Goal: Task Accomplishment & Management: Manage account settings

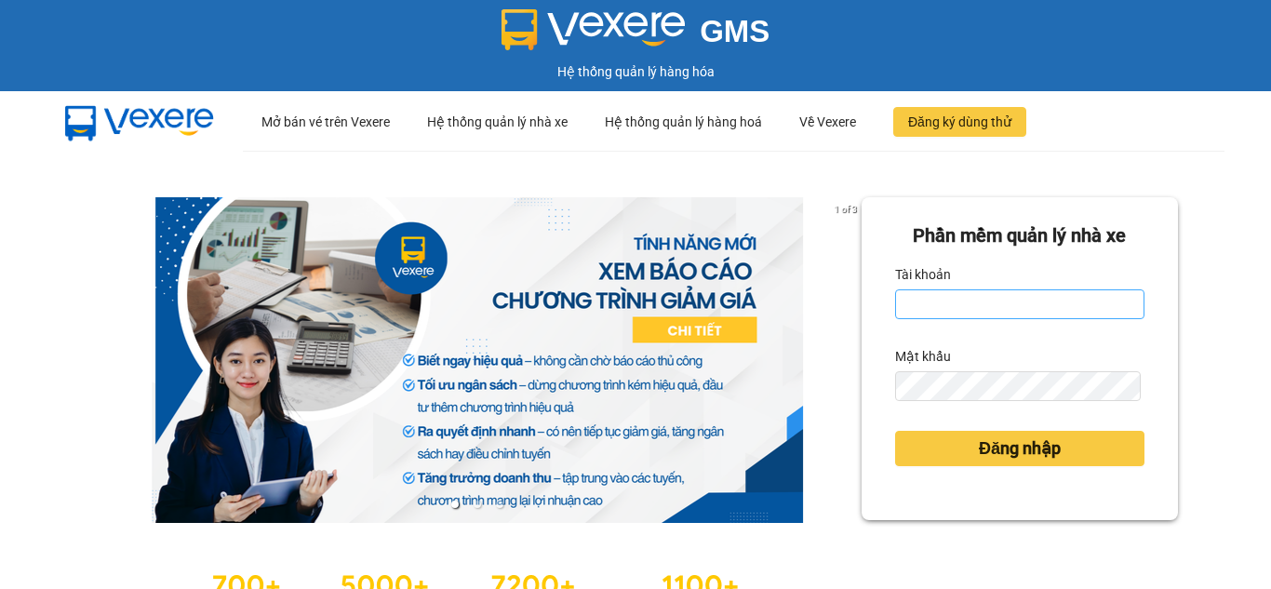
click at [936, 306] on input "Tài khoản" at bounding box center [1019, 304] width 249 height 30
type input "nhungnth.petrobp"
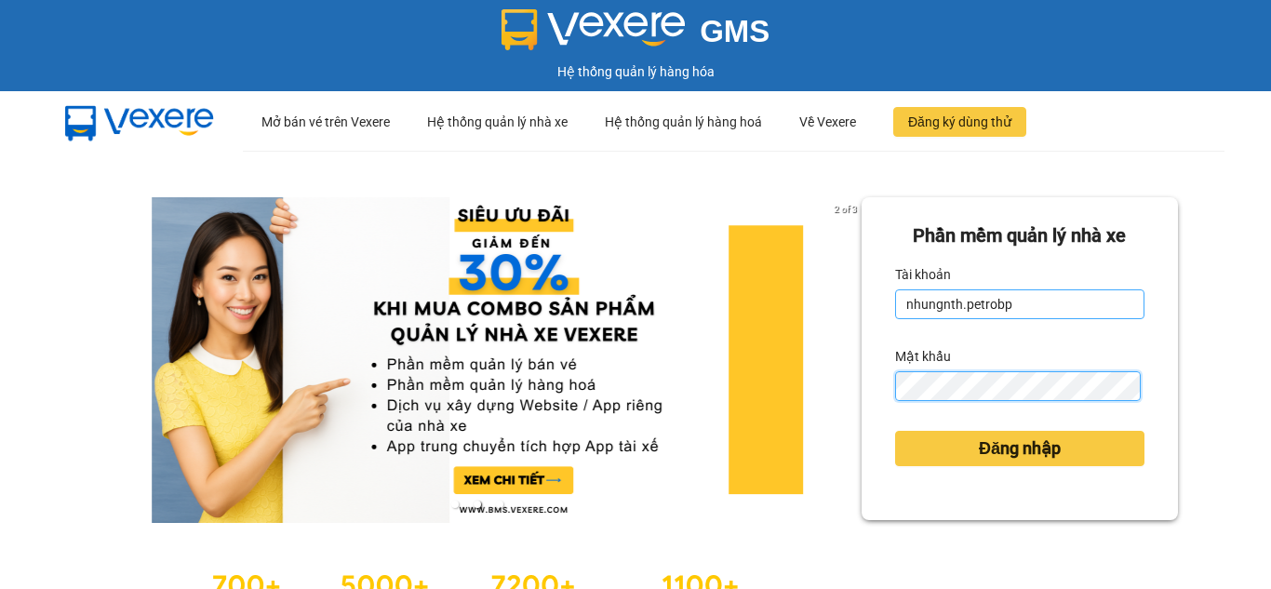
click at [895, 431] on button "Đăng nhập" at bounding box center [1019, 448] width 249 height 35
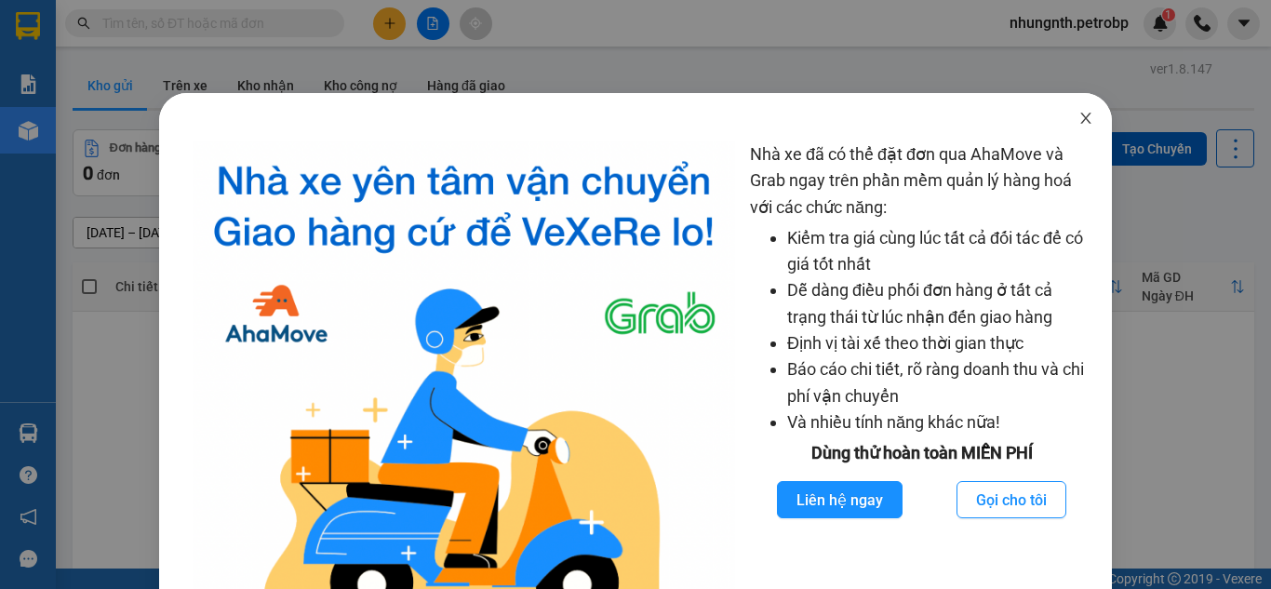
click at [1079, 118] on icon "close" at bounding box center [1086, 118] width 15 height 15
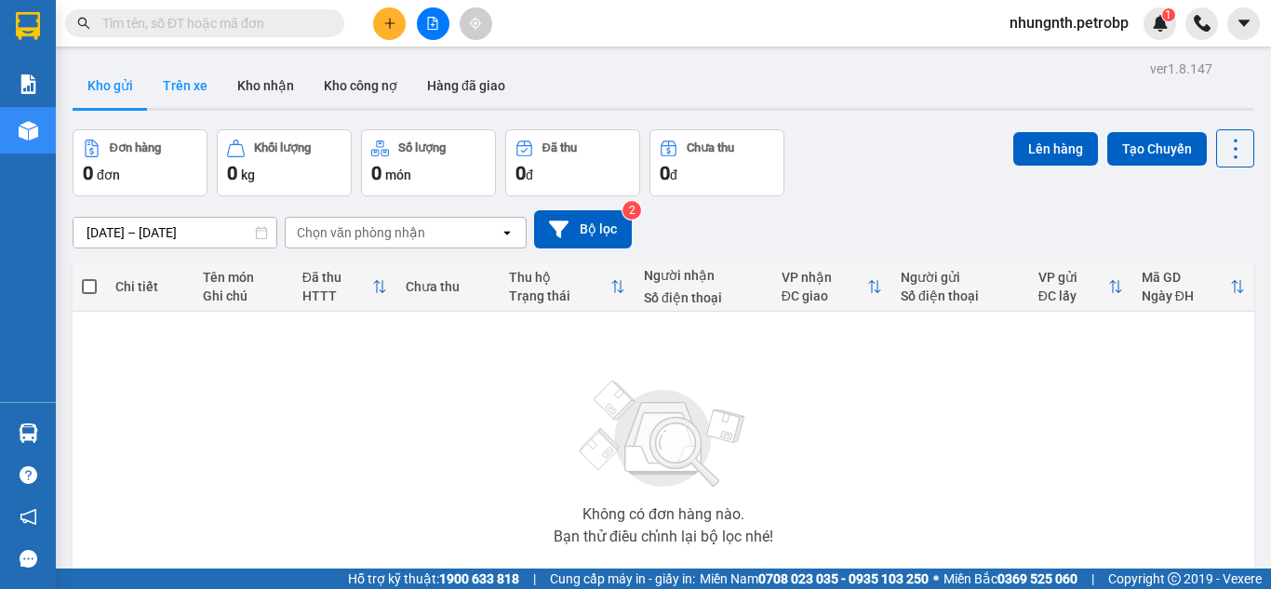
click at [180, 76] on button "Trên xe" at bounding box center [185, 85] width 74 height 45
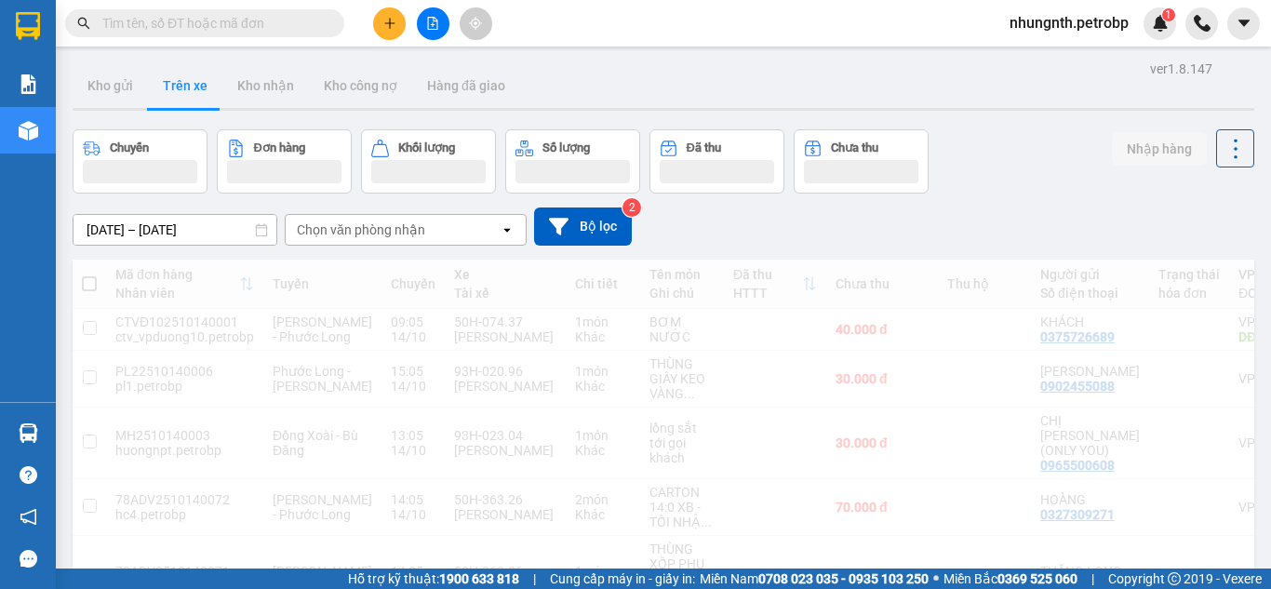
click at [86, 234] on input "[DATE] – [DATE]" at bounding box center [175, 230] width 203 height 30
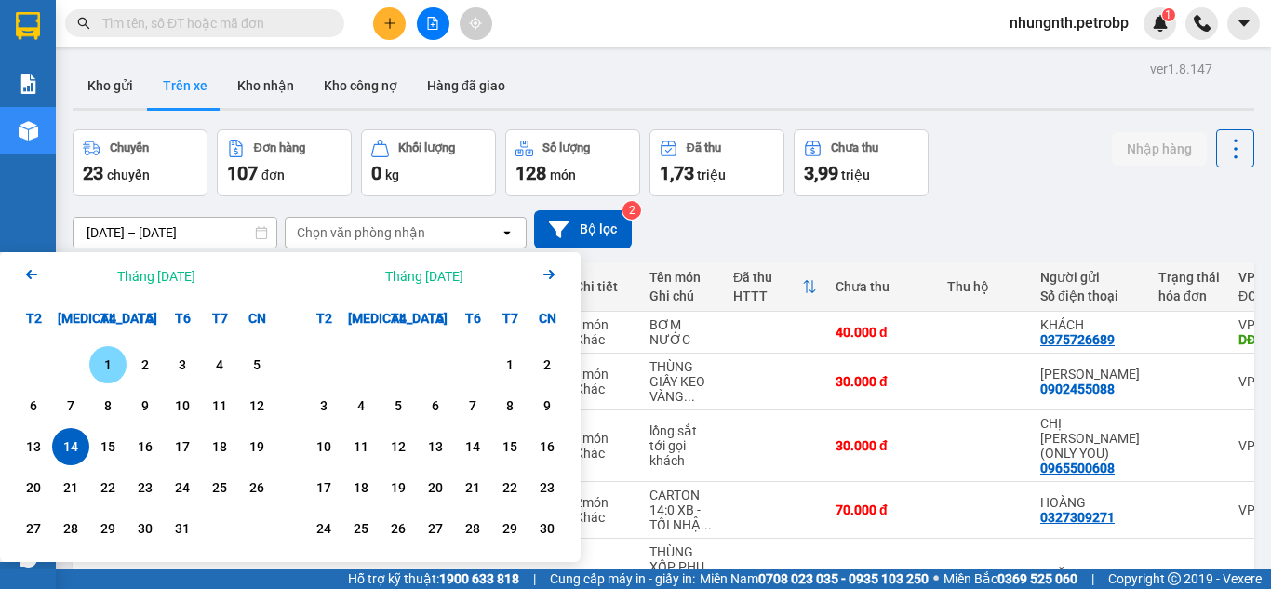
drag, startPoint x: 113, startPoint y: 363, endPoint x: 86, endPoint y: 441, distance: 82.7
click at [113, 367] on div "1" at bounding box center [108, 365] width 26 height 22
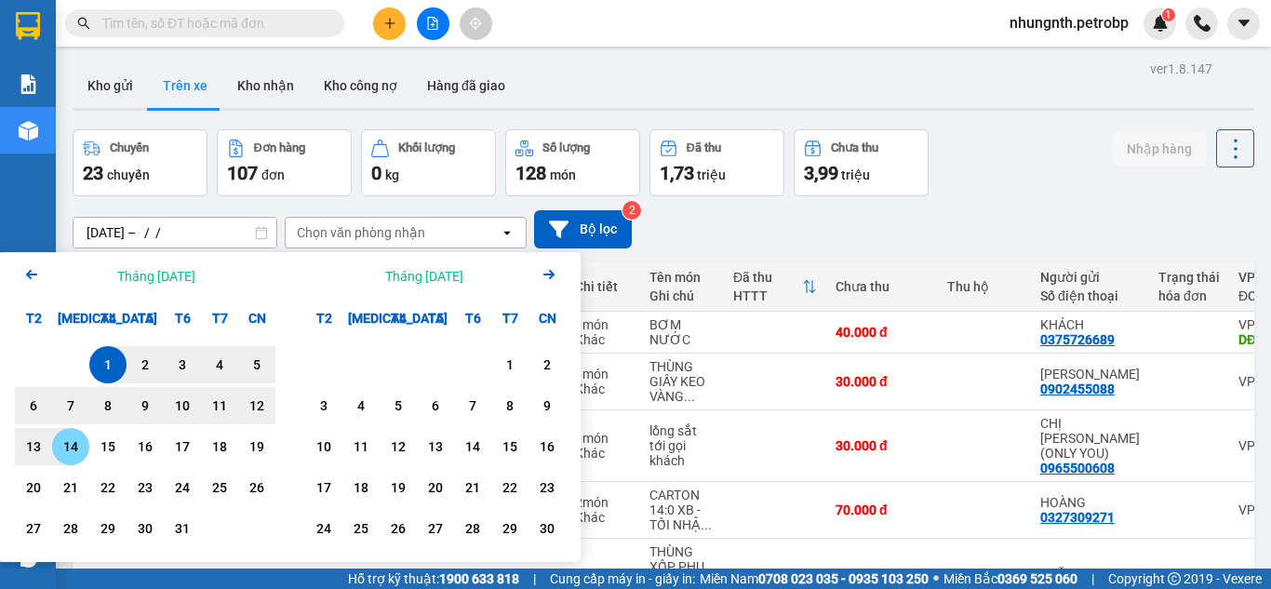
click at [82, 449] on div "14" at bounding box center [71, 447] width 26 height 22
type input "[DATE] – [DATE]"
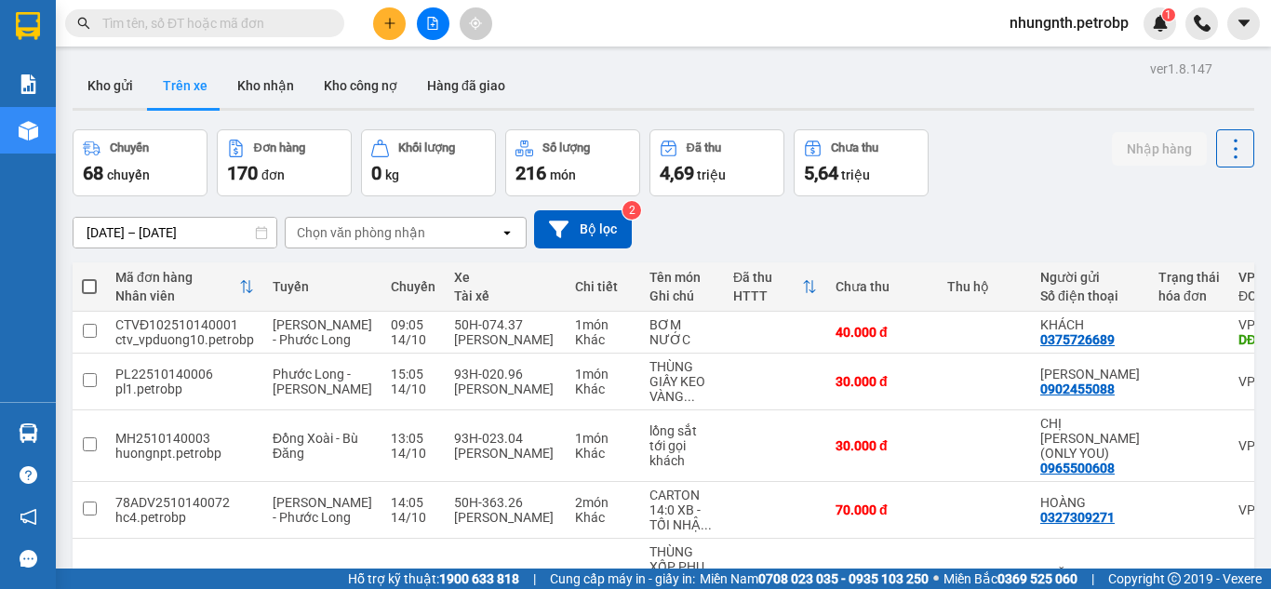
click at [353, 232] on div "Chọn văn phòng nhận" at bounding box center [361, 232] width 128 height 19
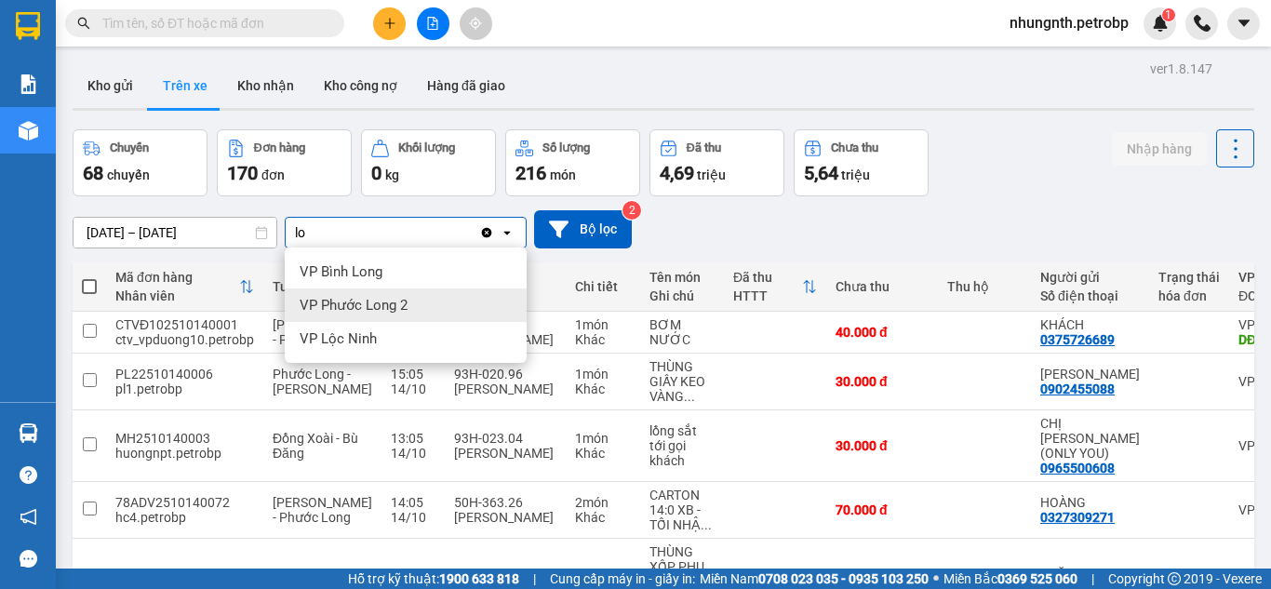
type input "lo"
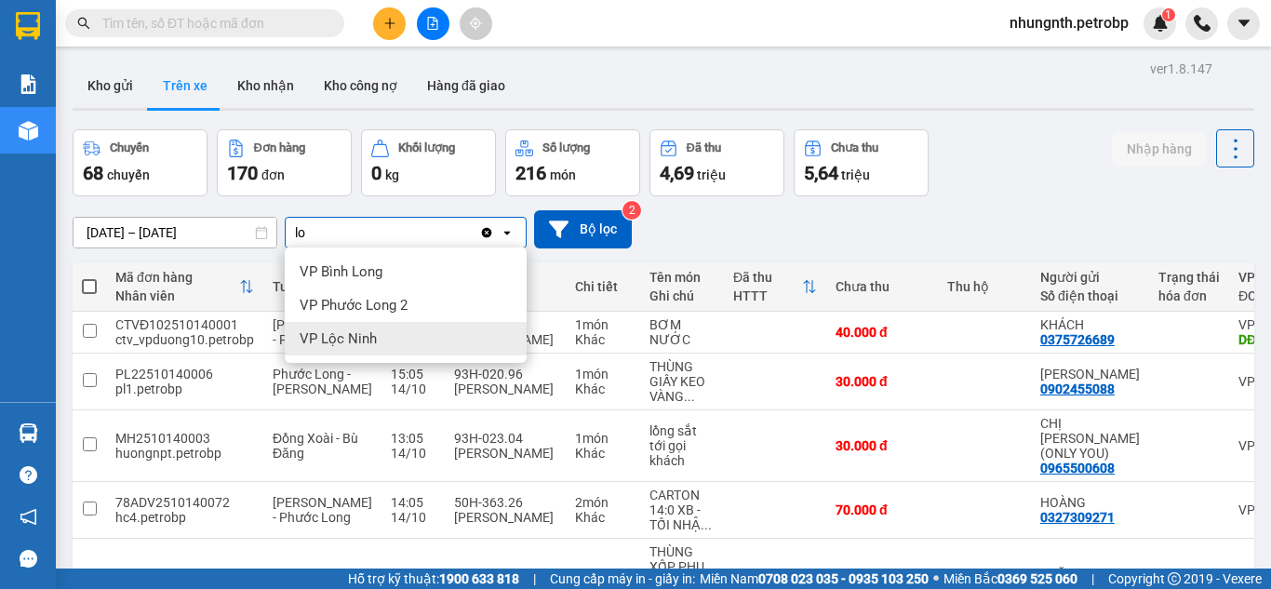
click at [352, 336] on span "VP Lộc Ninh" at bounding box center [338, 338] width 77 height 19
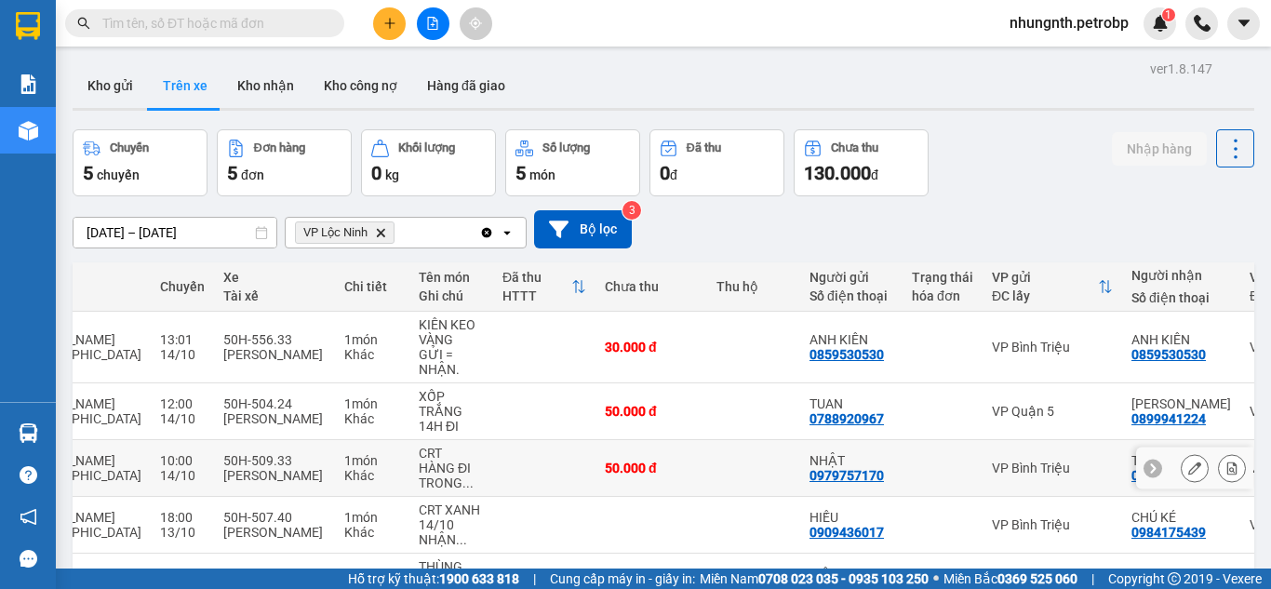
click at [1219, 472] on button at bounding box center [1232, 468] width 26 height 33
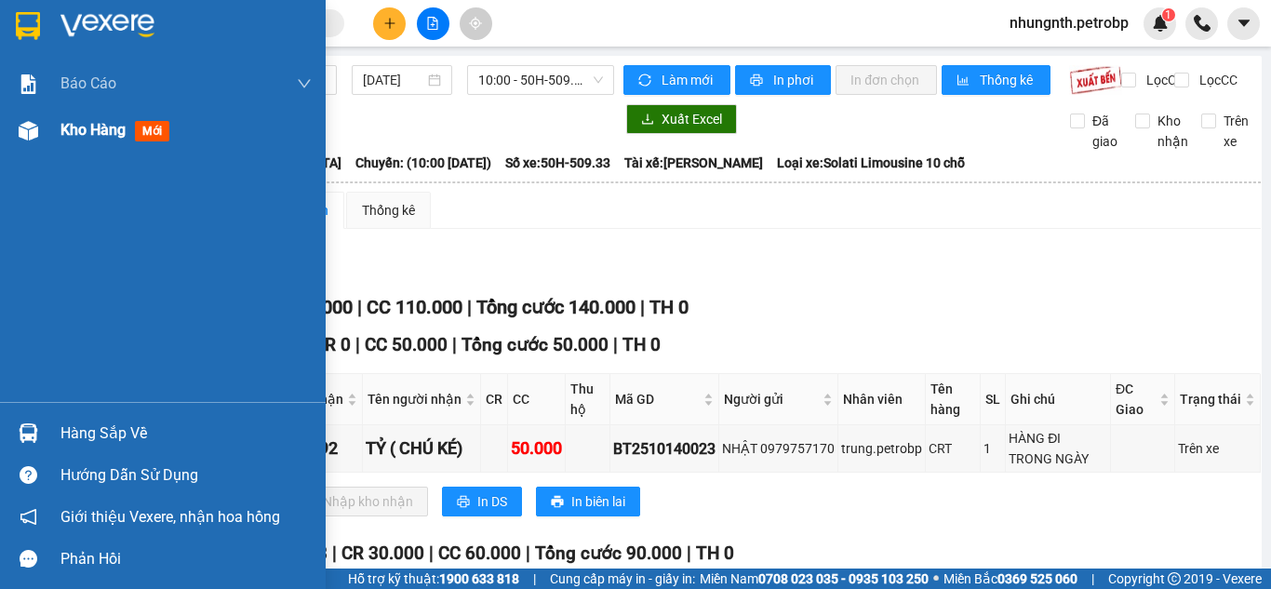
click at [93, 130] on span "Kho hàng" at bounding box center [92, 130] width 65 height 18
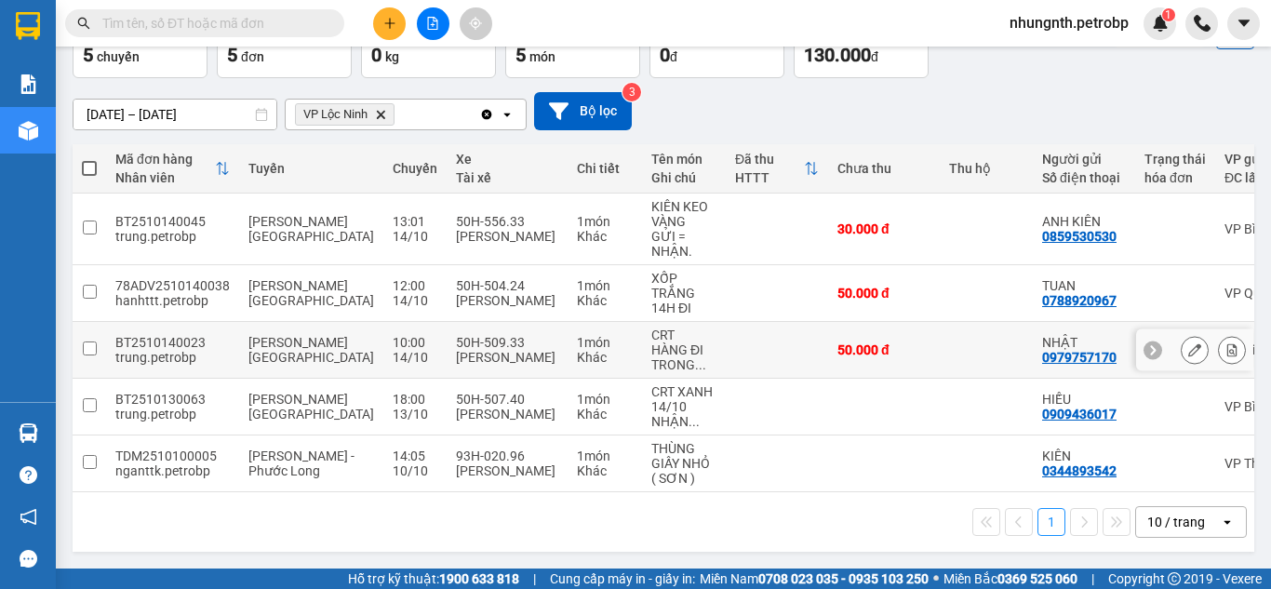
scroll to position [126, 0]
click at [1228, 343] on icon at bounding box center [1233, 349] width 10 height 13
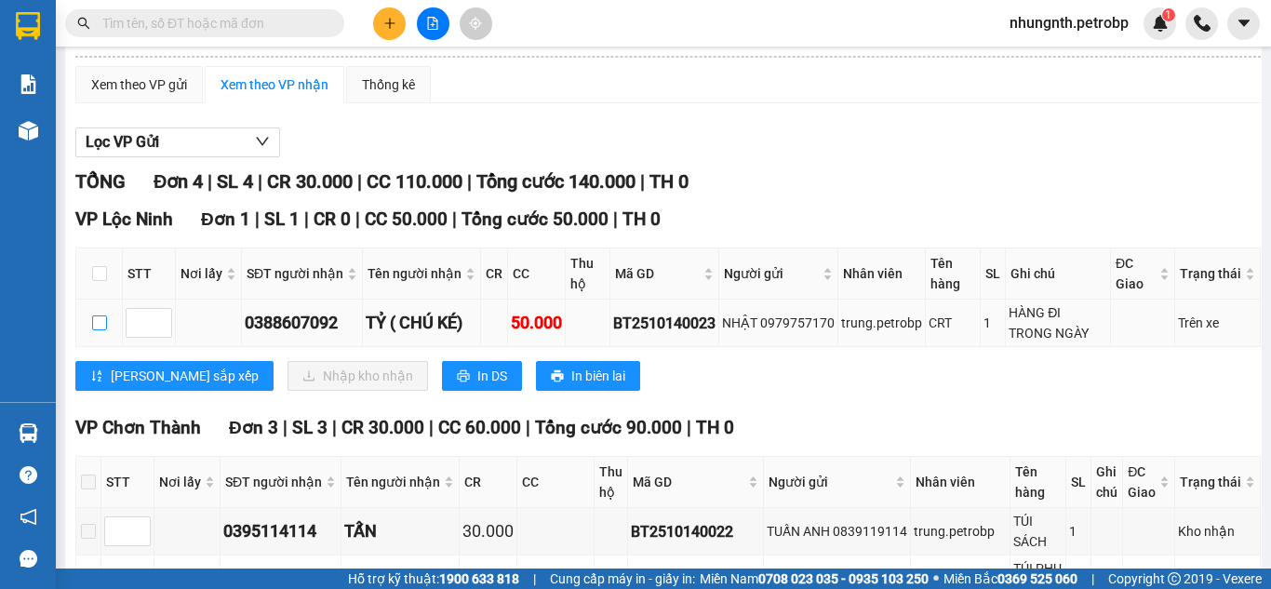
click at [101, 330] on input "checkbox" at bounding box center [99, 322] width 15 height 15
checkbox input "true"
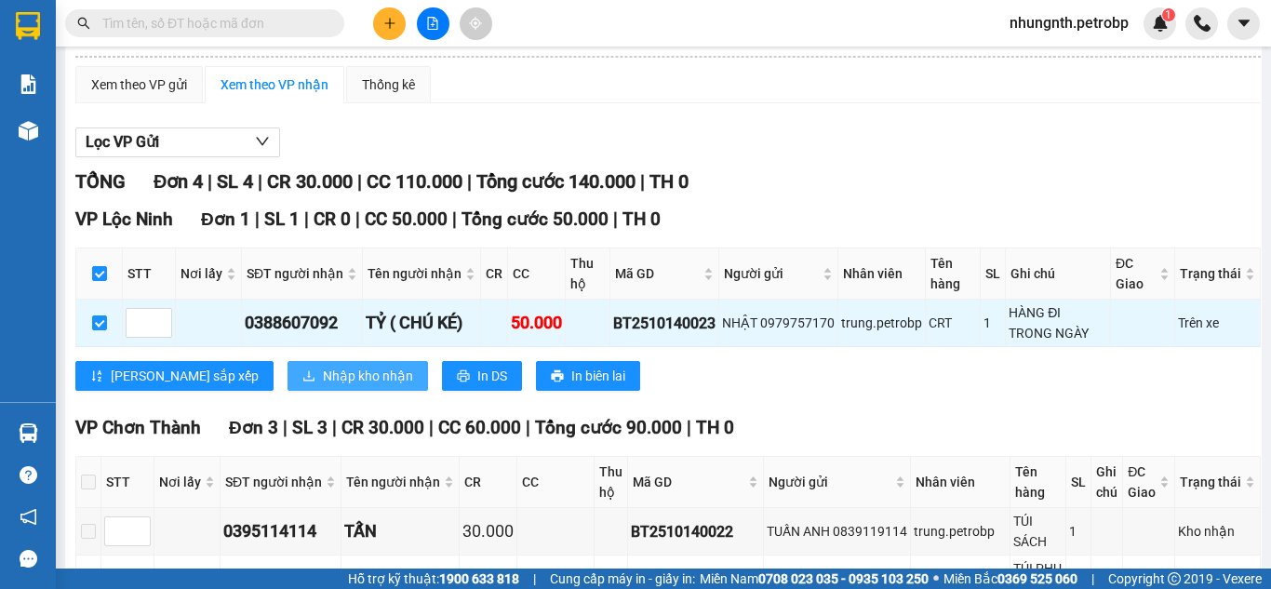
click at [323, 386] on span "Nhập kho nhận" at bounding box center [368, 376] width 90 height 20
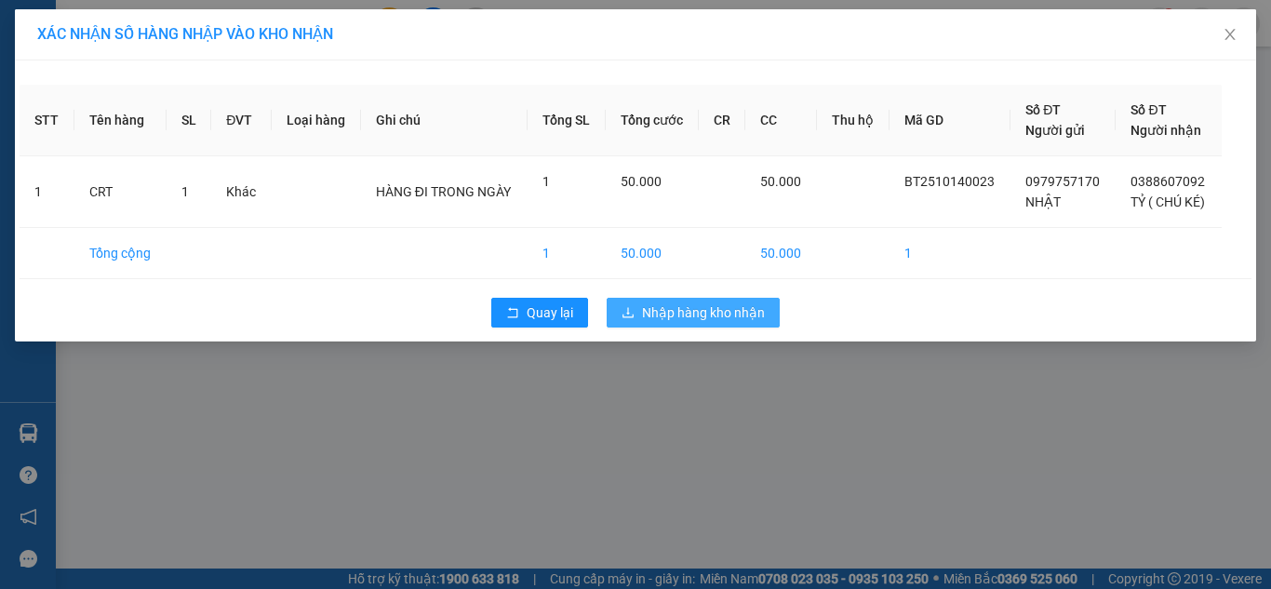
click at [661, 324] on button "Nhập hàng kho nhận" at bounding box center [693, 313] width 173 height 30
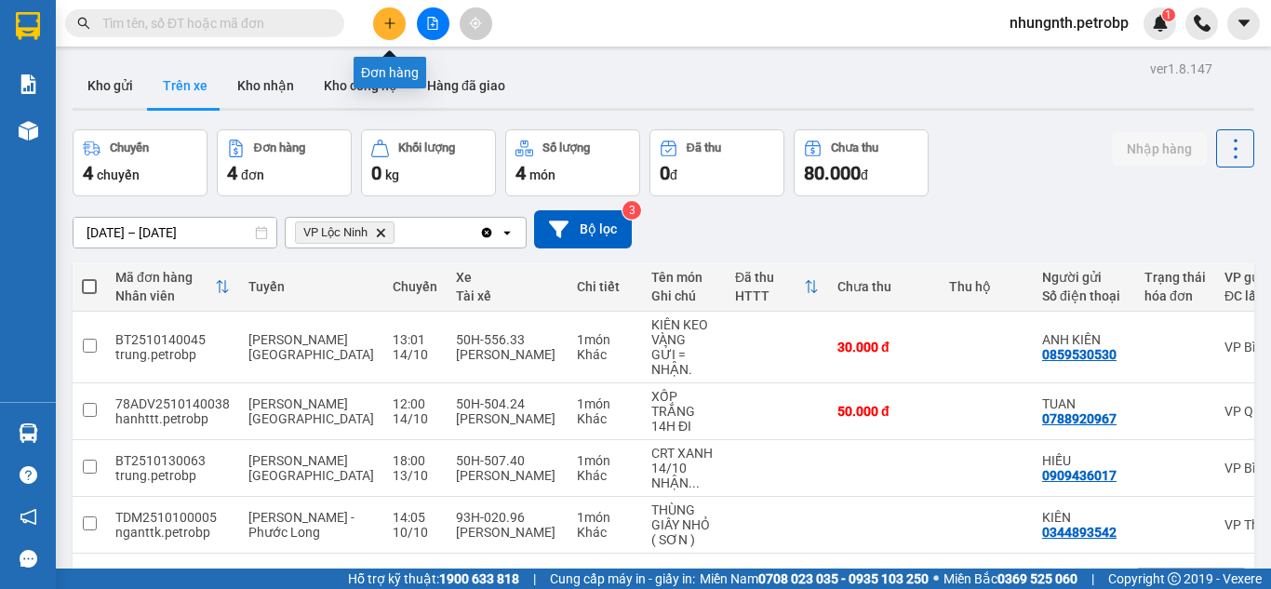
click at [386, 25] on icon "plus" at bounding box center [389, 23] width 13 height 13
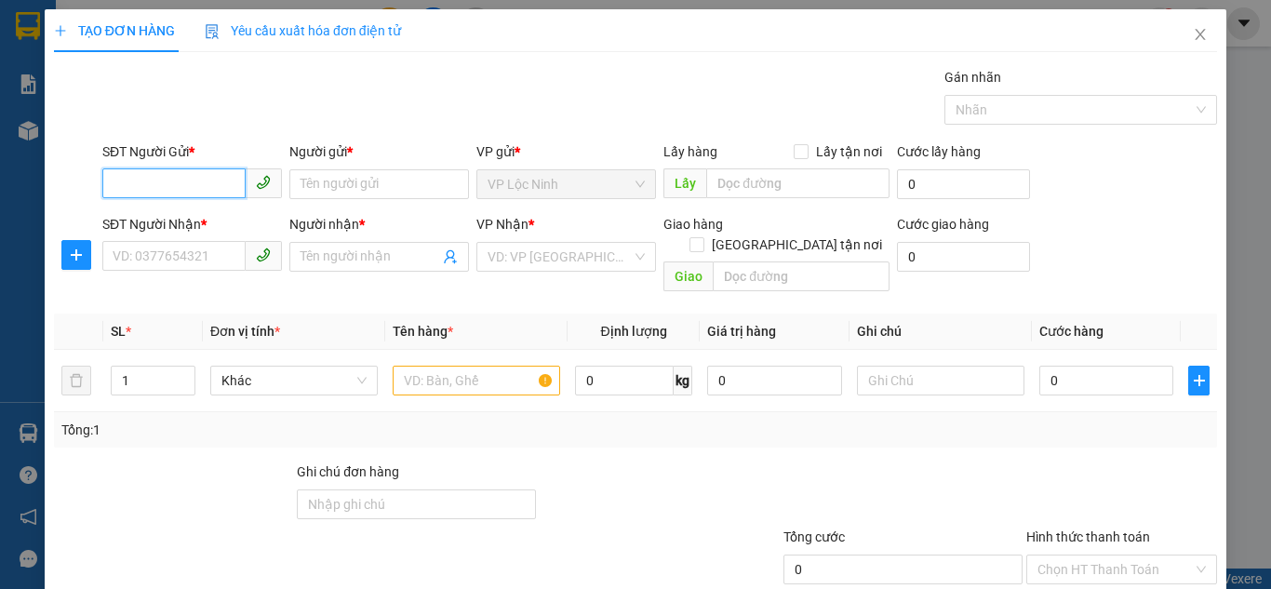
click at [181, 181] on input "SĐT Người Gửi *" at bounding box center [173, 183] width 143 height 30
type input "0918672657"
click at [355, 184] on input "Người gửi *" at bounding box center [379, 184] width 180 height 30
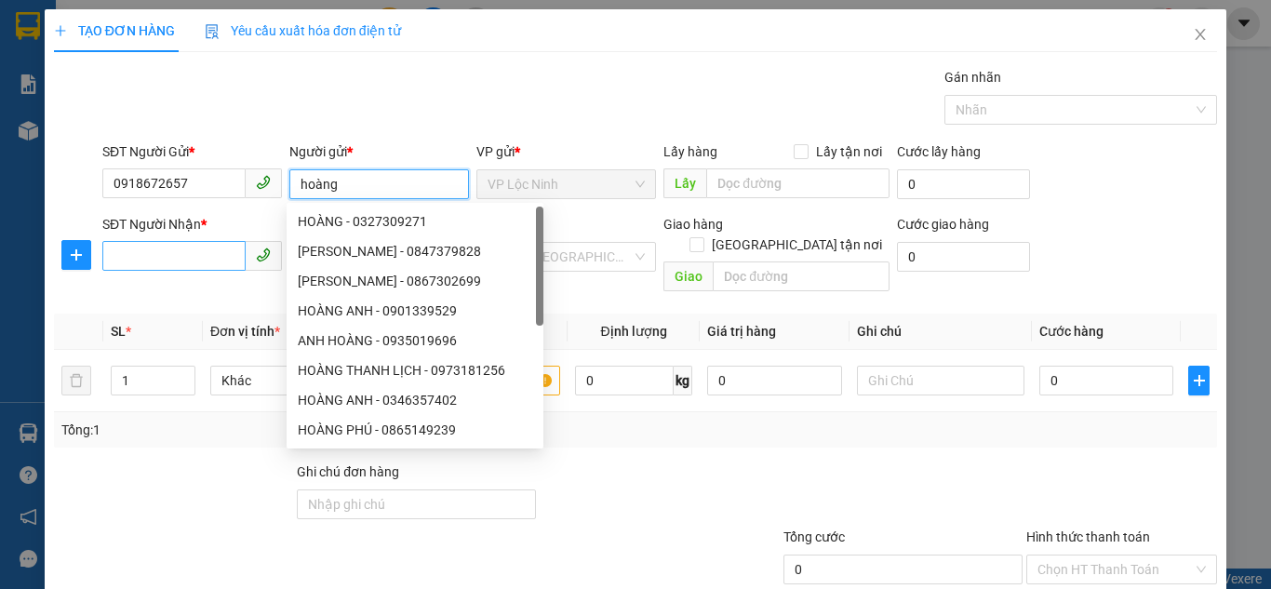
type input "hoàng"
click at [192, 248] on input "SĐT Người Nhận *" at bounding box center [173, 256] width 143 height 30
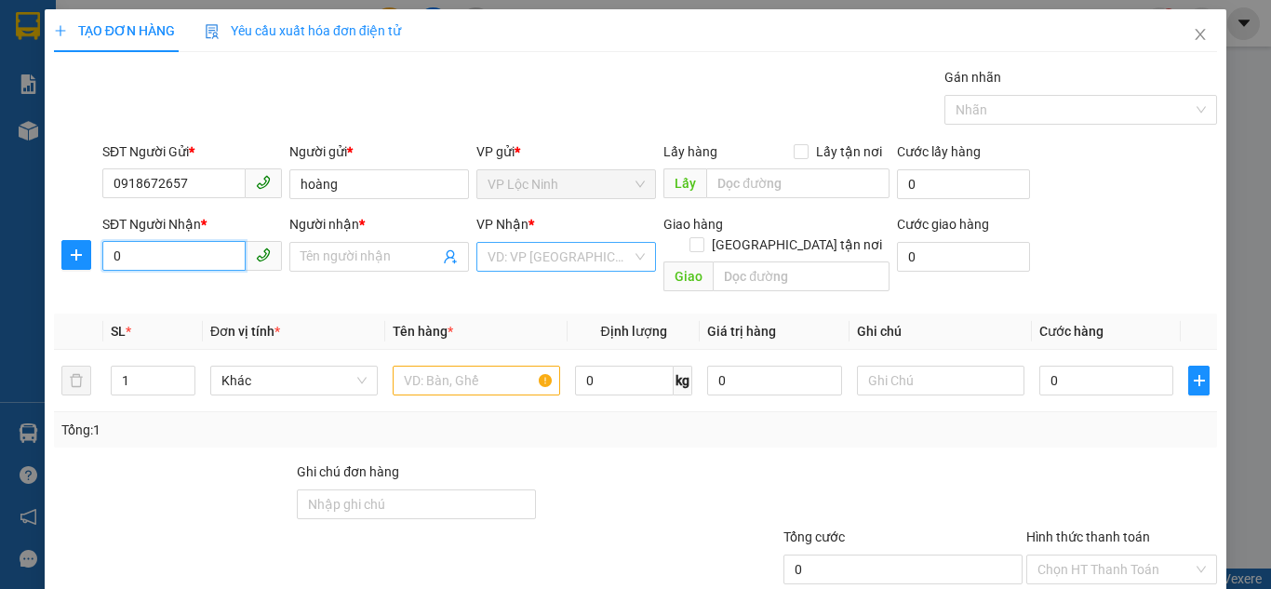
type input "0"
click at [507, 254] on input "search" at bounding box center [560, 257] width 144 height 28
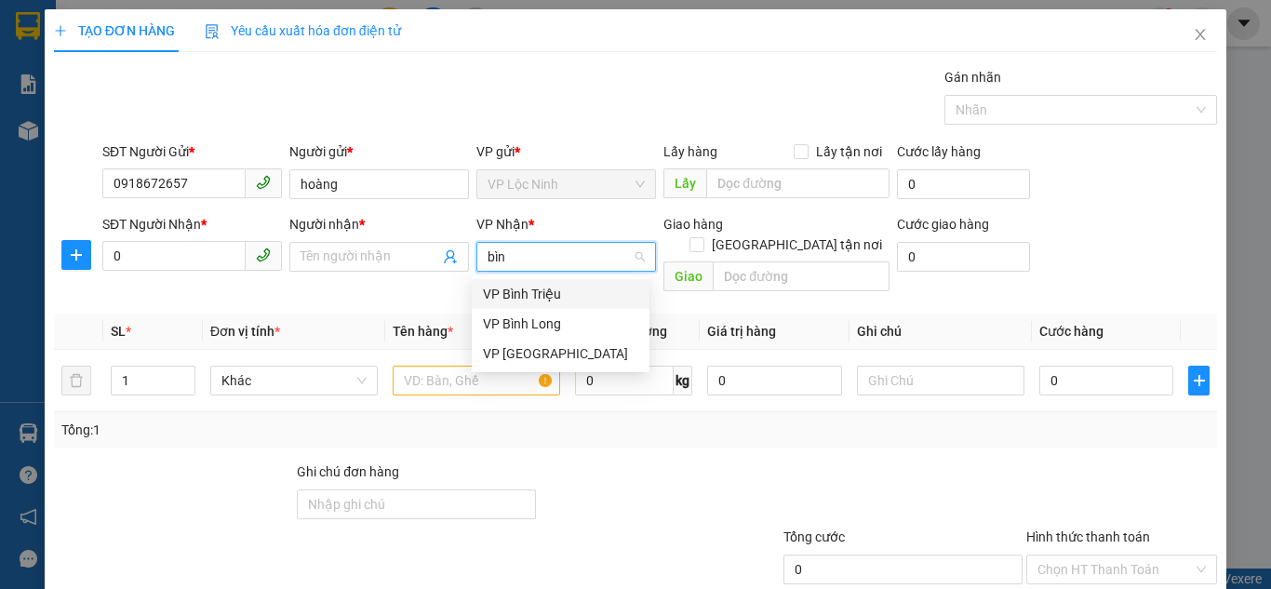
type input "bình"
click at [500, 295] on div "VP Bình Triệu" at bounding box center [560, 294] width 155 height 20
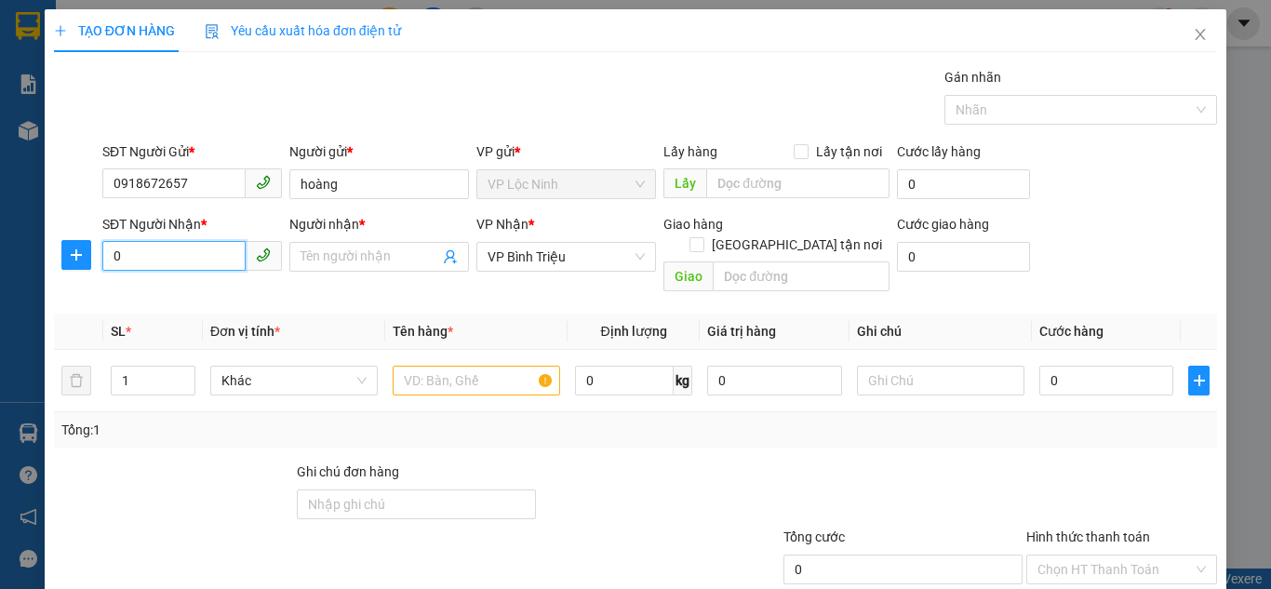
click at [155, 252] on input "0" at bounding box center [173, 256] width 143 height 30
click at [199, 269] on input "0" at bounding box center [173, 256] width 143 height 30
type input "0787987857"
click at [209, 292] on div "0787987857 - [PERSON_NAME]" at bounding box center [204, 294] width 183 height 20
type input "dương"
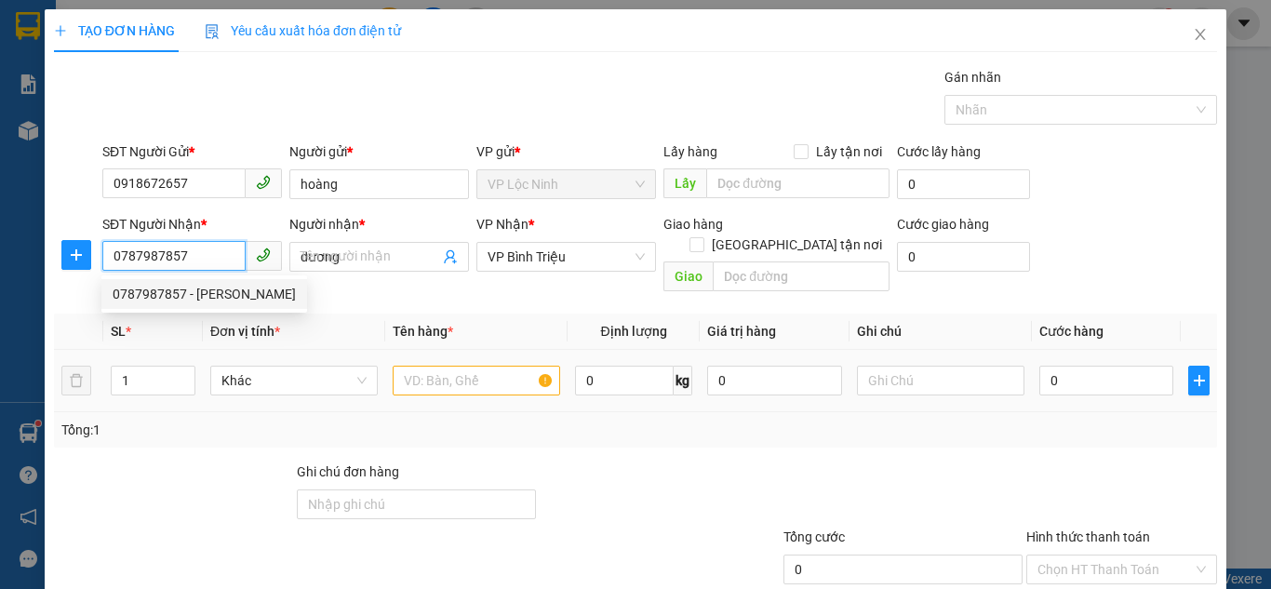
type input "30.000"
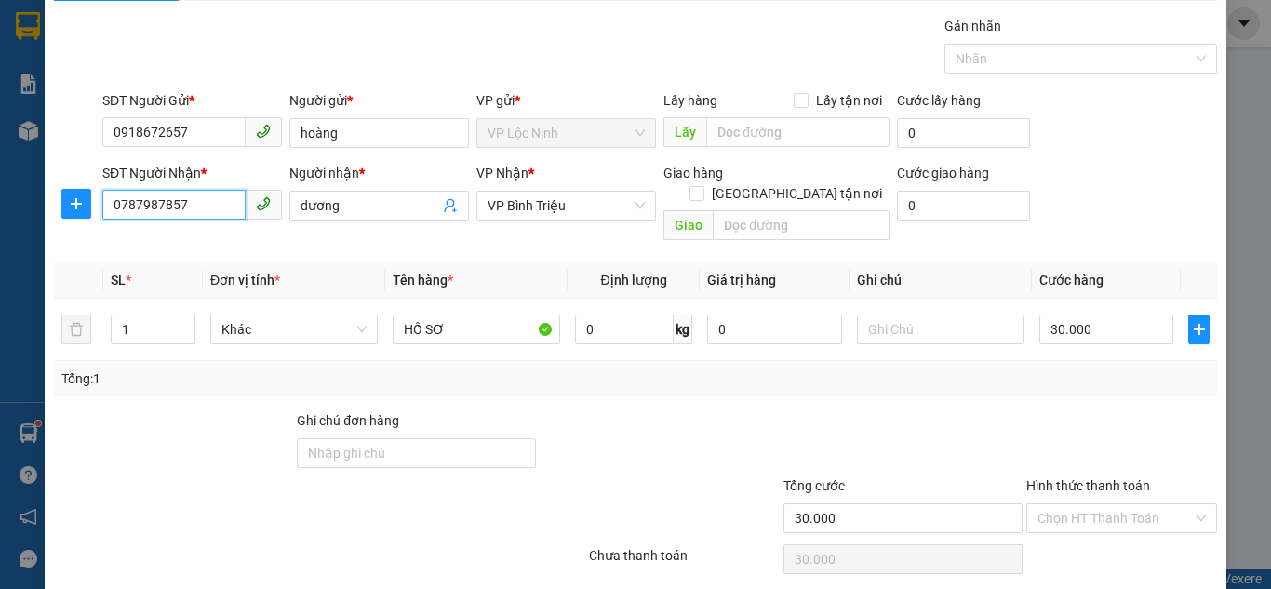
scroll to position [100, 0]
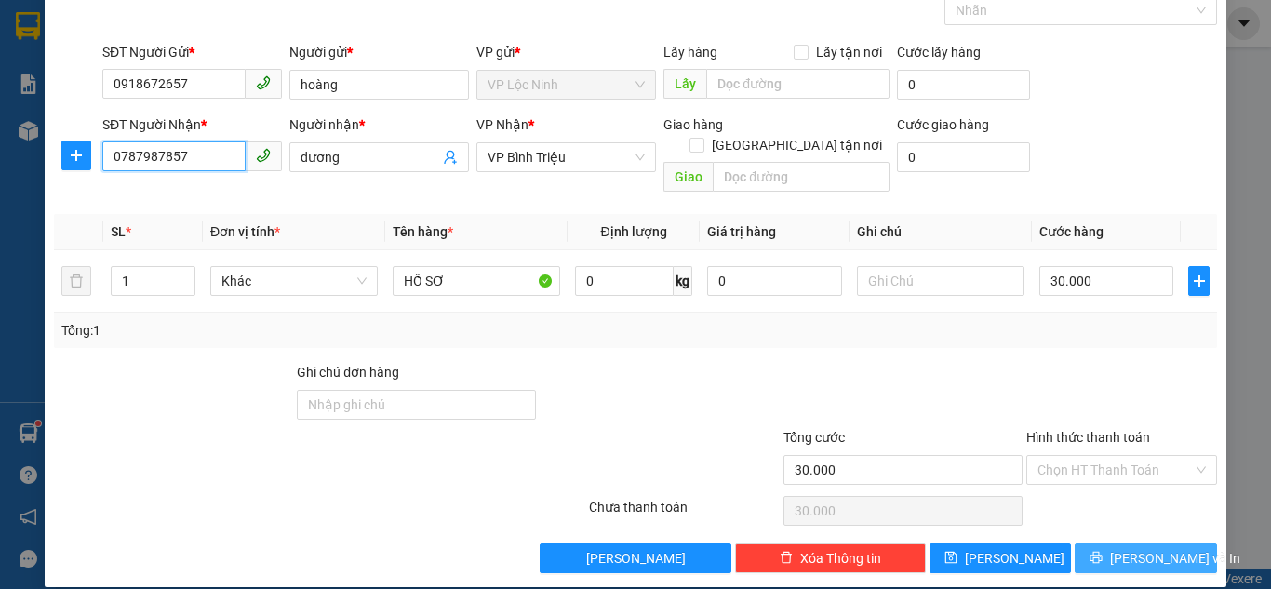
type input "0787987857"
click at [1121, 548] on span "[PERSON_NAME] và In" at bounding box center [1175, 558] width 130 height 20
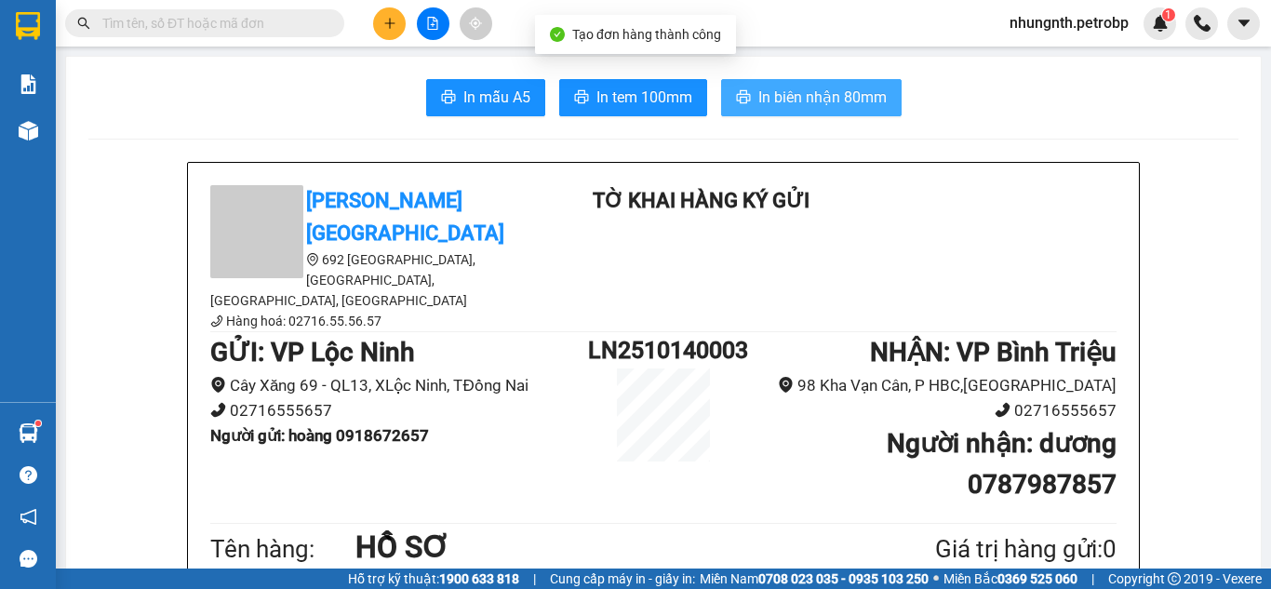
click at [792, 103] on span "In biên nhận 80mm" at bounding box center [822, 97] width 128 height 23
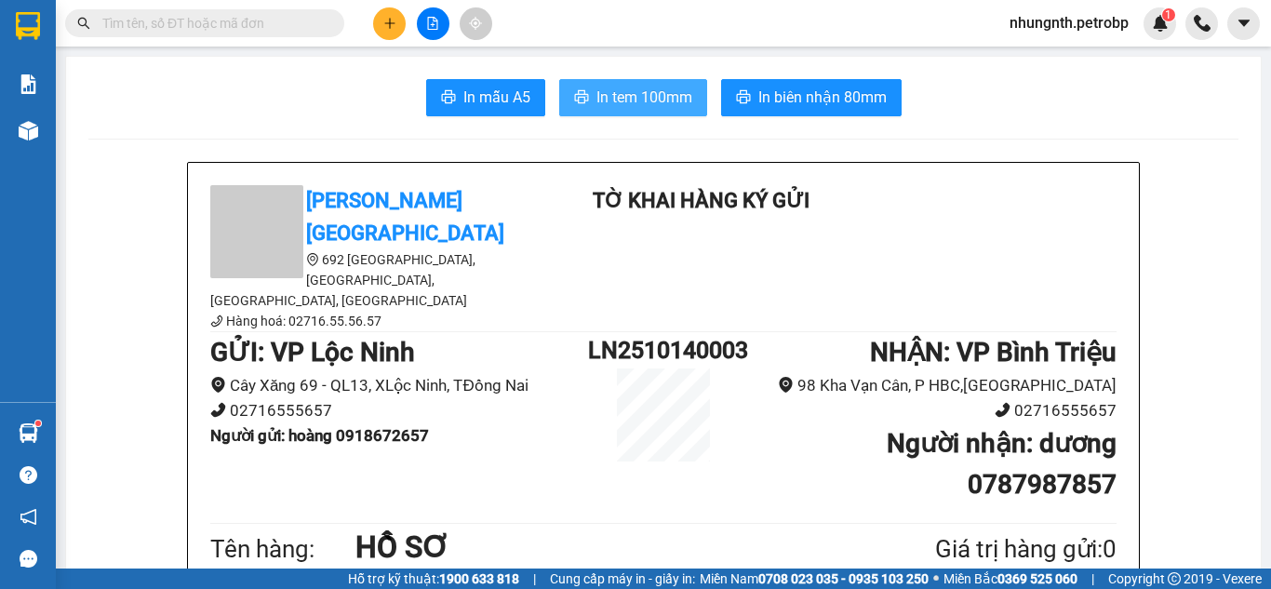
click at [651, 105] on span "In tem 100mm" at bounding box center [645, 97] width 96 height 23
click at [656, 105] on span "In tem 100mm" at bounding box center [645, 97] width 96 height 23
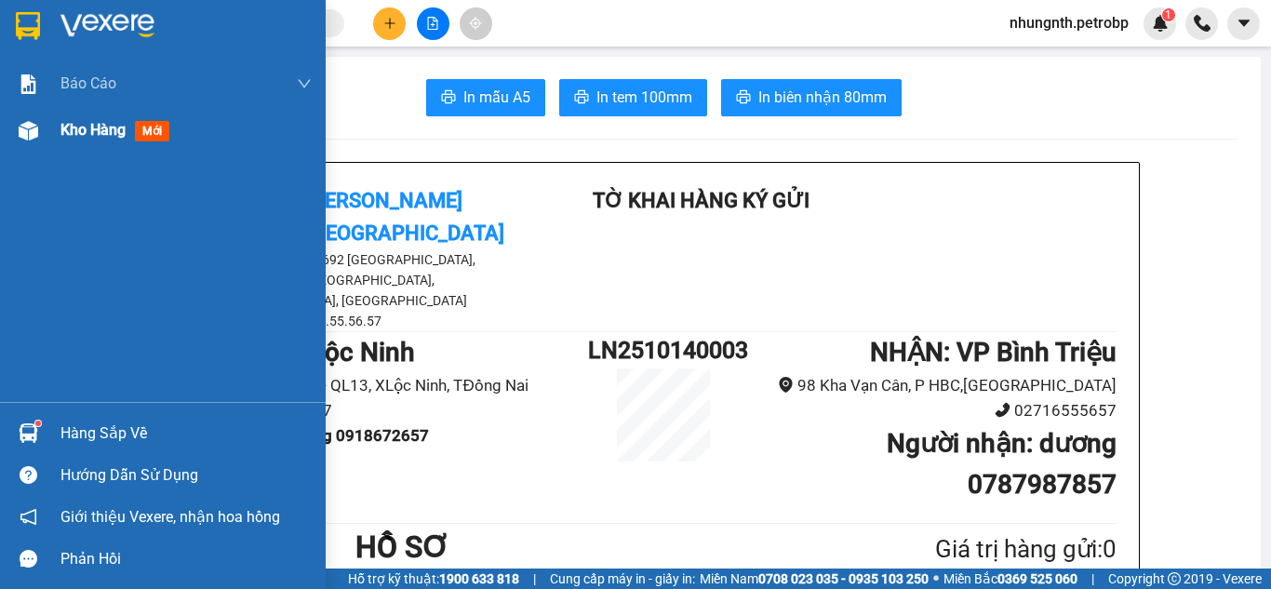
click at [88, 127] on span "Kho hàng" at bounding box center [92, 130] width 65 height 18
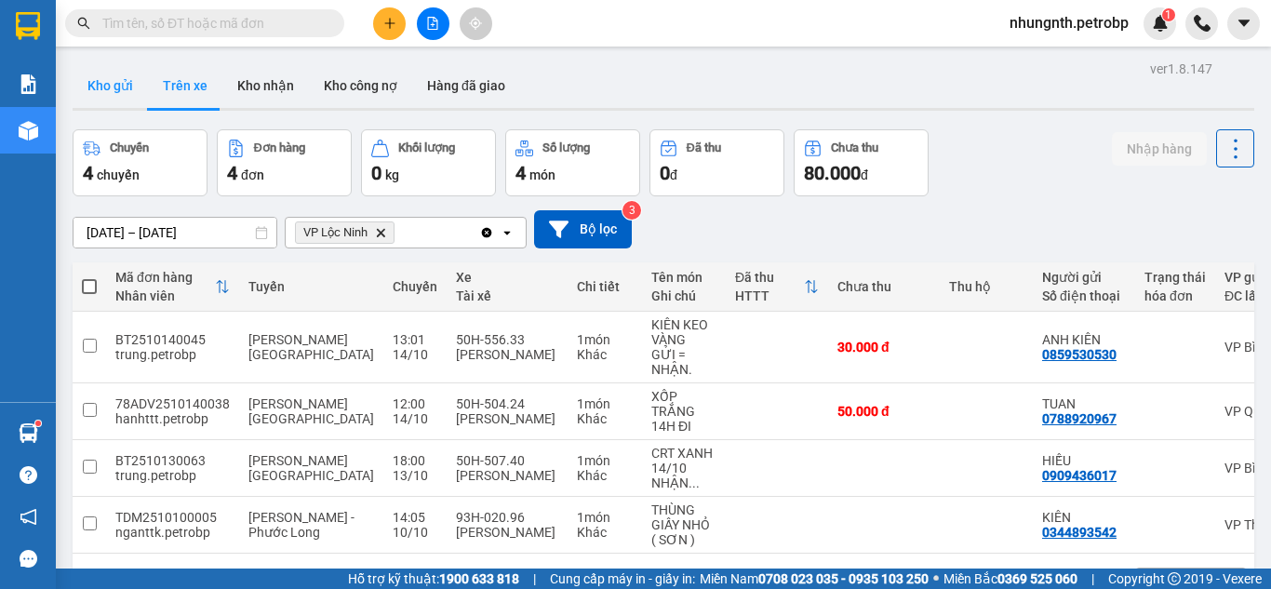
click at [117, 90] on button "Kho gửi" at bounding box center [110, 85] width 75 height 45
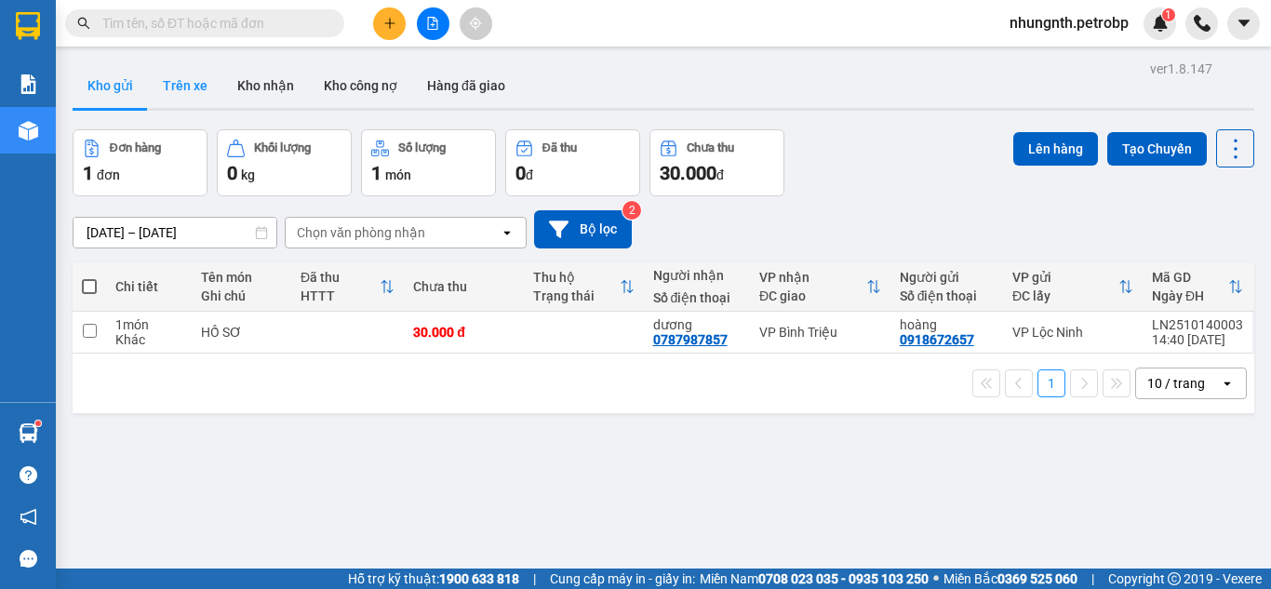
click at [188, 79] on button "Trên xe" at bounding box center [185, 85] width 74 height 45
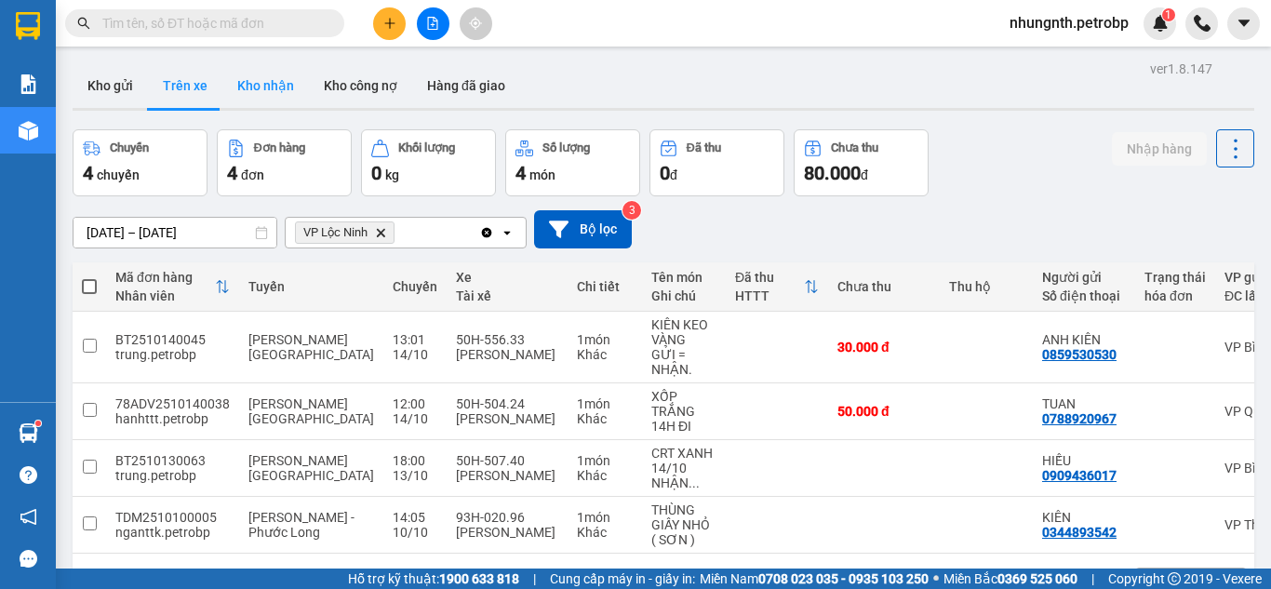
click at [275, 85] on button "Kho nhận" at bounding box center [265, 85] width 87 height 45
type input "[DATE] – [DATE]"
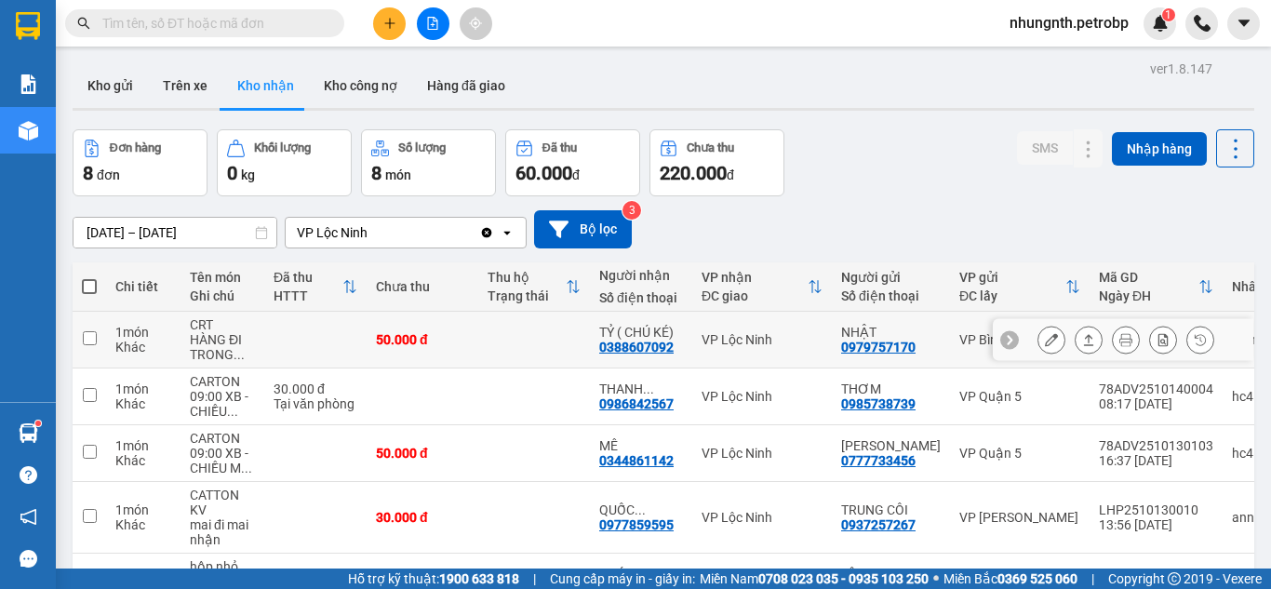
click at [1046, 339] on button at bounding box center [1052, 340] width 26 height 33
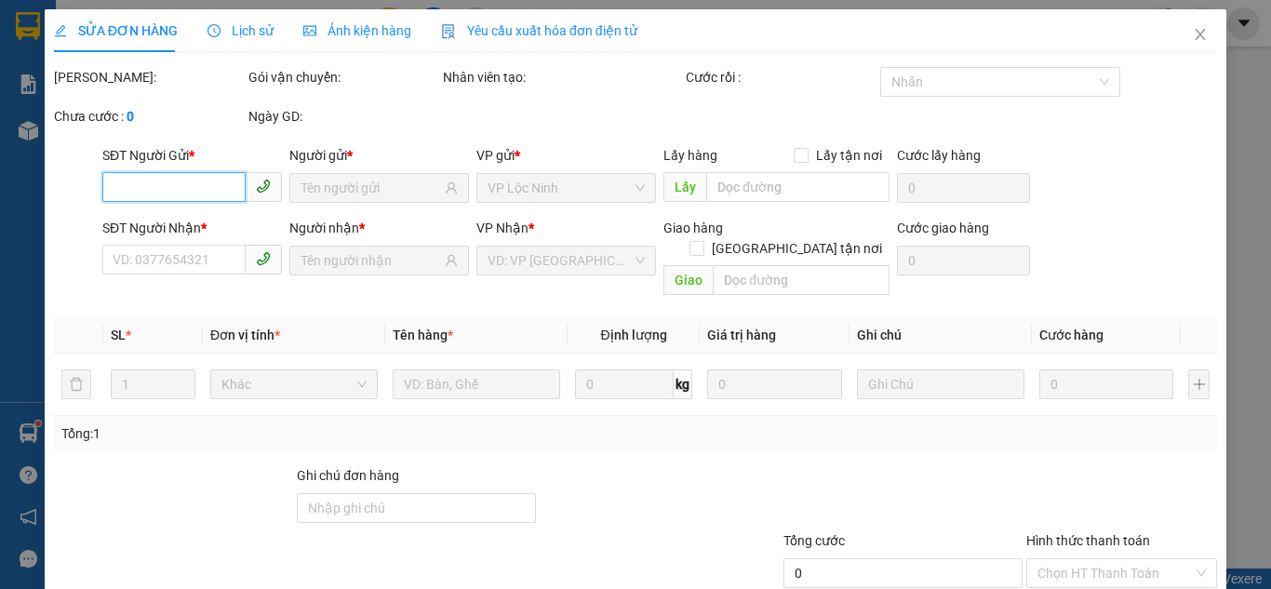
type input "0979757170"
type input "NHẬT"
type input "0388607092"
type input "TỶ ( CHÚ KÉ)"
type input "50.000"
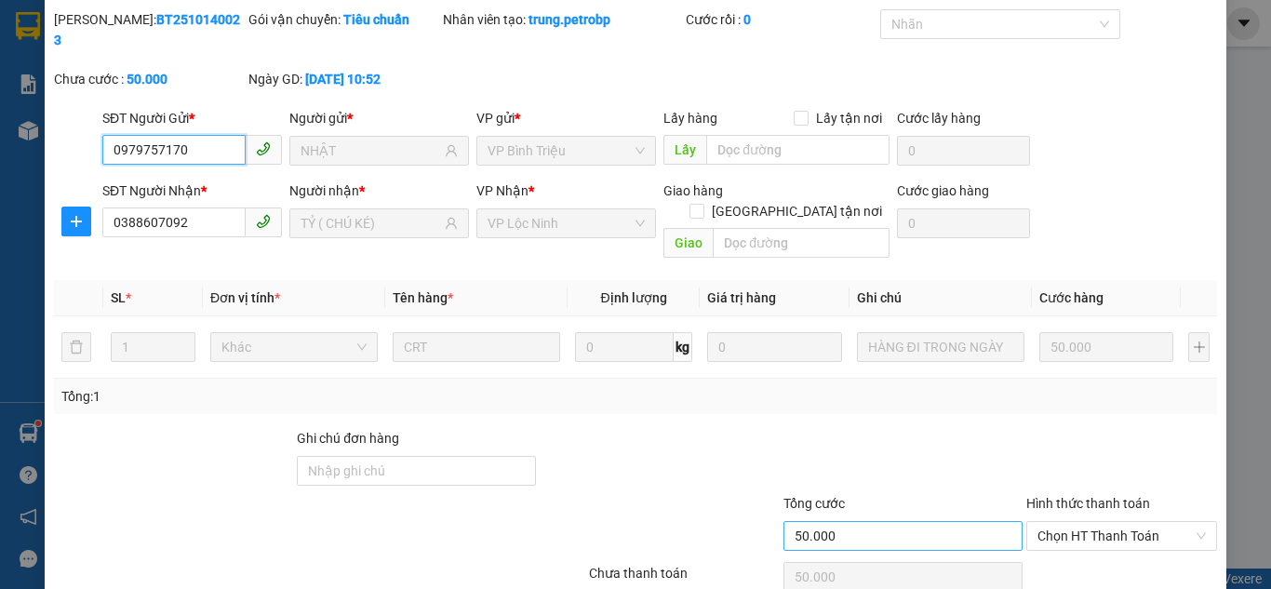
scroll to position [103, 0]
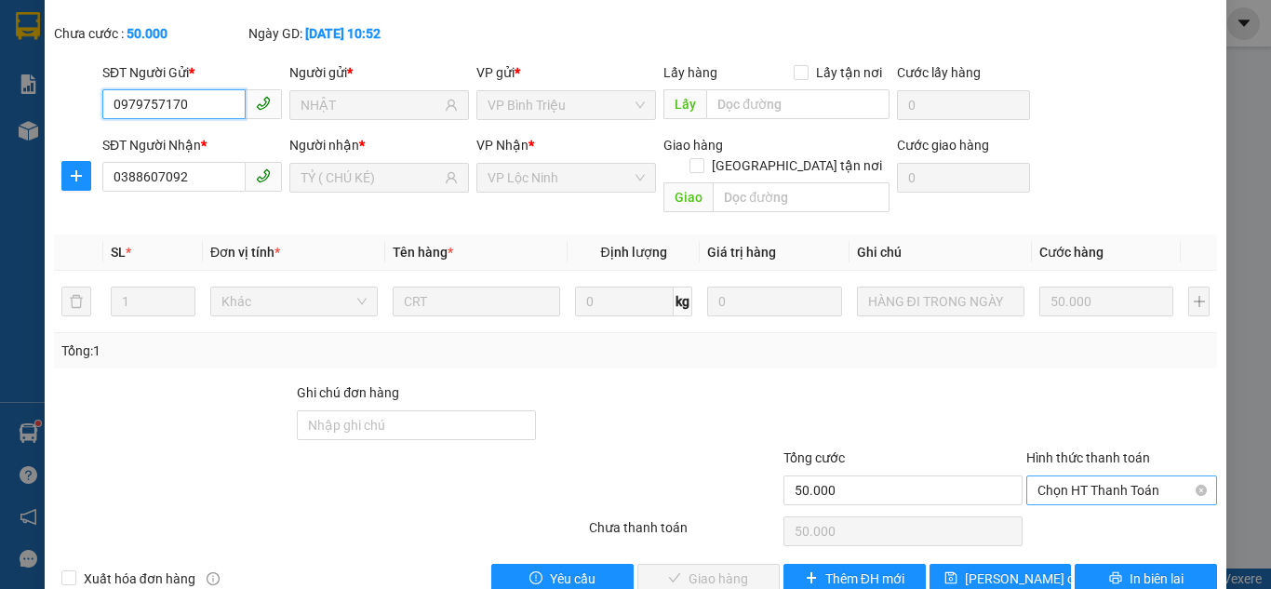
click at [1050, 476] on span "Chọn HT Thanh Toán" at bounding box center [1122, 490] width 168 height 28
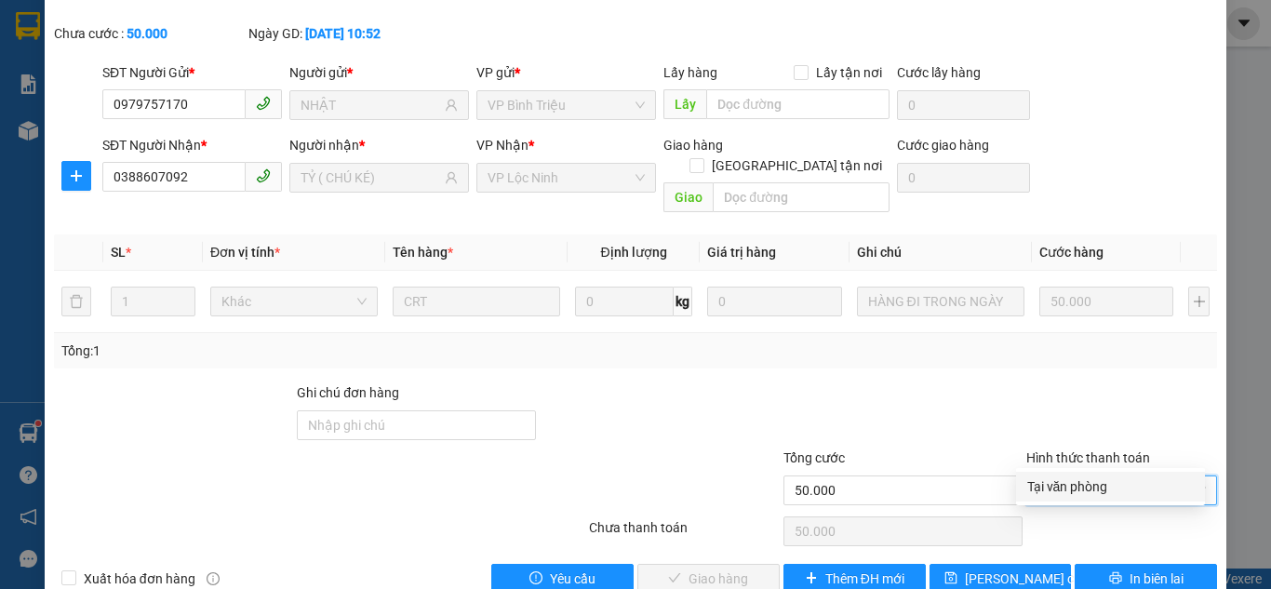
click at [1046, 477] on div "Tại văn phòng" at bounding box center [1110, 486] width 167 height 20
type input "0"
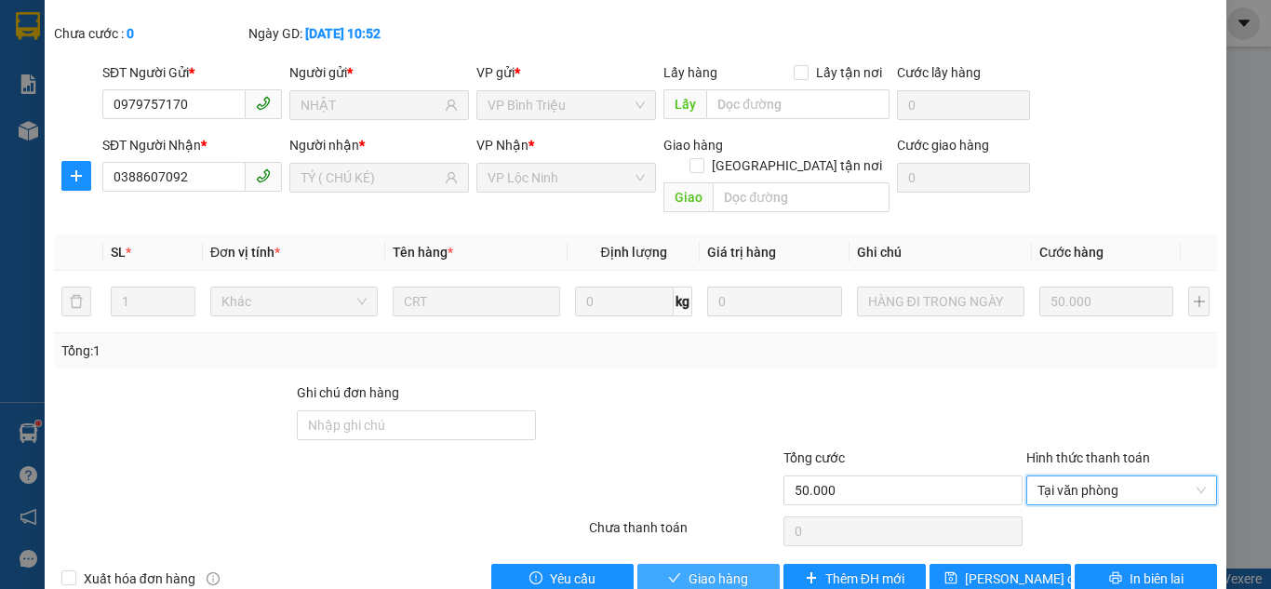
click at [677, 564] on button "Giao hàng" at bounding box center [708, 579] width 142 height 30
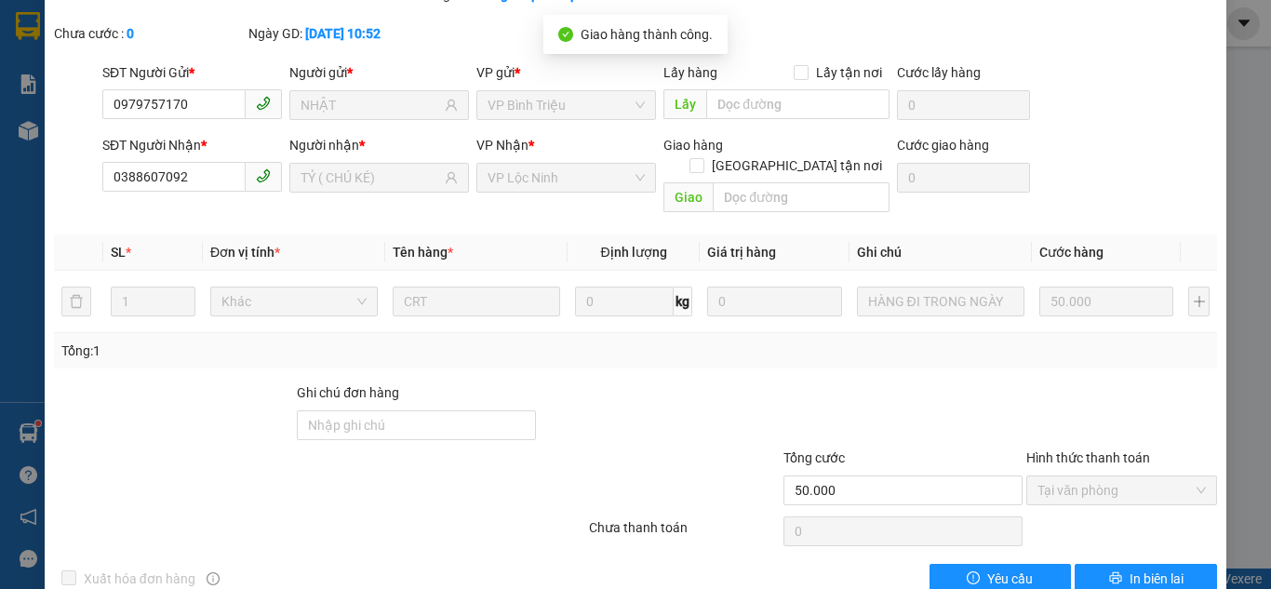
scroll to position [0, 0]
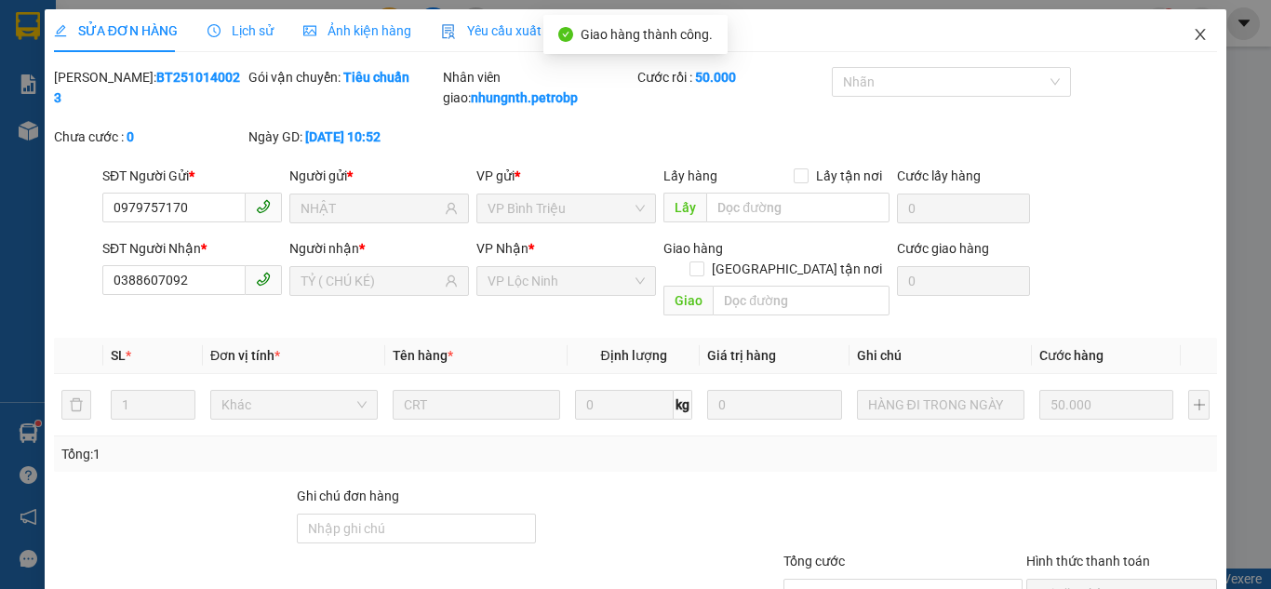
click at [1200, 27] on span "Close" at bounding box center [1200, 35] width 52 height 52
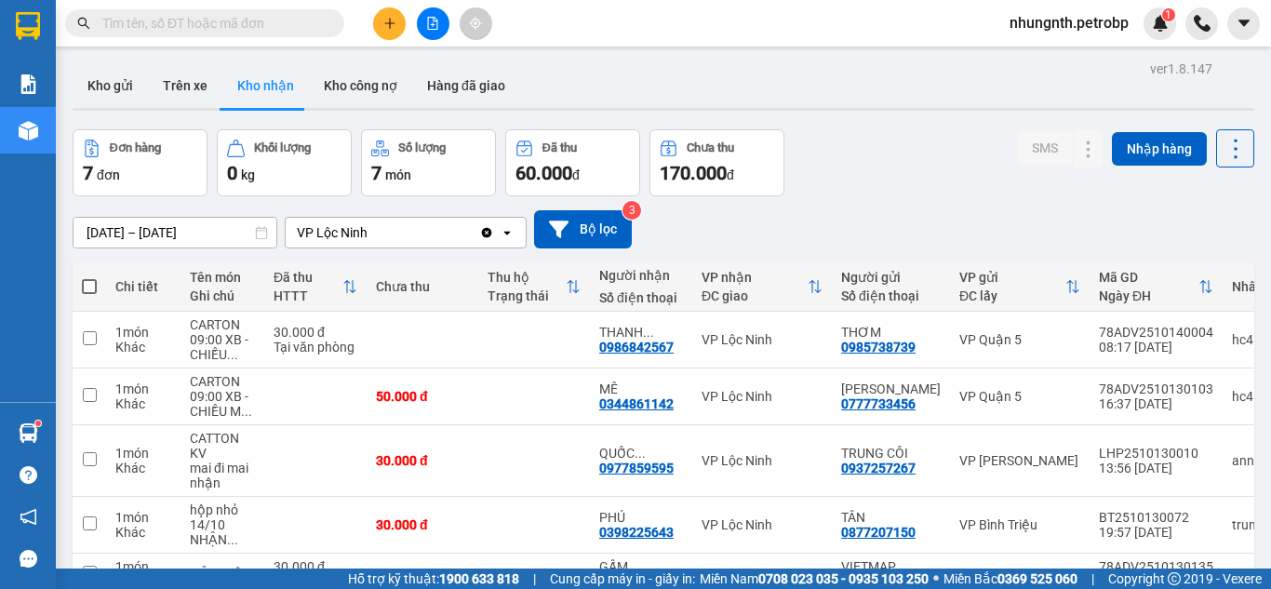
click at [95, 235] on input "[DATE] – [DATE]" at bounding box center [175, 233] width 203 height 30
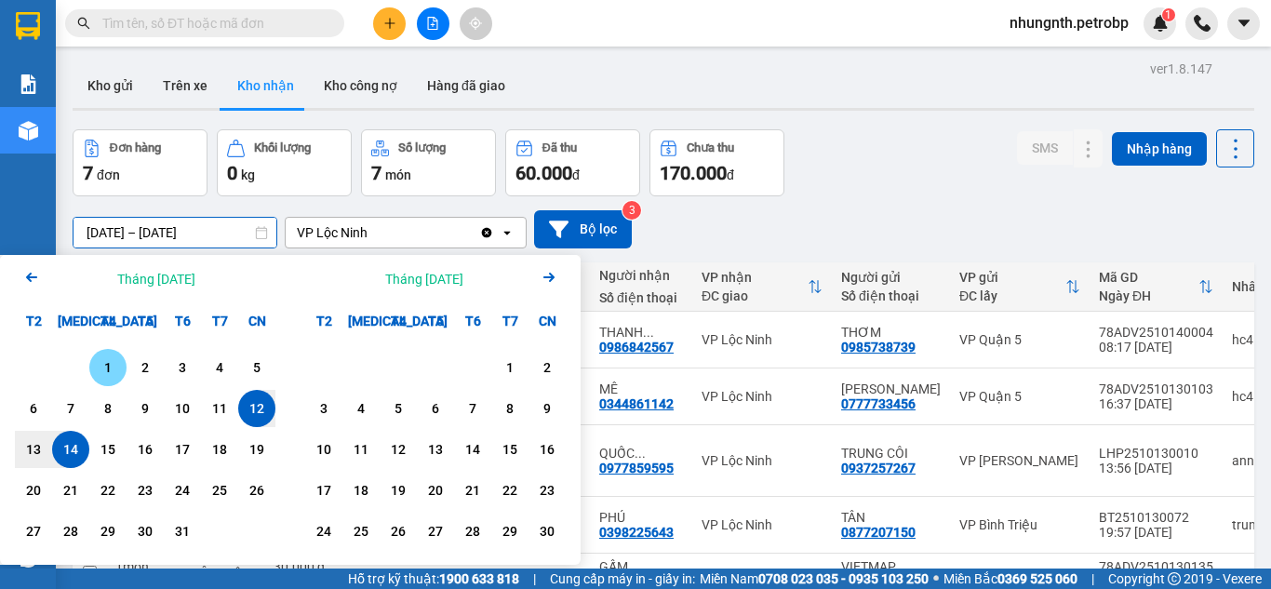
click at [109, 367] on div "1" at bounding box center [108, 367] width 26 height 22
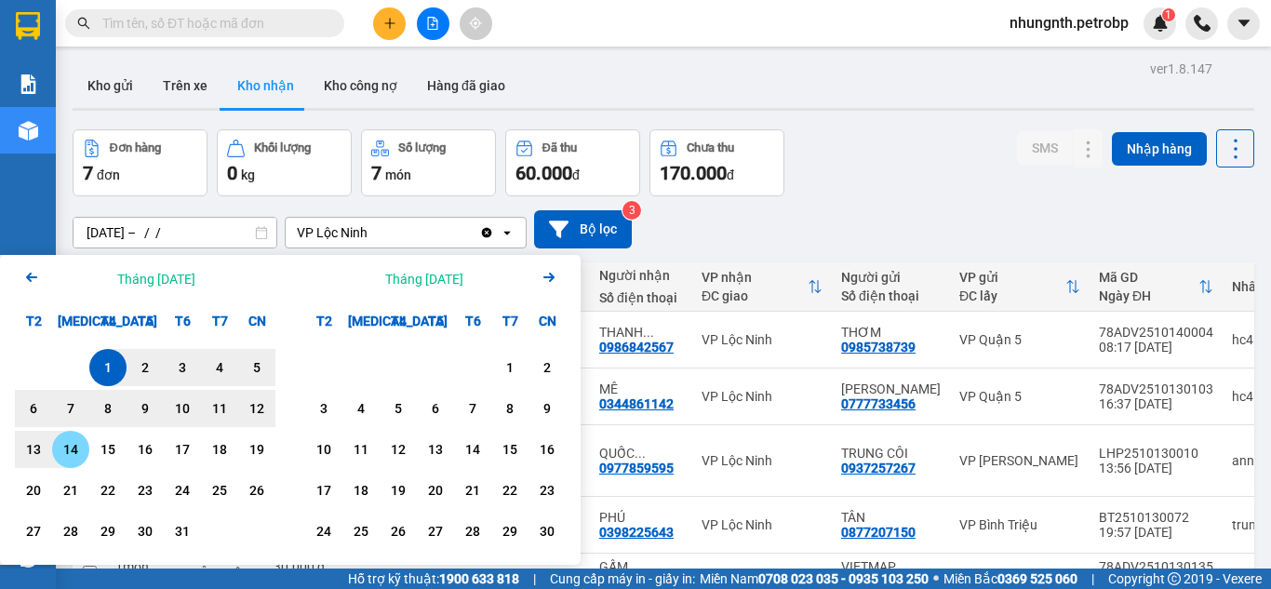
click at [73, 442] on div "14" at bounding box center [71, 449] width 26 height 22
type input "[DATE] – [DATE]"
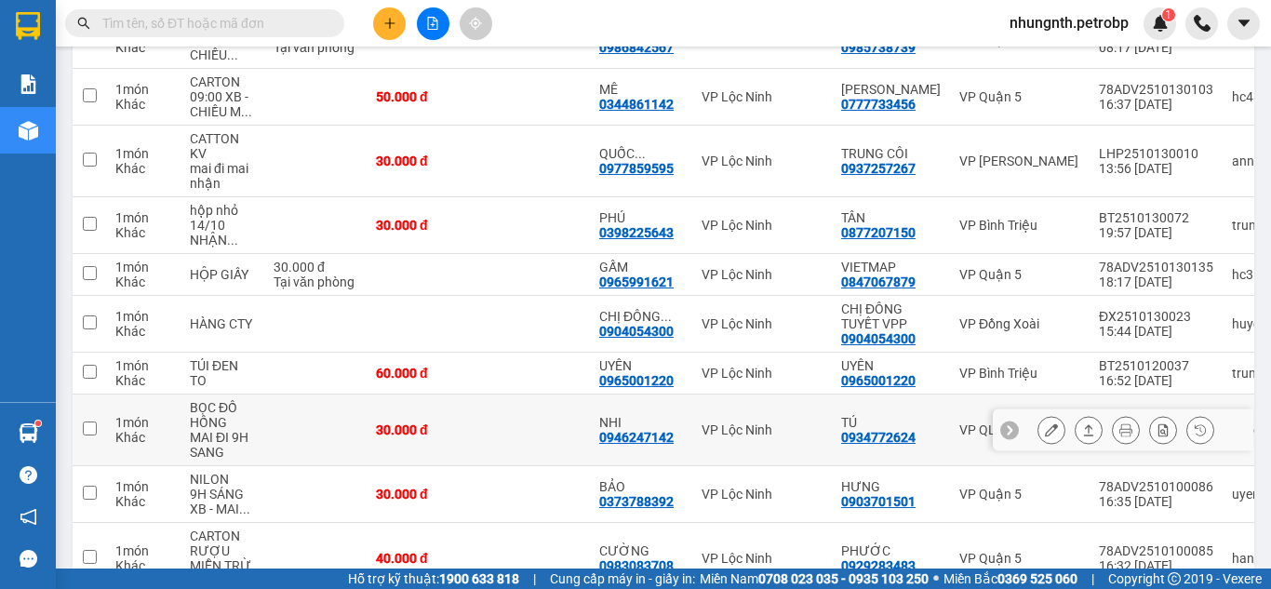
scroll to position [372, 0]
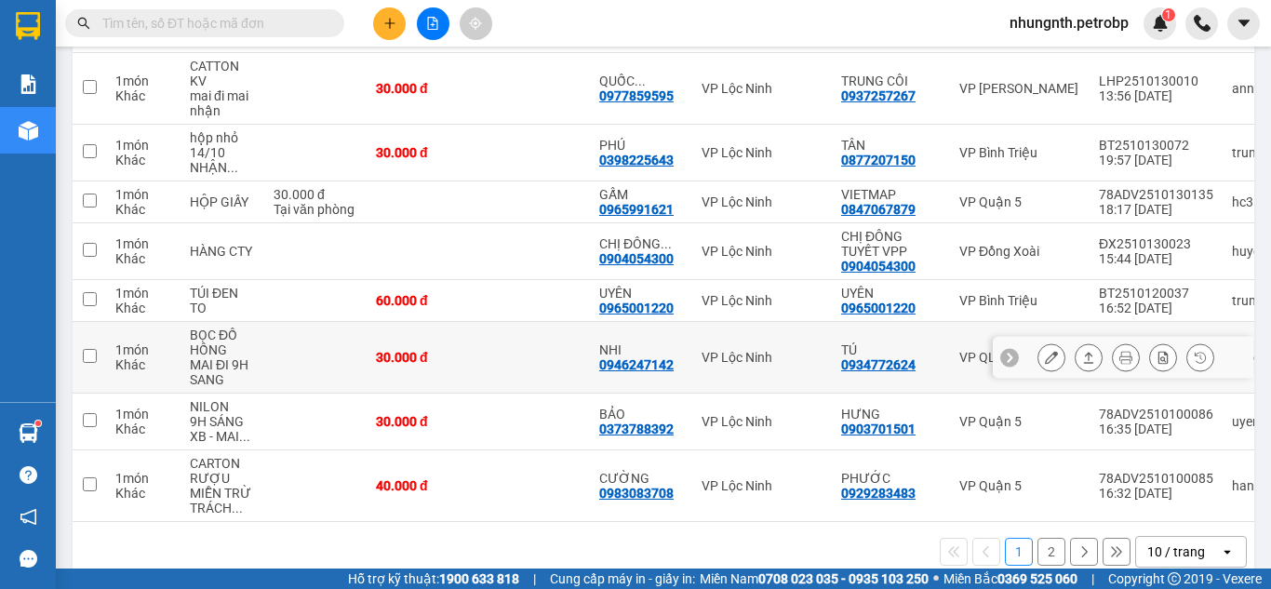
click at [1045, 363] on icon at bounding box center [1051, 357] width 13 height 13
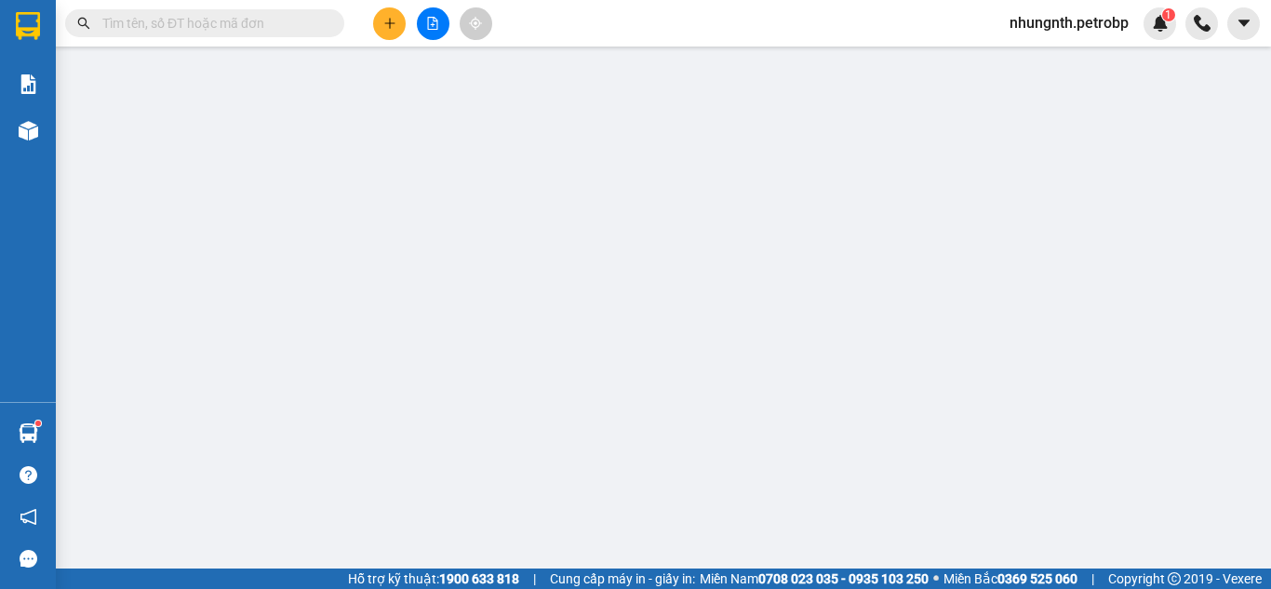
type input "0934772624"
type input "TÚ"
type input "0946247142"
type input "NHI"
type input "30.000"
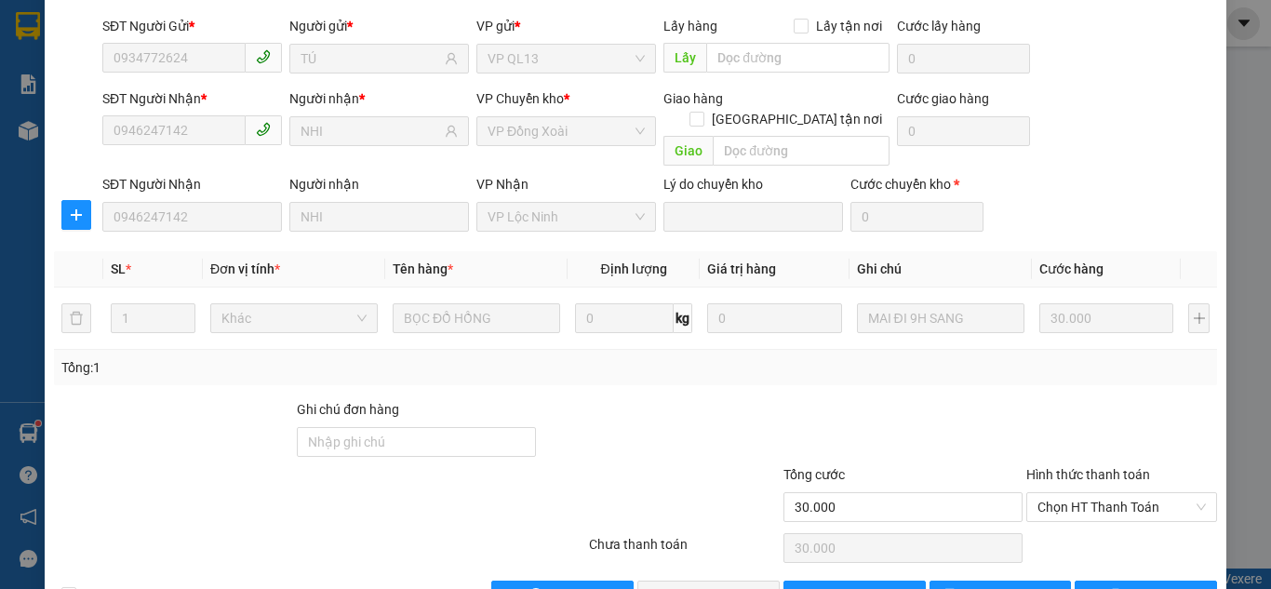
scroll to position [167, 0]
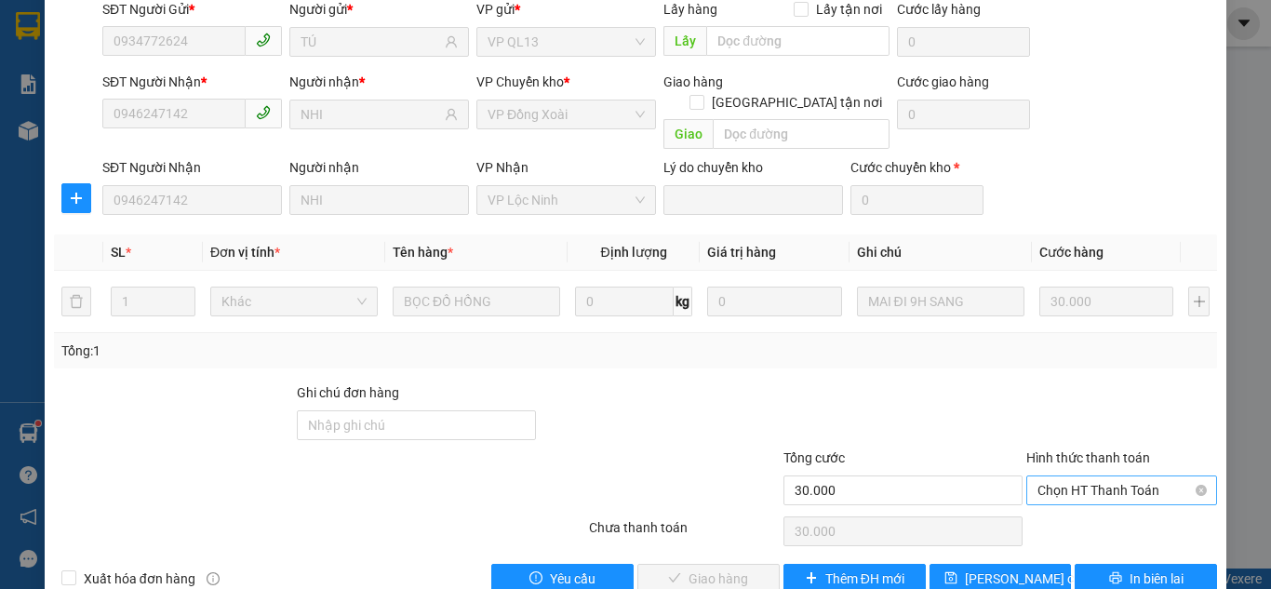
click at [1066, 476] on span "Chọn HT Thanh Toán" at bounding box center [1122, 490] width 168 height 28
click at [1064, 492] on div "Tại văn phòng" at bounding box center [1110, 486] width 167 height 20
type input "0"
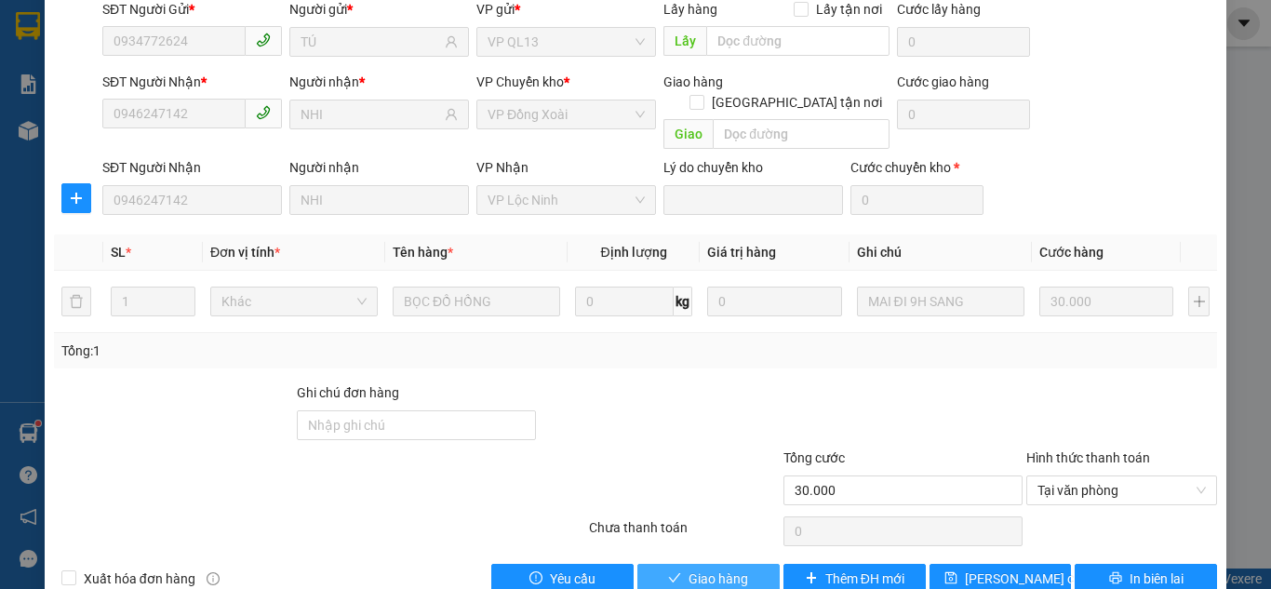
click at [697, 569] on span "Giao hàng" at bounding box center [719, 579] width 60 height 20
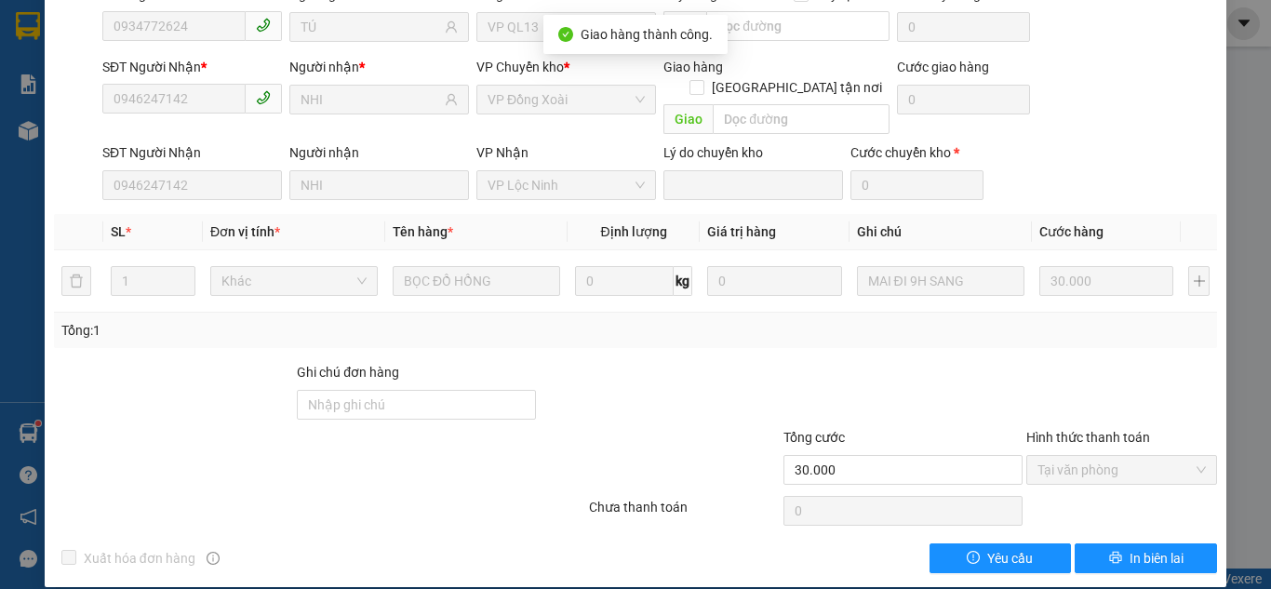
scroll to position [0, 0]
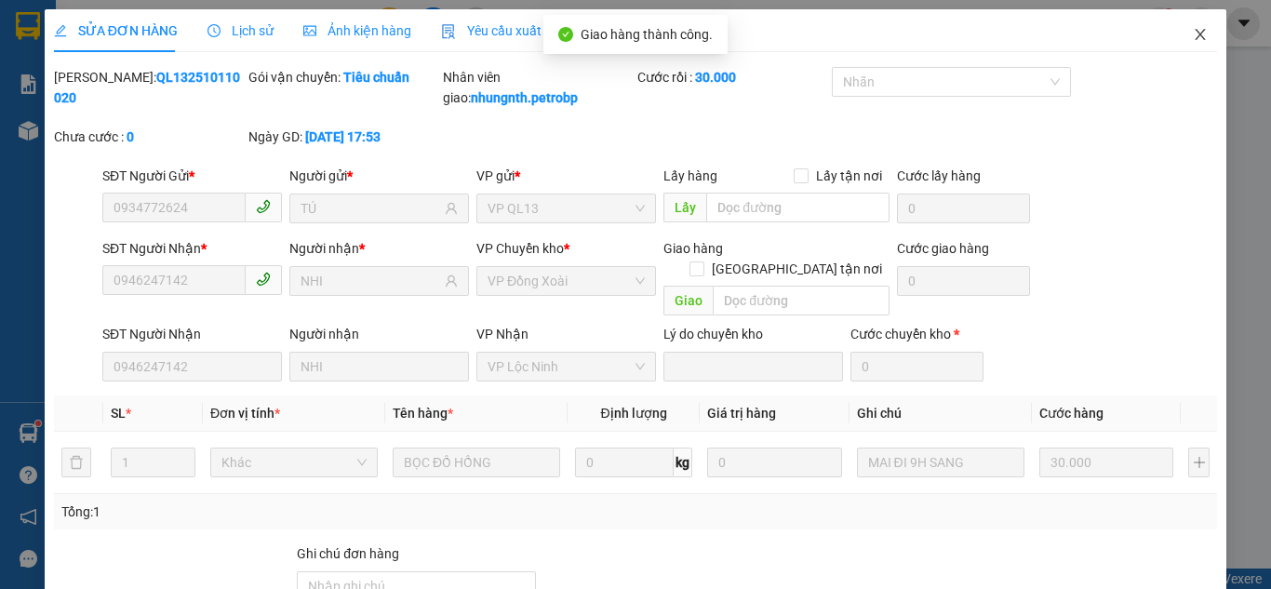
click at [1193, 41] on icon "close" at bounding box center [1200, 34] width 15 height 15
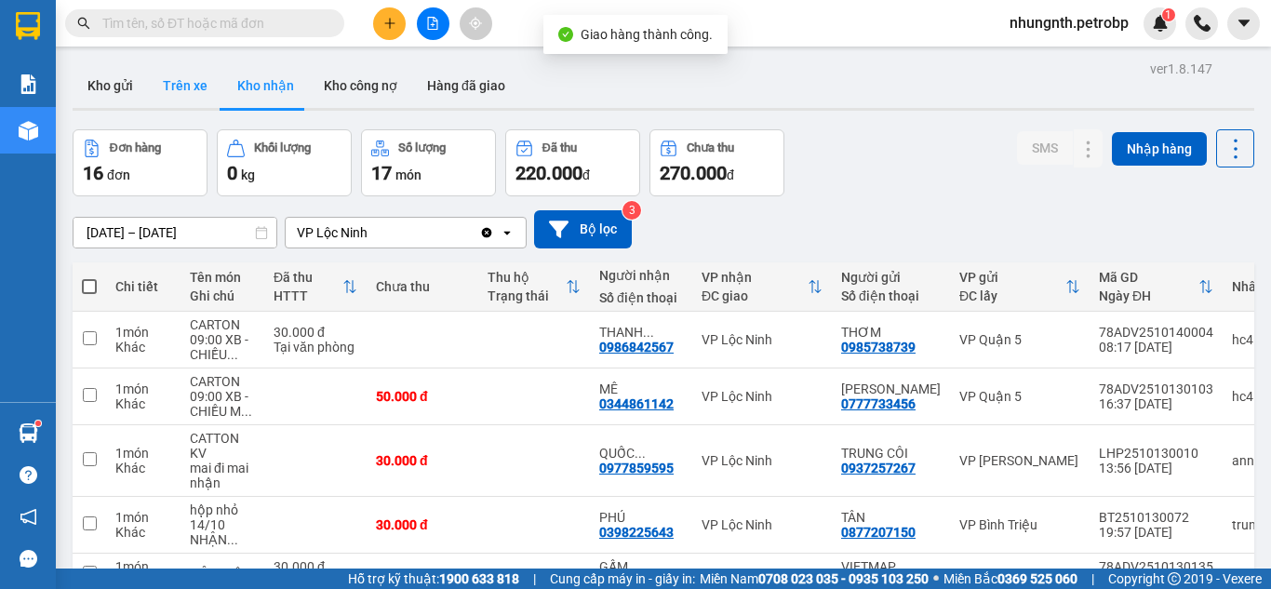
click at [177, 85] on button "Trên xe" at bounding box center [185, 85] width 74 height 45
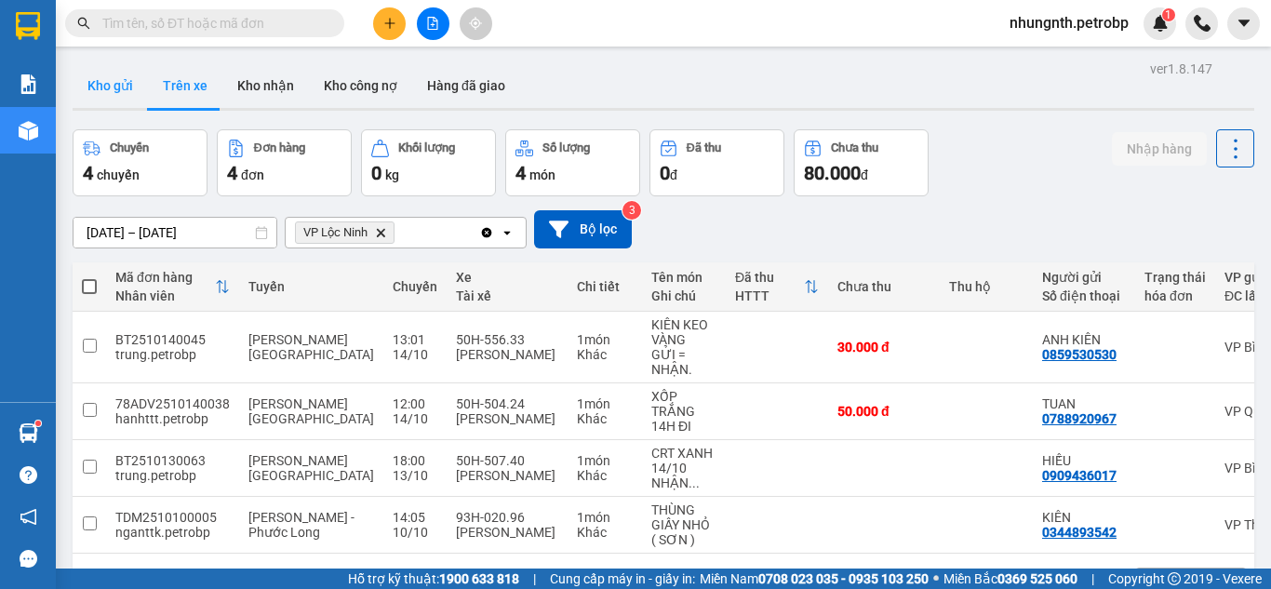
click at [122, 87] on button "Kho gửi" at bounding box center [110, 85] width 75 height 45
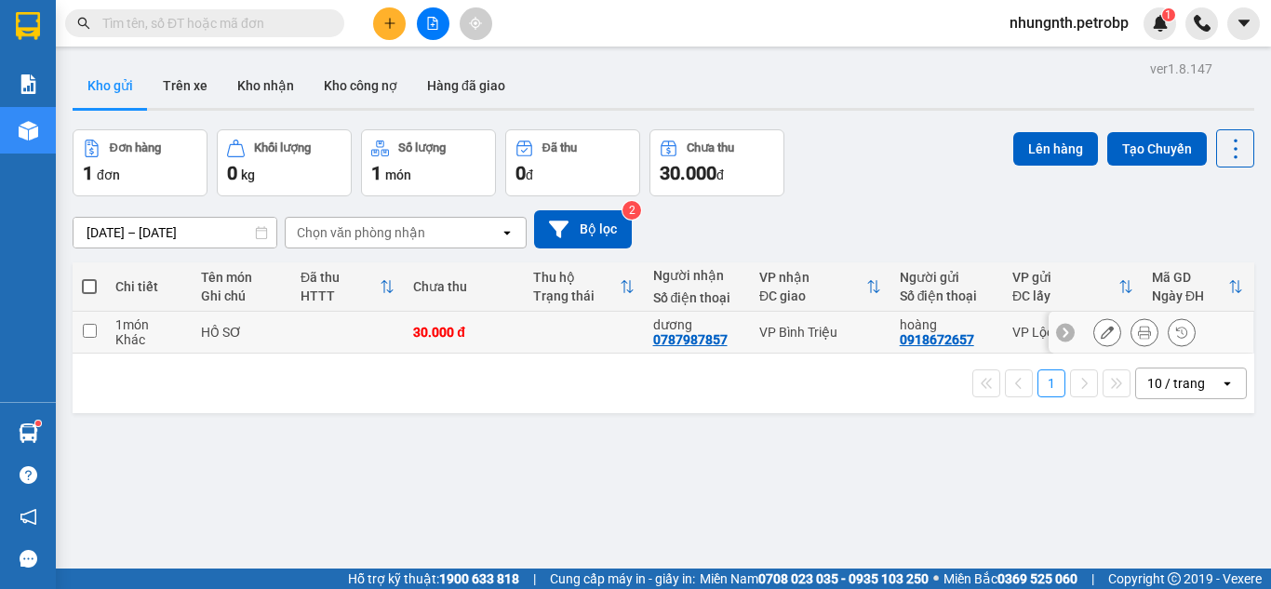
click at [88, 332] on input "checkbox" at bounding box center [90, 331] width 14 height 14
checkbox input "true"
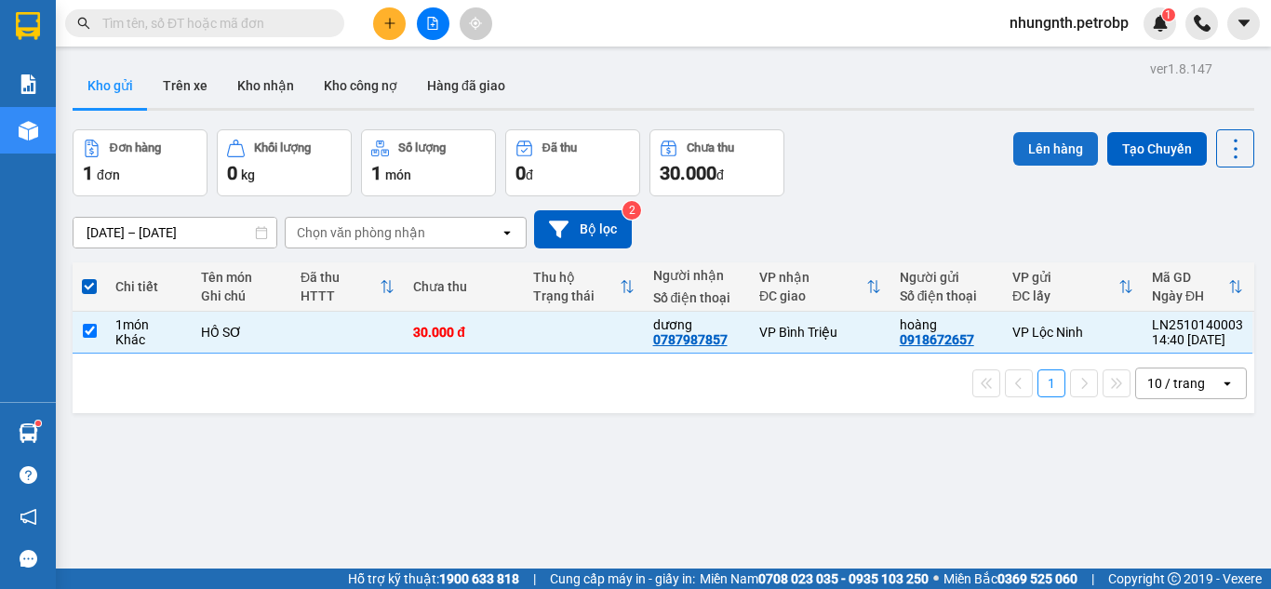
click at [1027, 149] on button "Lên hàng" at bounding box center [1055, 149] width 85 height 34
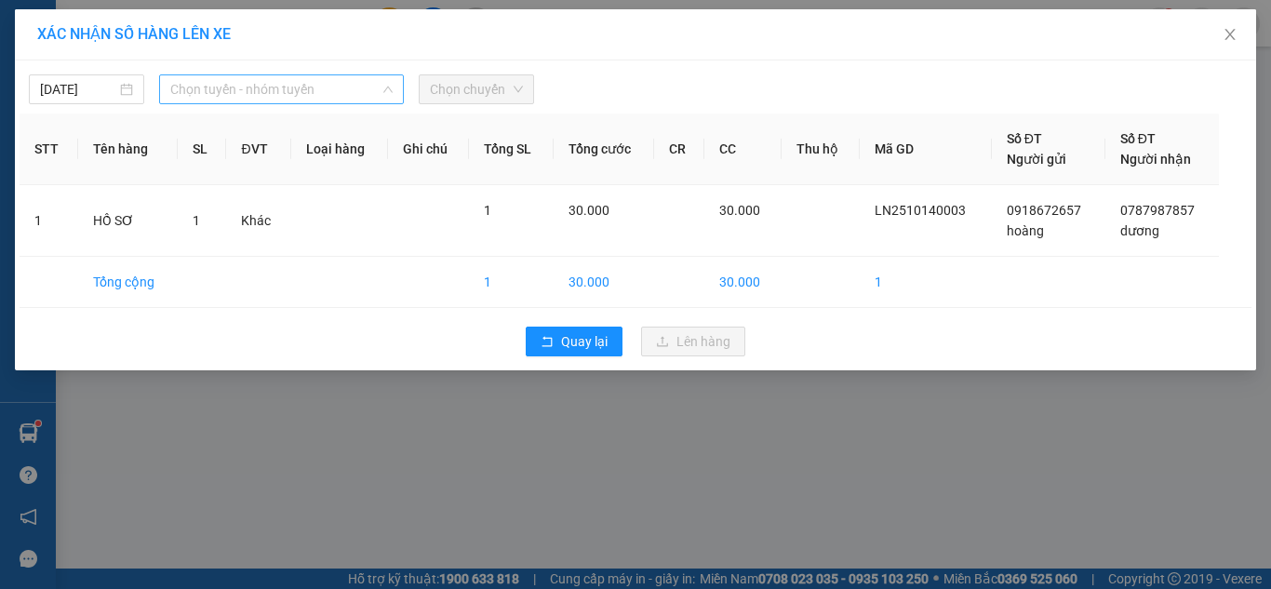
click at [271, 93] on span "Chọn tuyến - nhóm tuyến" at bounding box center [281, 89] width 222 height 28
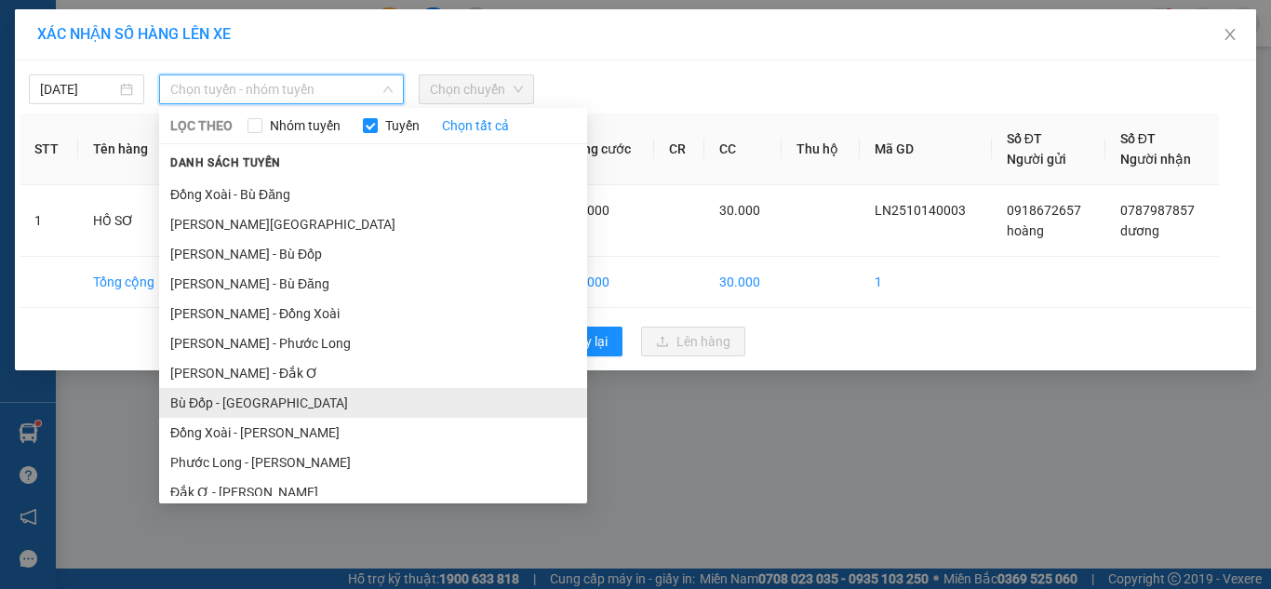
scroll to position [272, 0]
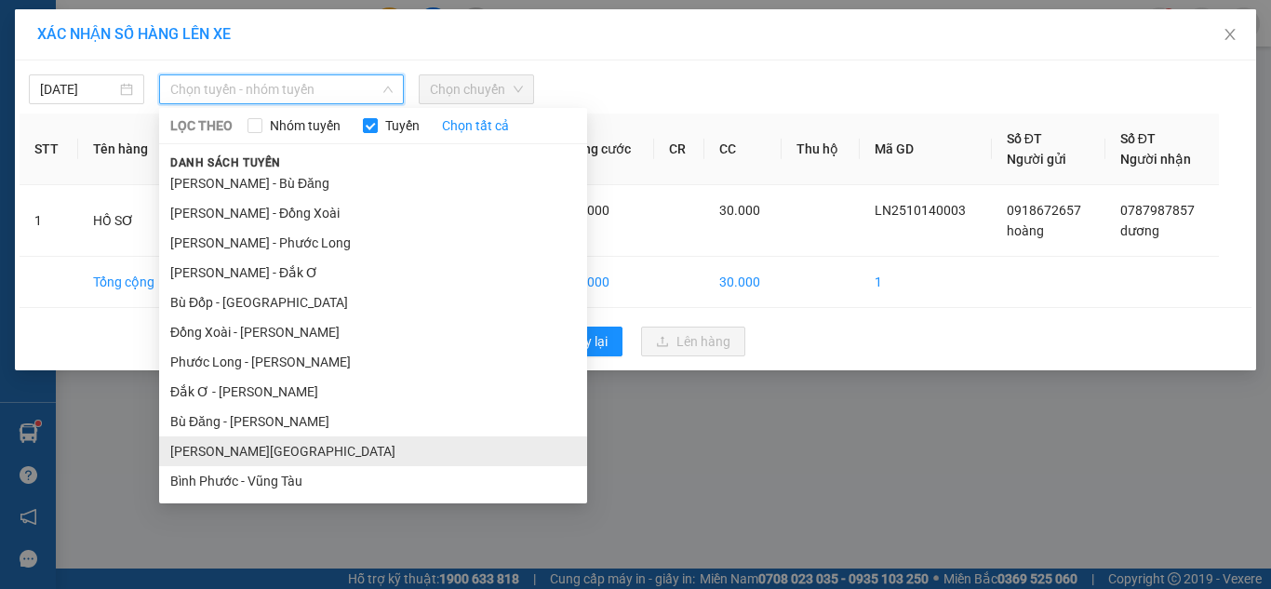
click at [215, 443] on li "[PERSON_NAME][GEOGRAPHIC_DATA]" at bounding box center [373, 451] width 428 height 30
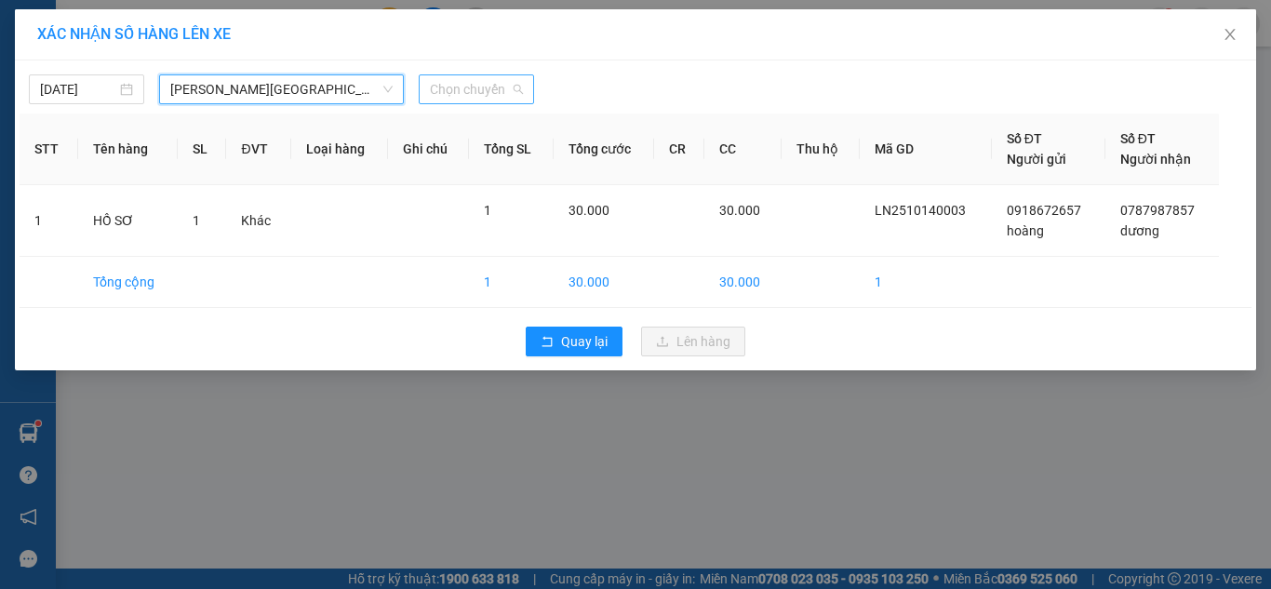
click at [477, 87] on span "Chọn chuyến" at bounding box center [476, 89] width 93 height 28
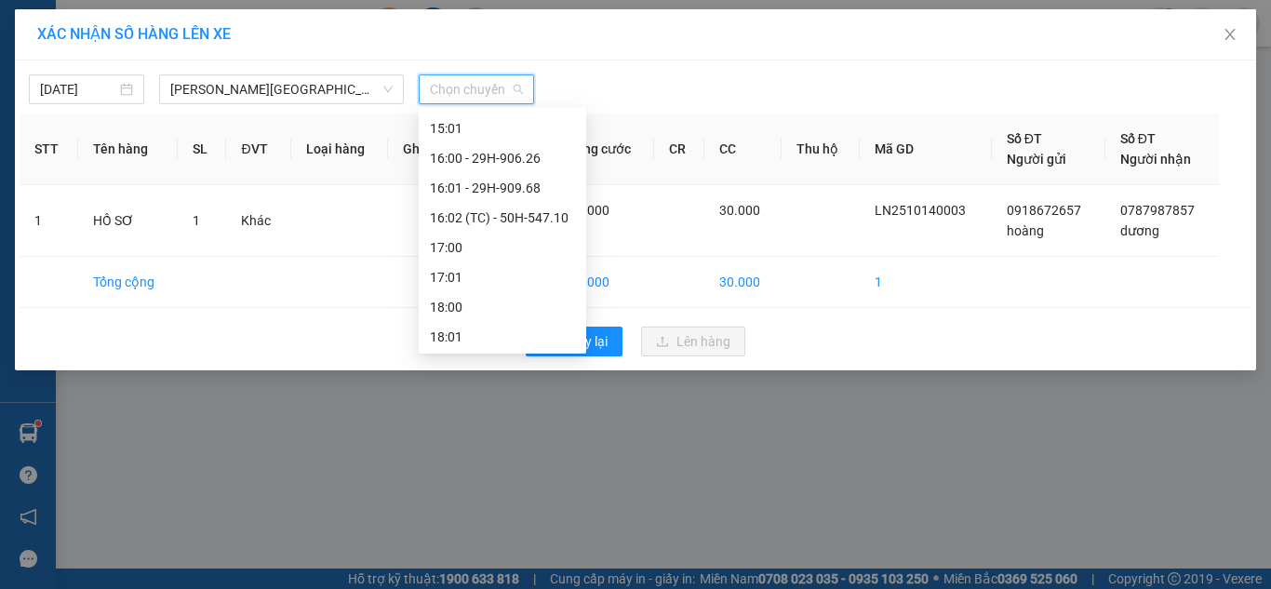
scroll to position [949, 0]
drag, startPoint x: 520, startPoint y: 195, endPoint x: 545, endPoint y: 208, distance: 28.3
click at [521, 194] on div "16:00 - 29H-906.26" at bounding box center [502, 190] width 145 height 20
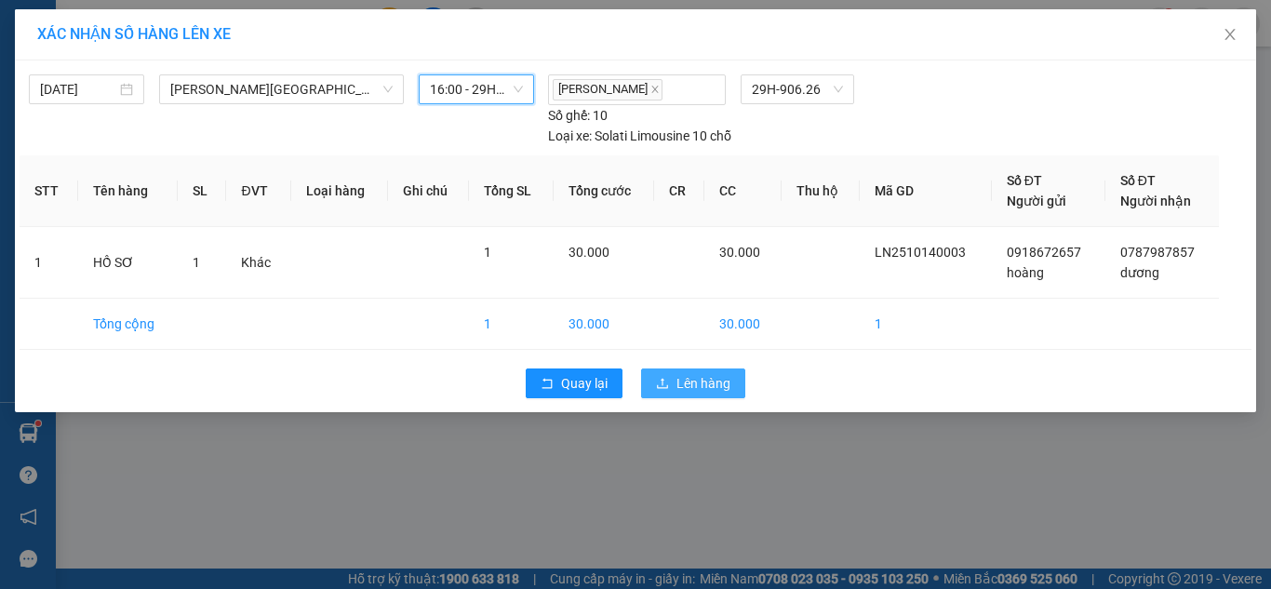
click at [667, 380] on icon "upload" at bounding box center [662, 383] width 13 height 13
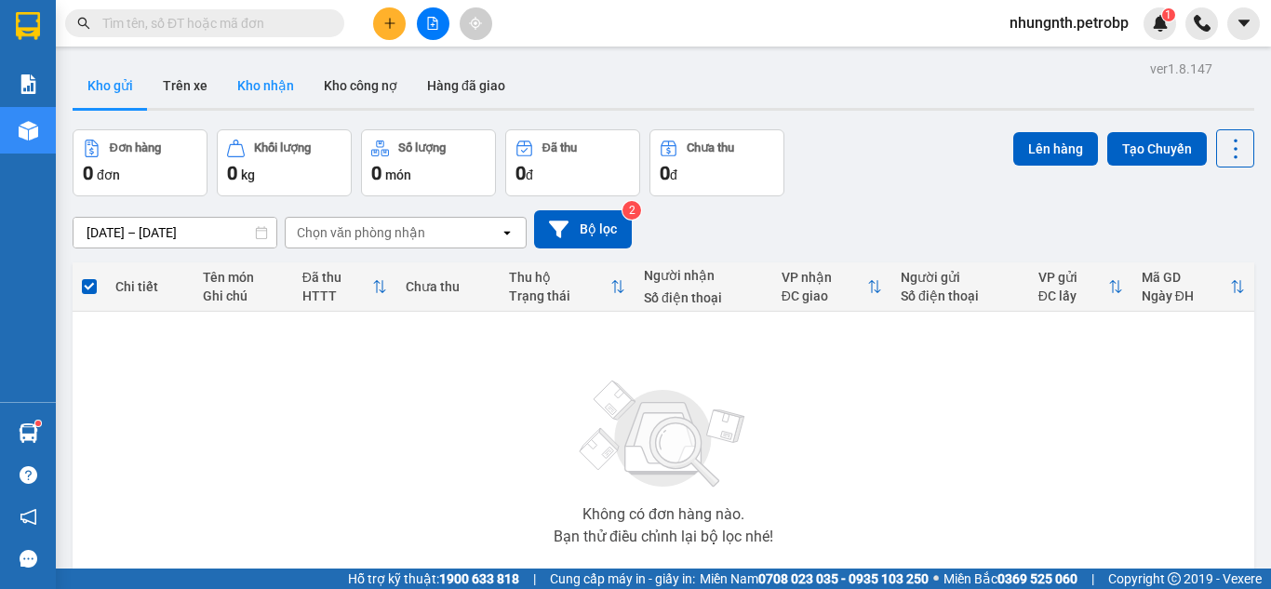
click at [241, 93] on button "Kho nhận" at bounding box center [265, 85] width 87 height 45
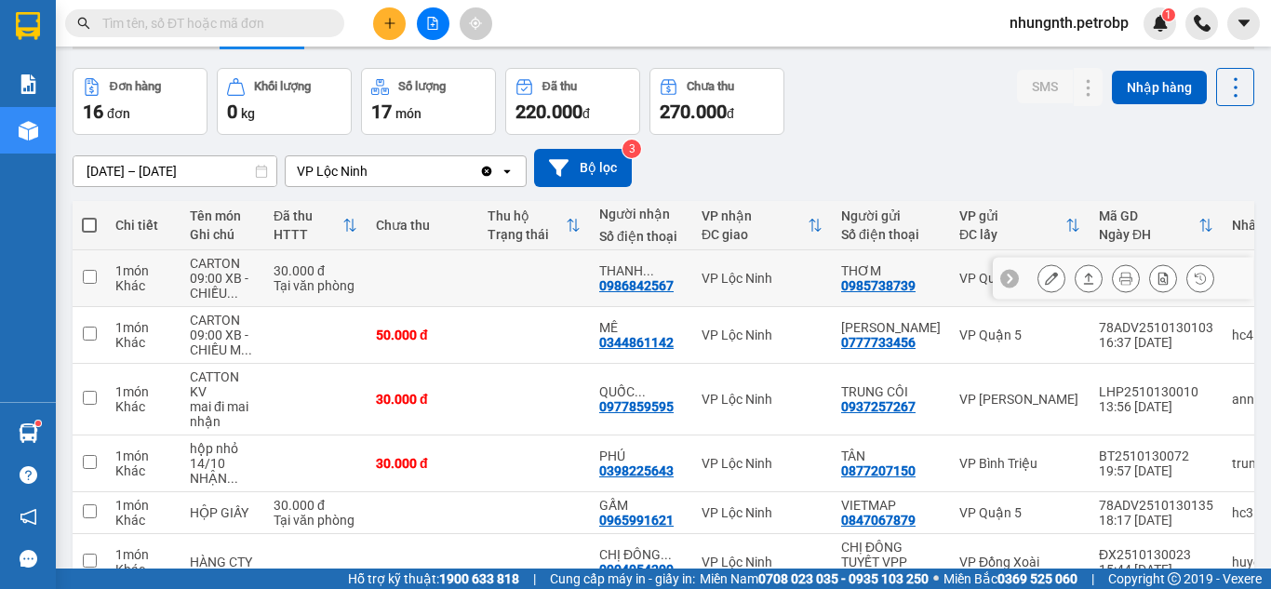
scroll to position [93, 0]
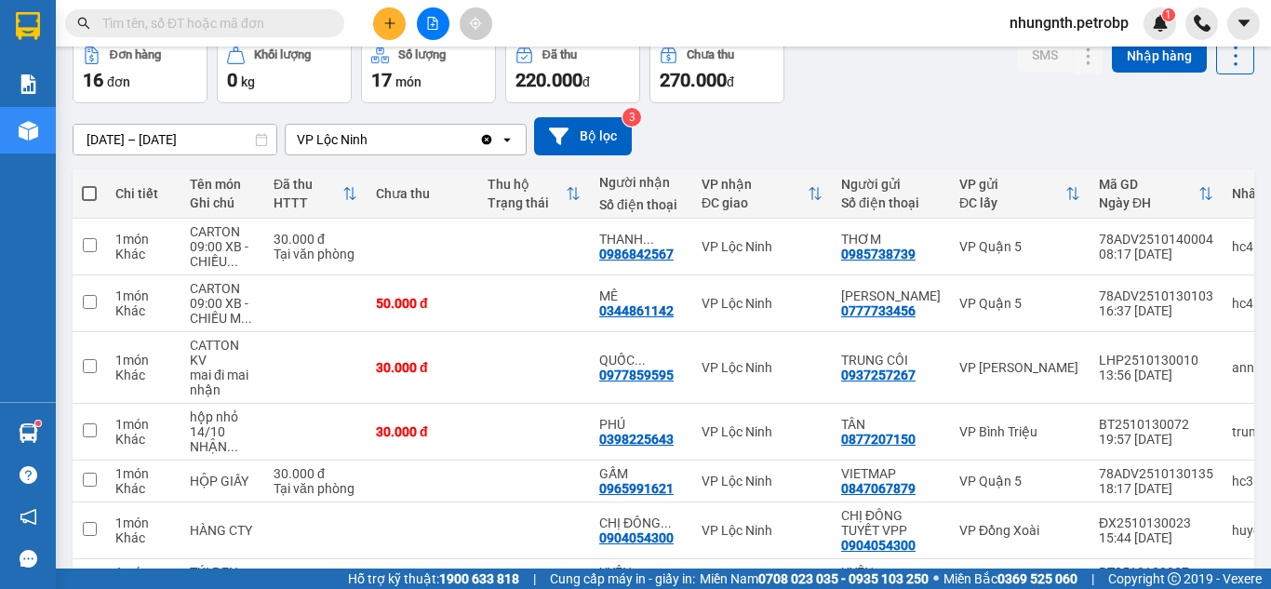
click at [240, 30] on input "text" at bounding box center [212, 23] width 220 height 20
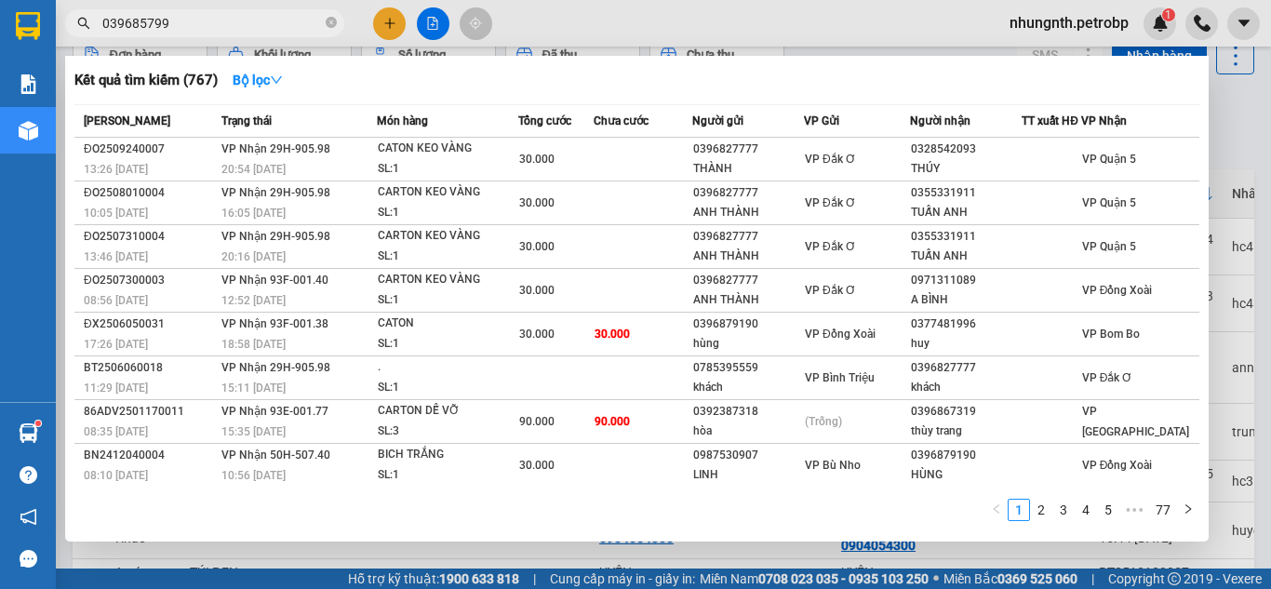
type input "0396857996"
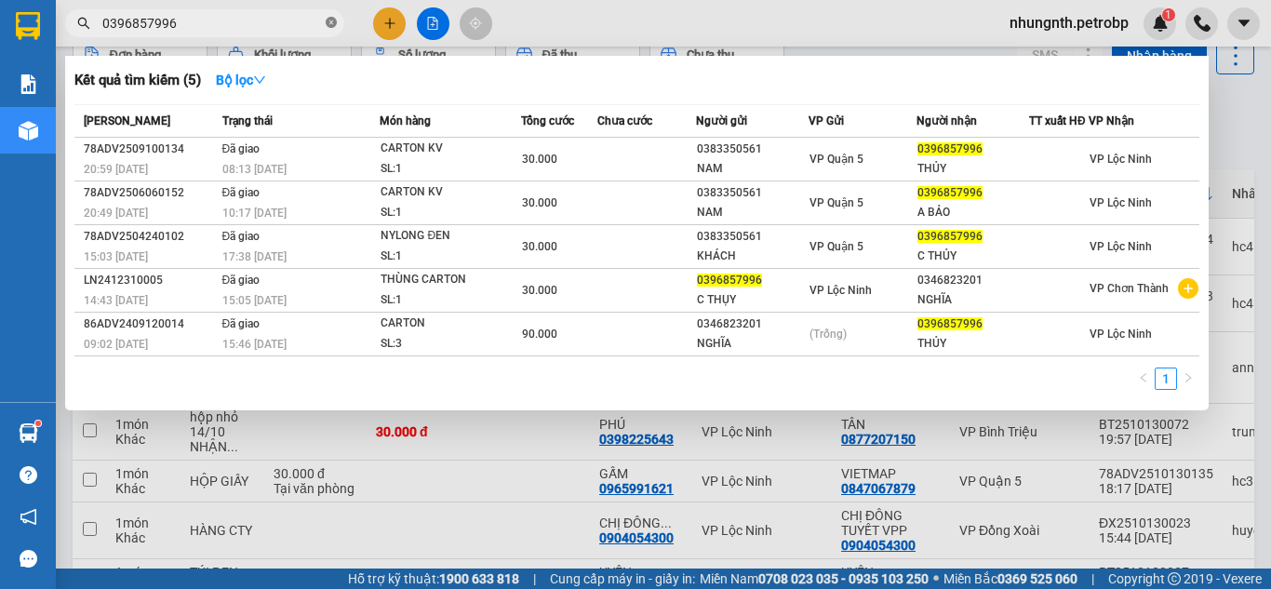
click at [334, 20] on icon "close-circle" at bounding box center [331, 22] width 11 height 11
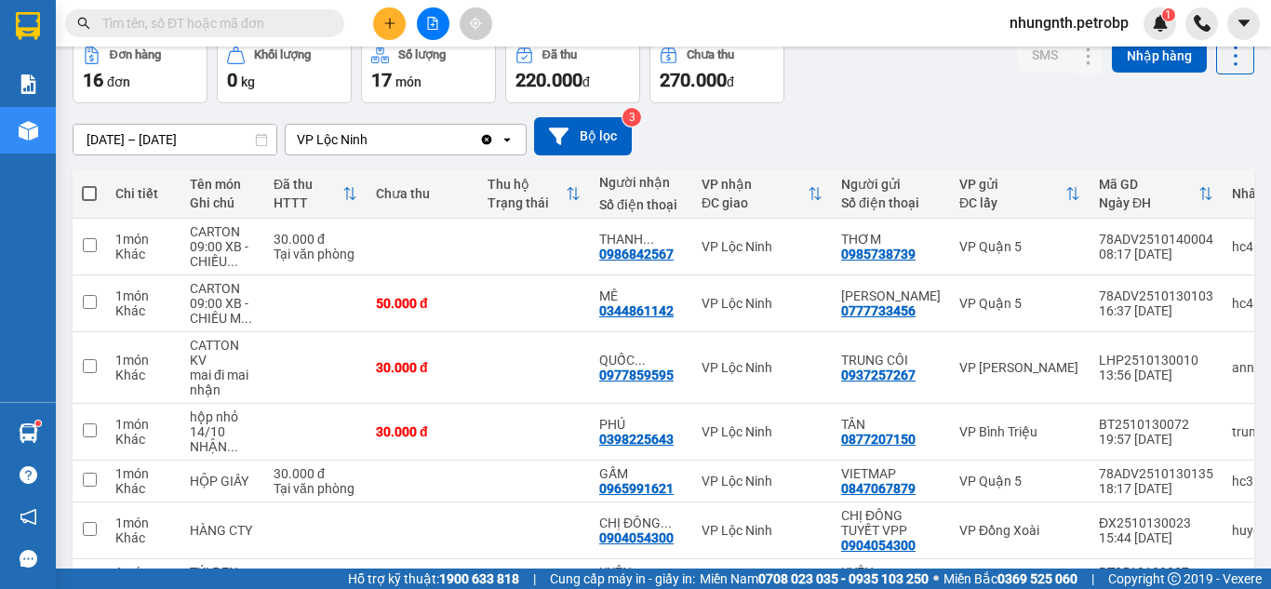
click at [262, 27] on input "text" at bounding box center [212, 23] width 220 height 20
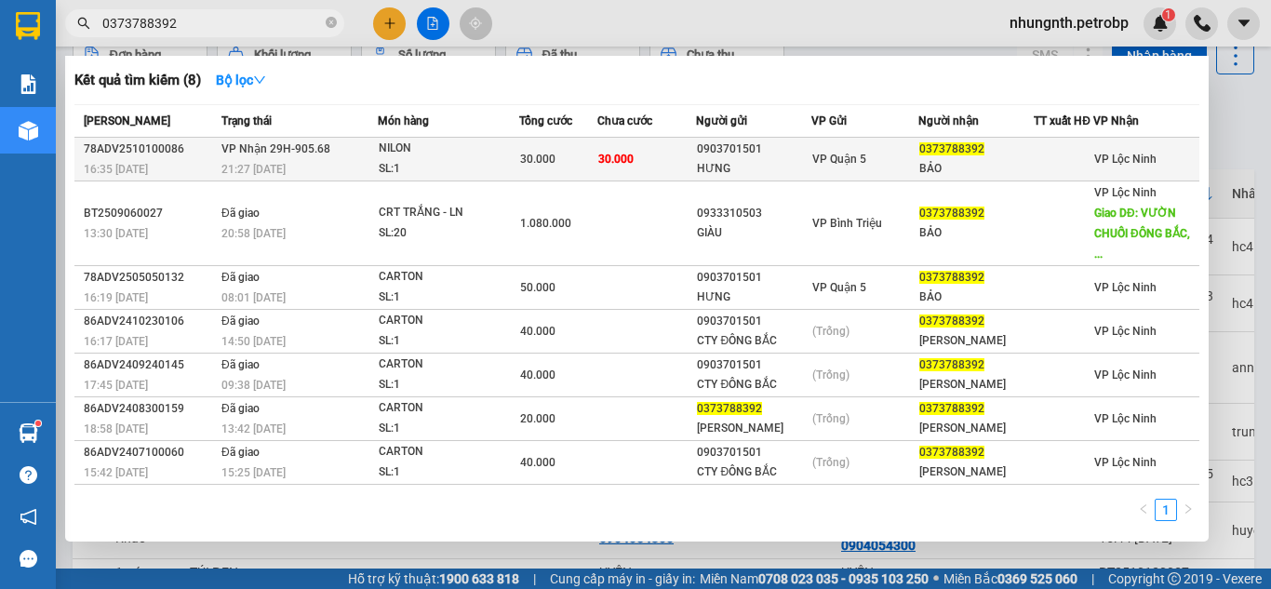
type input "0373788392"
click at [456, 170] on div "SL: 1" at bounding box center [449, 169] width 140 height 20
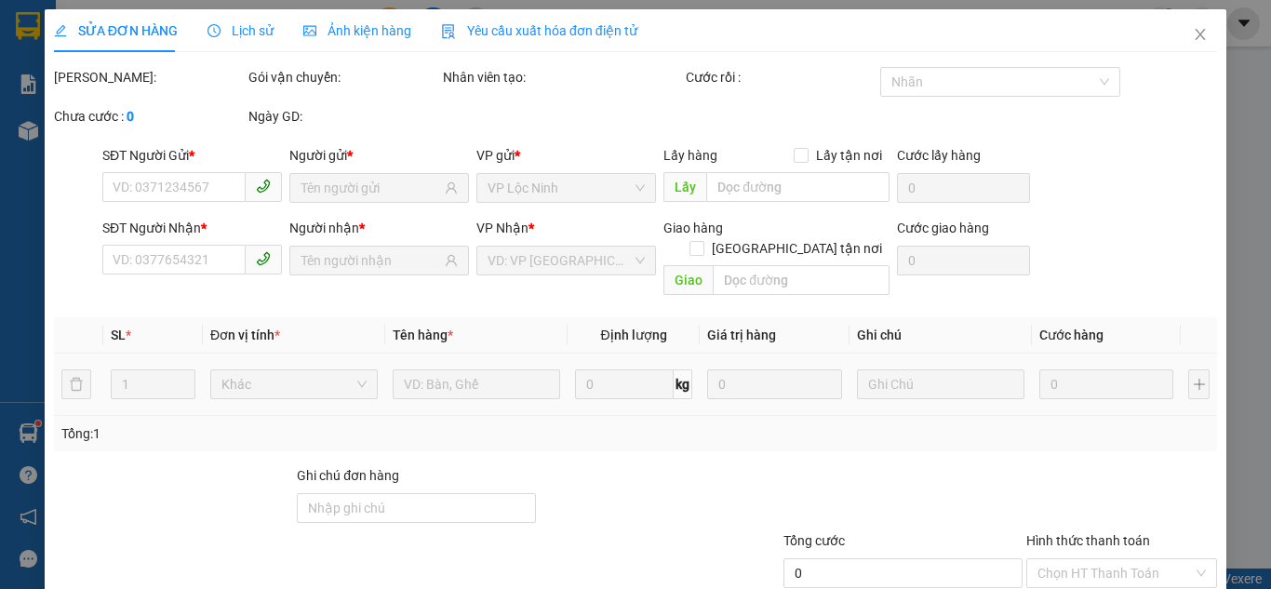
type input "0903701501"
type input "HƯNG"
type input "0373788392"
type input "BẢO"
type input "30.000"
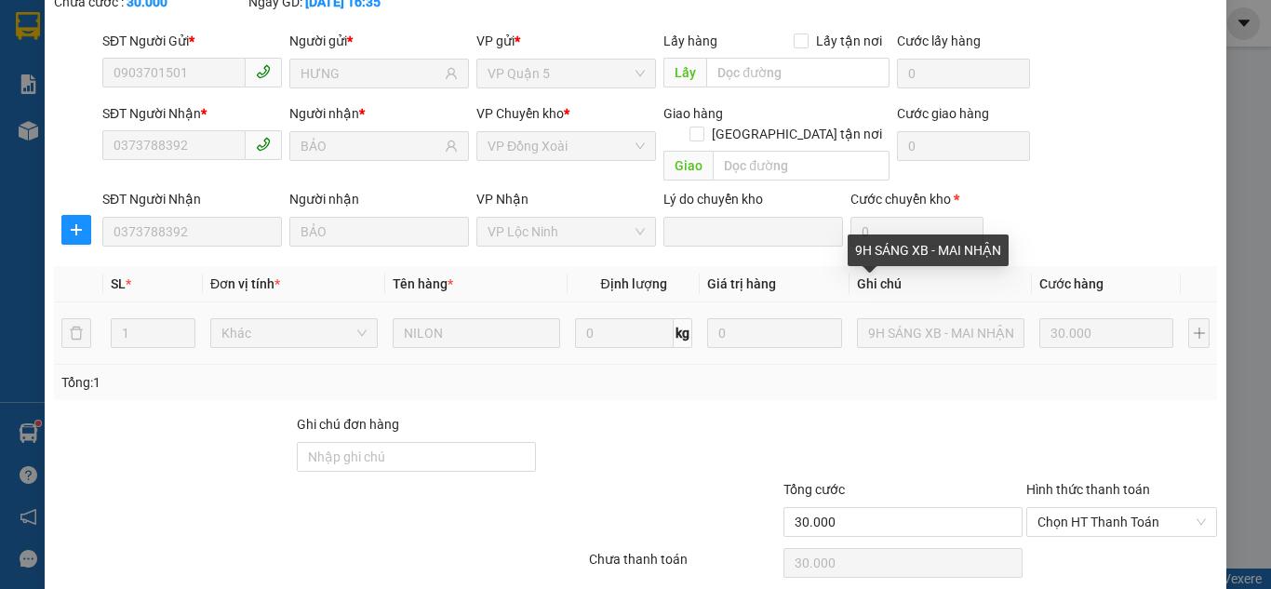
scroll to position [167, 0]
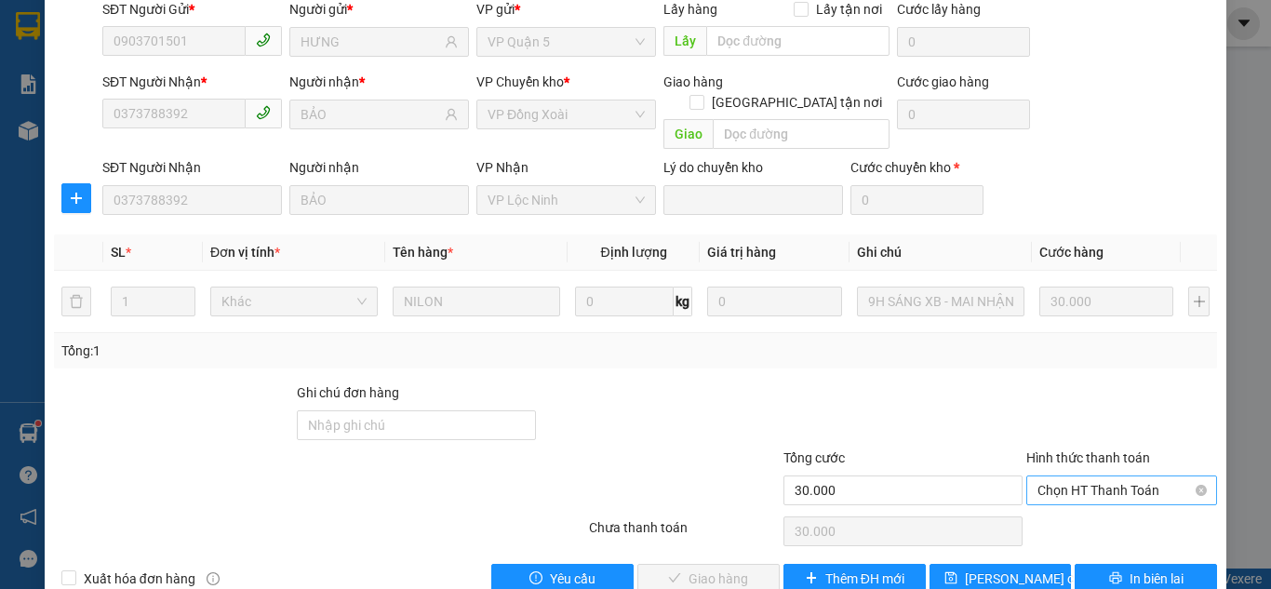
click at [1056, 476] on span "Chọn HT Thanh Toán" at bounding box center [1122, 490] width 168 height 28
click at [1056, 487] on div "Tại văn phòng" at bounding box center [1110, 486] width 167 height 20
type input "0"
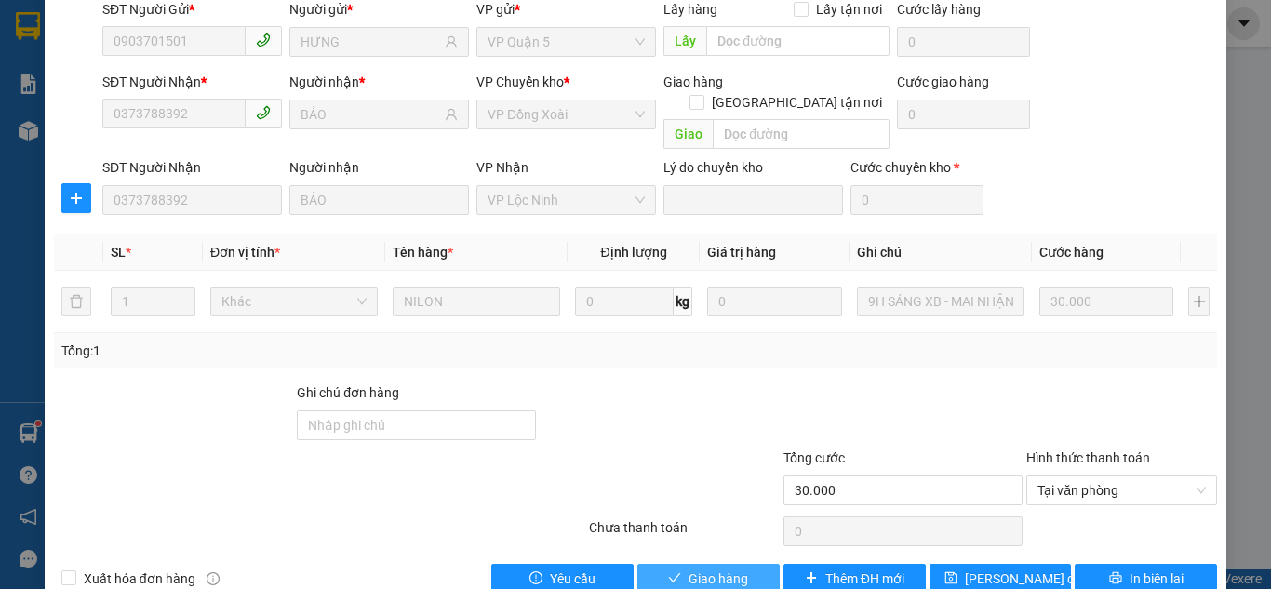
click at [709, 569] on span "Giao hàng" at bounding box center [719, 579] width 60 height 20
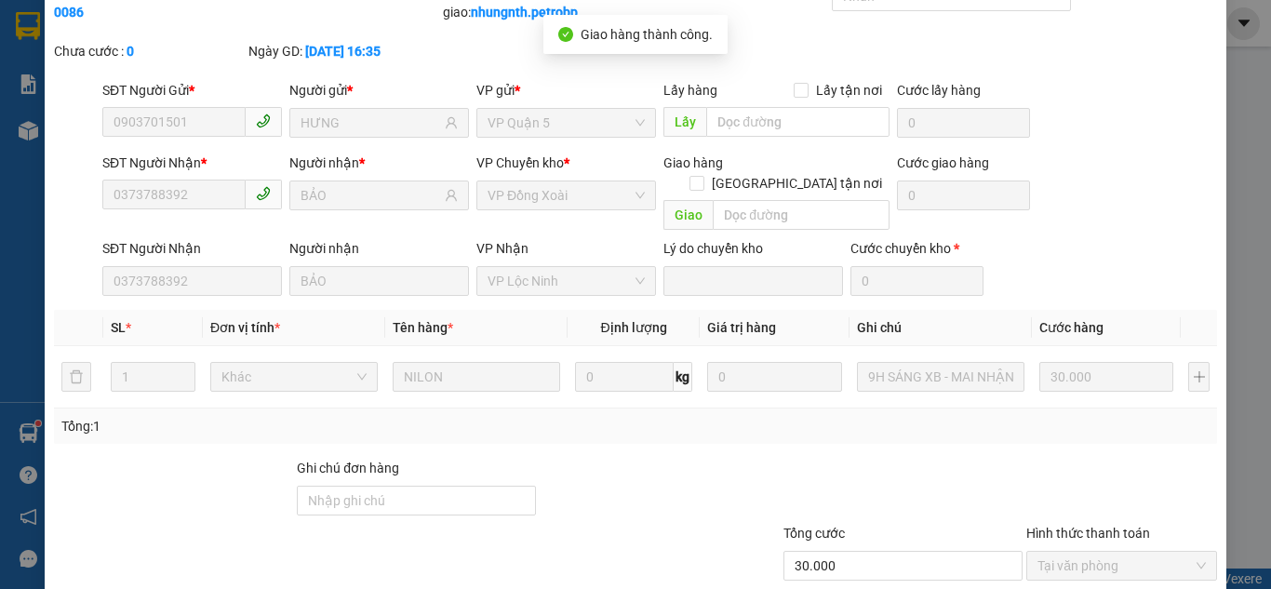
scroll to position [0, 0]
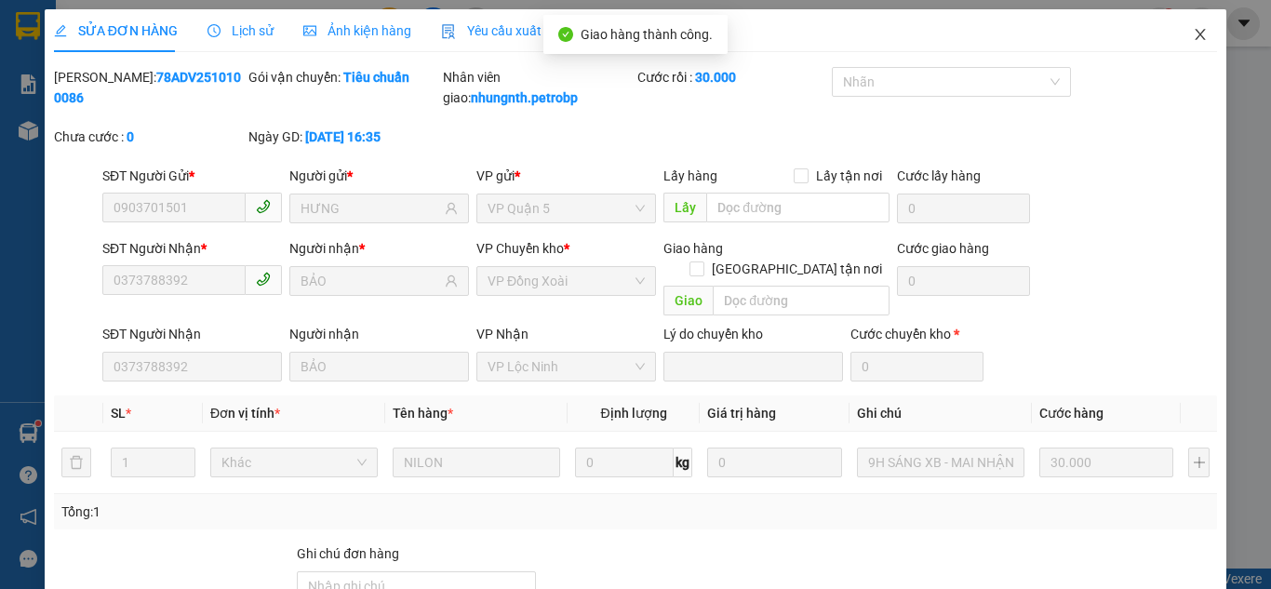
click at [1196, 34] on icon "close" at bounding box center [1201, 34] width 10 height 11
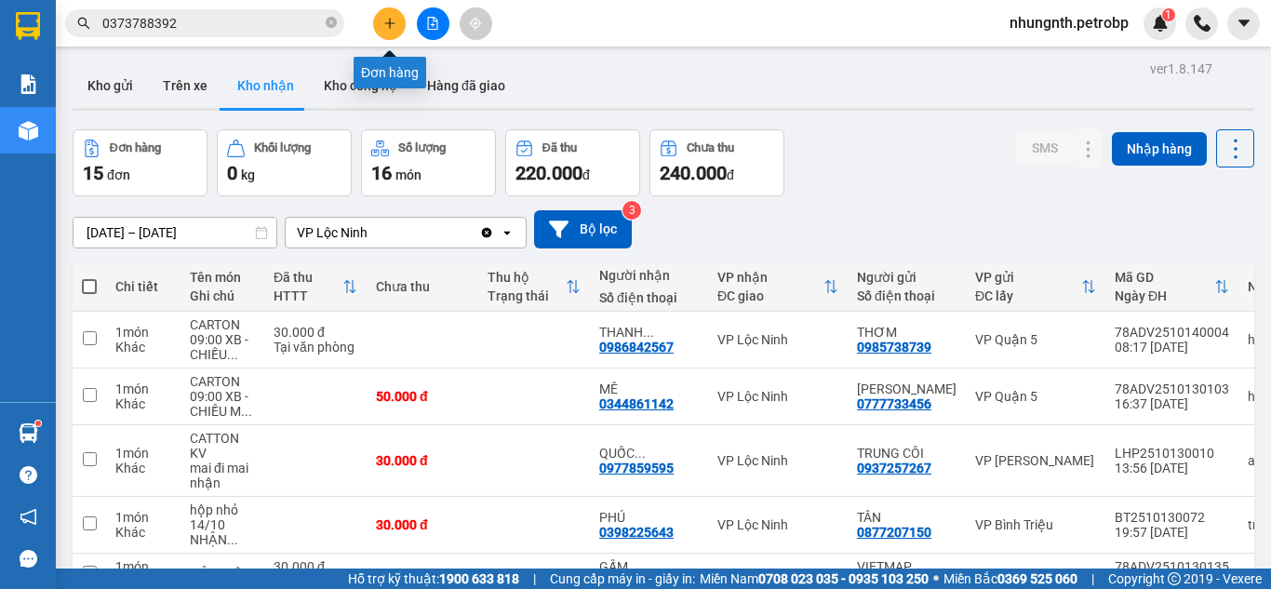
click at [398, 24] on button at bounding box center [389, 23] width 33 height 33
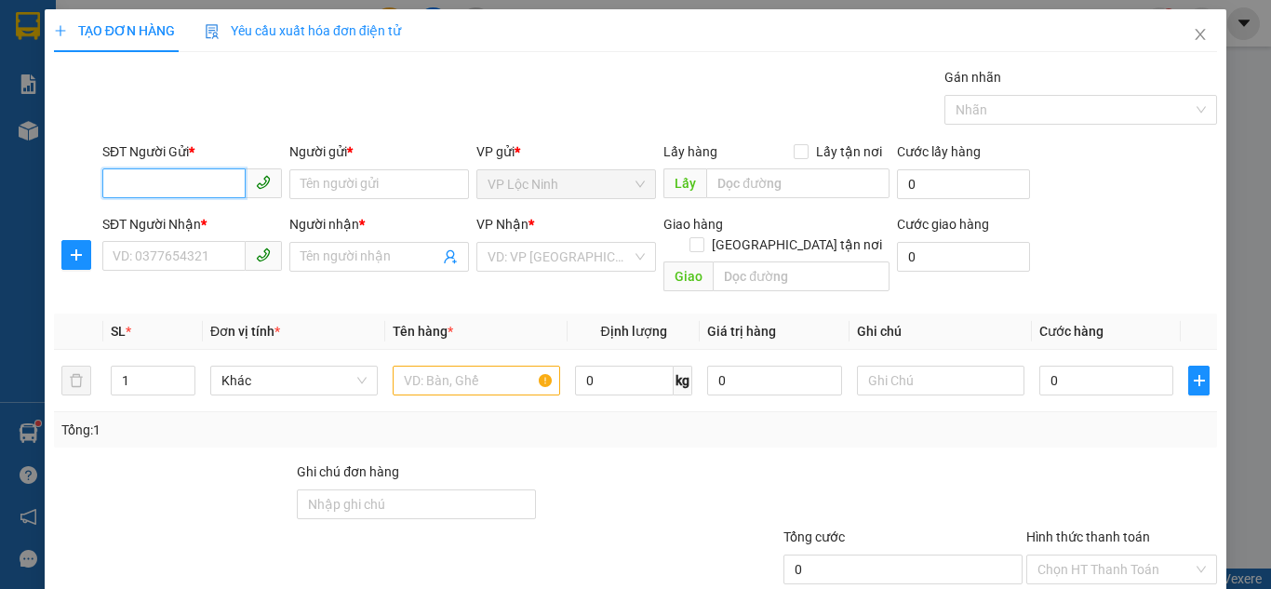
click at [184, 183] on input "SĐT Người Gửi *" at bounding box center [173, 183] width 143 height 30
paste input "0902741708"
type input "0902741708"
click at [181, 262] on input "SĐT Người Nhận *" at bounding box center [173, 256] width 143 height 30
paste input "0902741708"
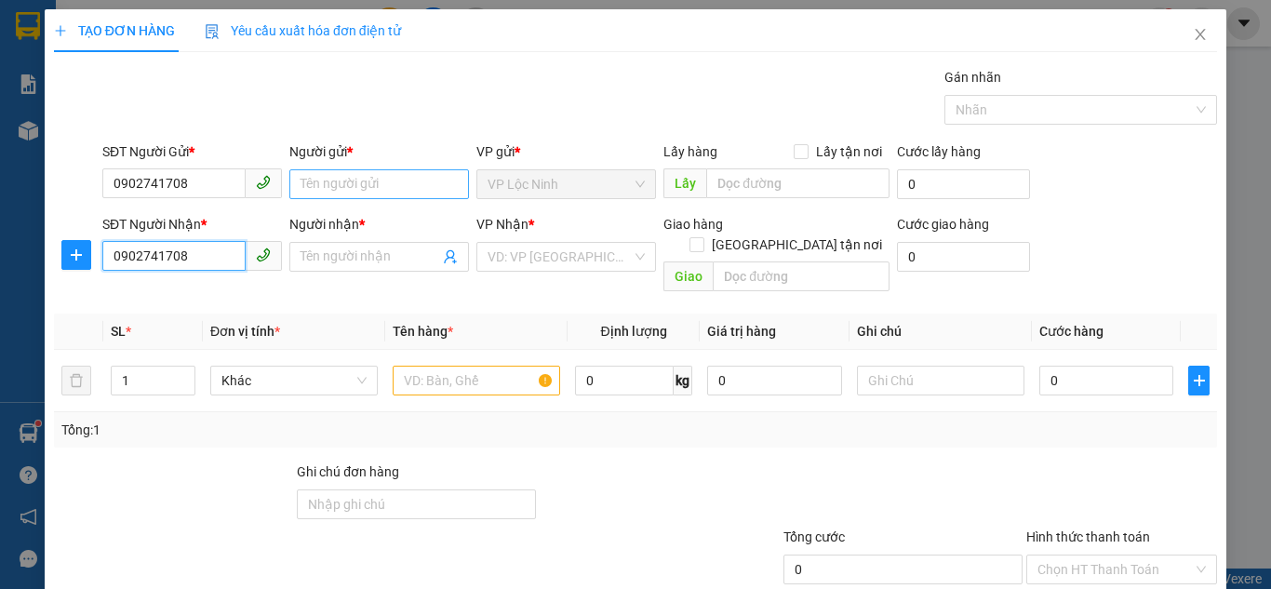
type input "0902741708"
click at [316, 185] on input "Người gửi *" at bounding box center [379, 184] width 180 height 30
type input "A TUẤN CTY"
click at [331, 258] on input "Người nhận *" at bounding box center [370, 257] width 139 height 20
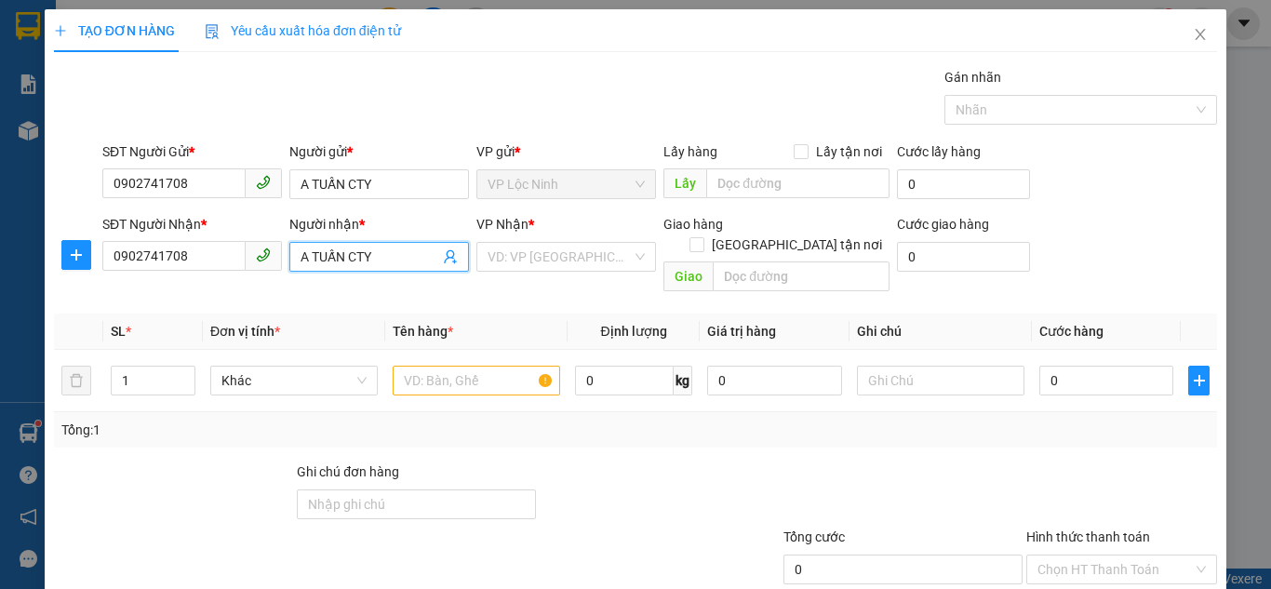
type input "A TUẤN CTY"
click at [522, 254] on input "search" at bounding box center [560, 257] width 144 height 28
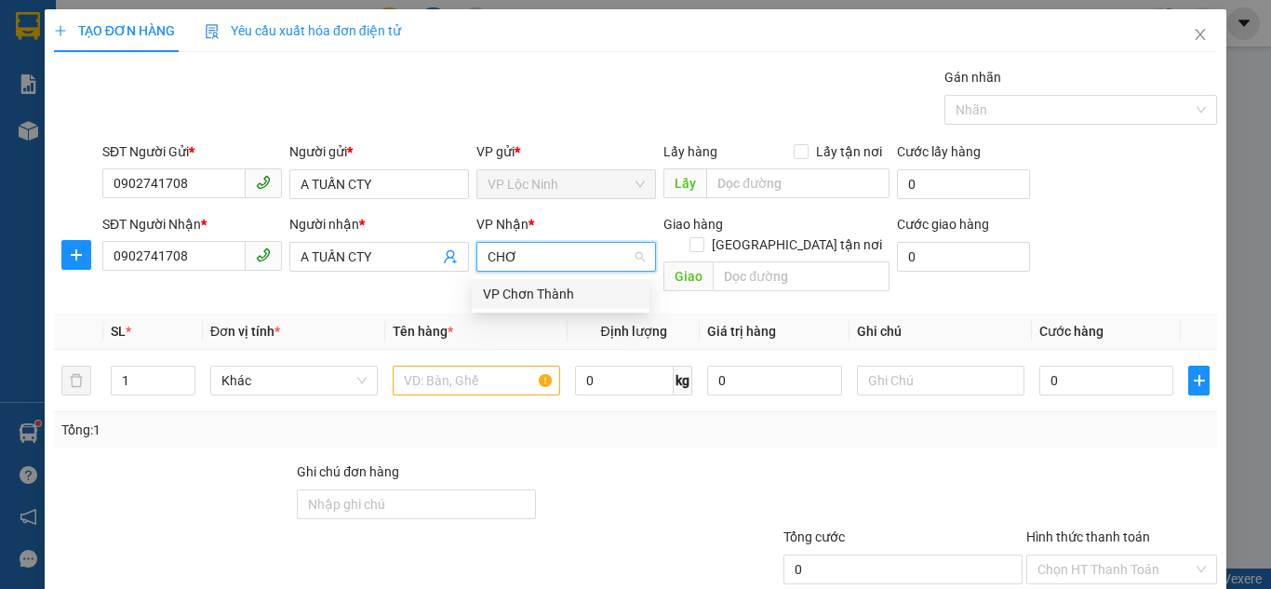
type input "CHƠN"
click at [535, 295] on div "VP Chơn Thành" at bounding box center [560, 294] width 155 height 20
click at [461, 366] on input "text" at bounding box center [477, 381] width 168 height 30
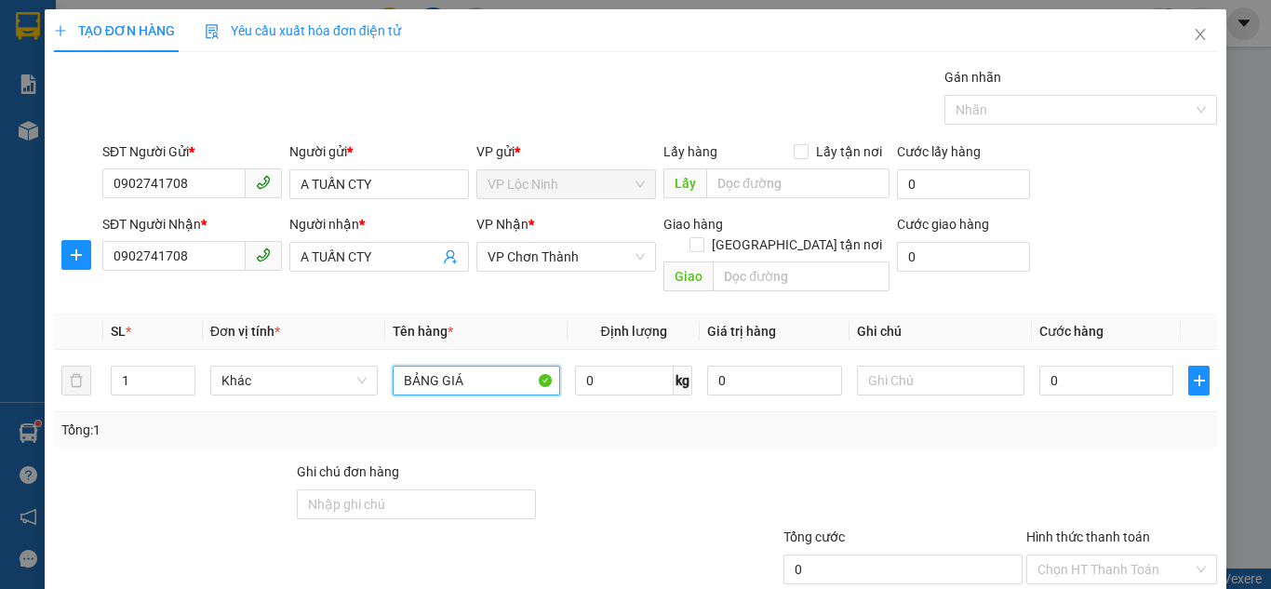
type input "BẢNG GIÁ"
click at [681, 462] on div at bounding box center [659, 494] width 243 height 65
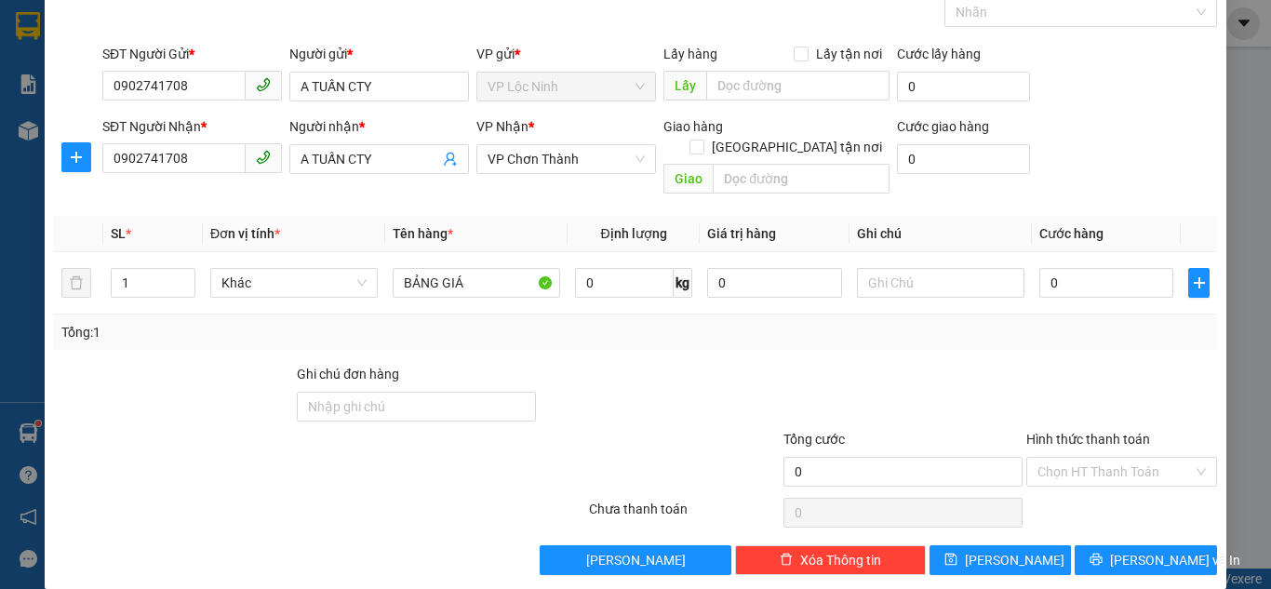
scroll to position [100, 0]
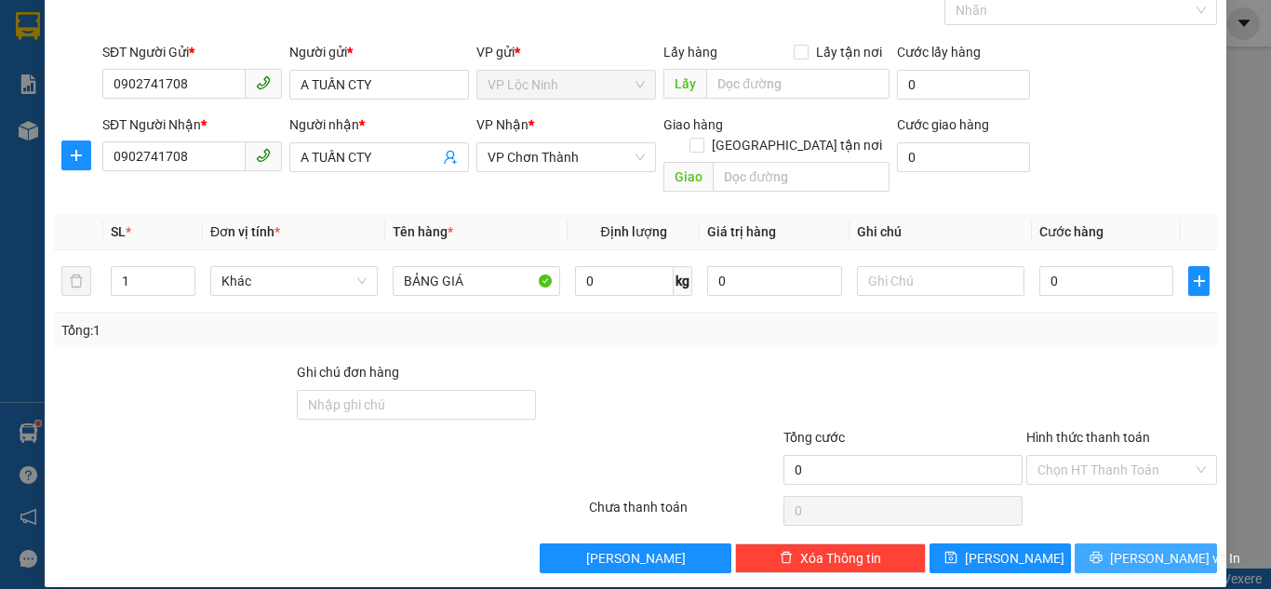
click at [1129, 548] on span "[PERSON_NAME] và In" at bounding box center [1175, 558] width 130 height 20
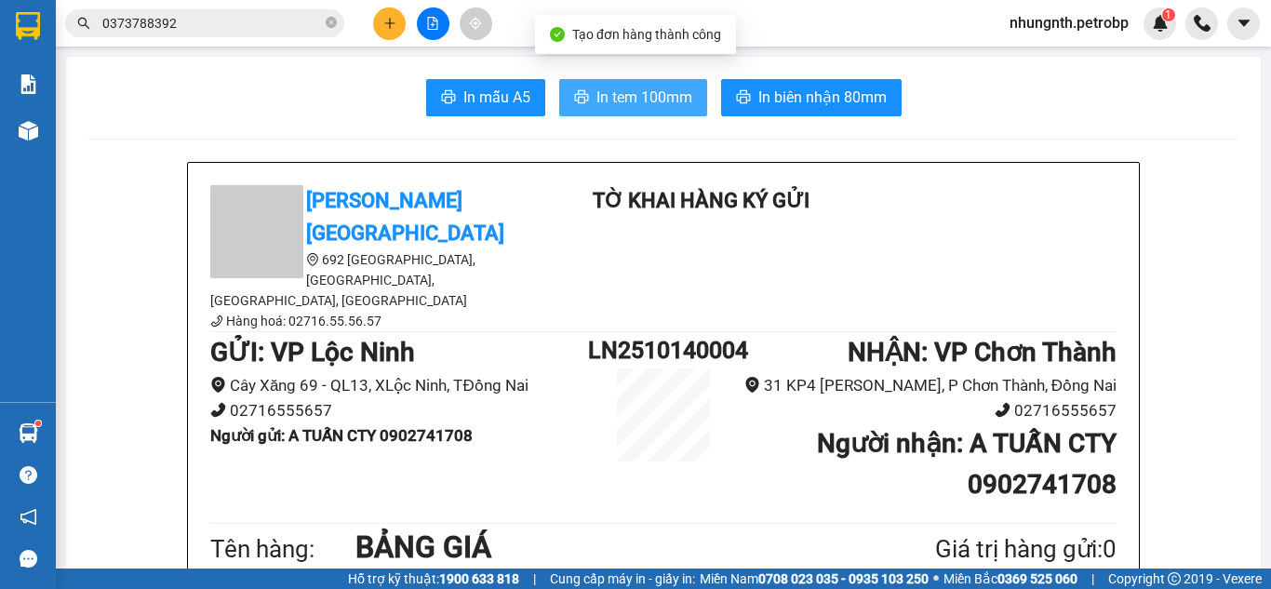
click at [655, 104] on span "In tem 100mm" at bounding box center [645, 97] width 96 height 23
click at [639, 95] on span "In tem 100mm" at bounding box center [645, 97] width 96 height 23
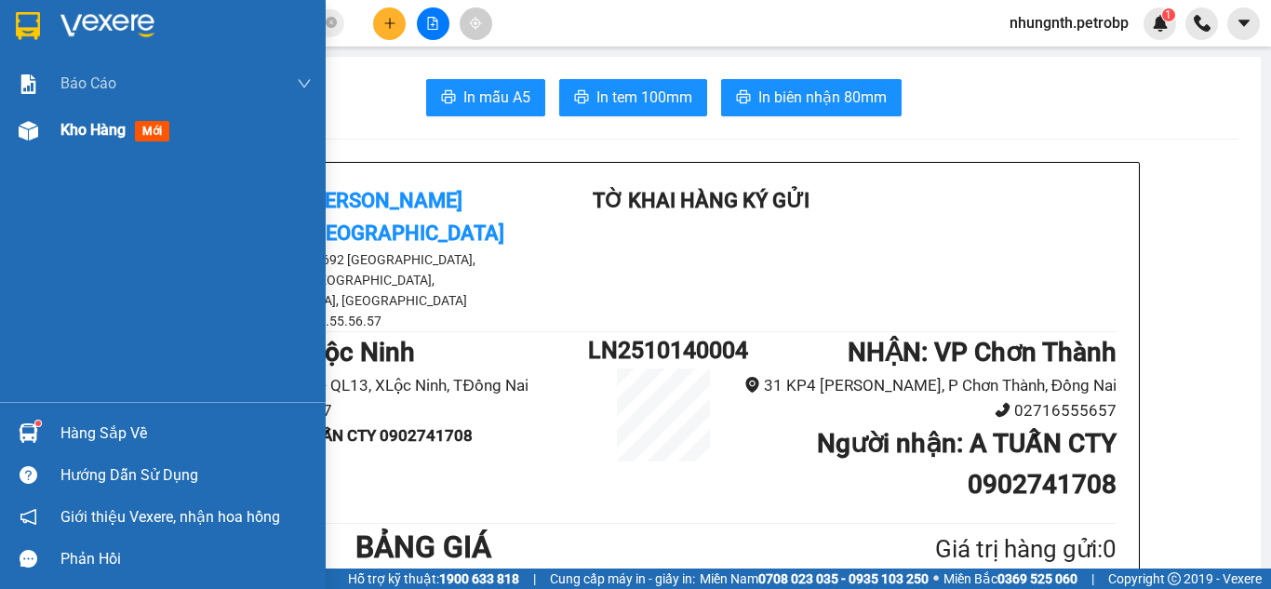
click at [80, 130] on span "Kho hàng" at bounding box center [92, 130] width 65 height 18
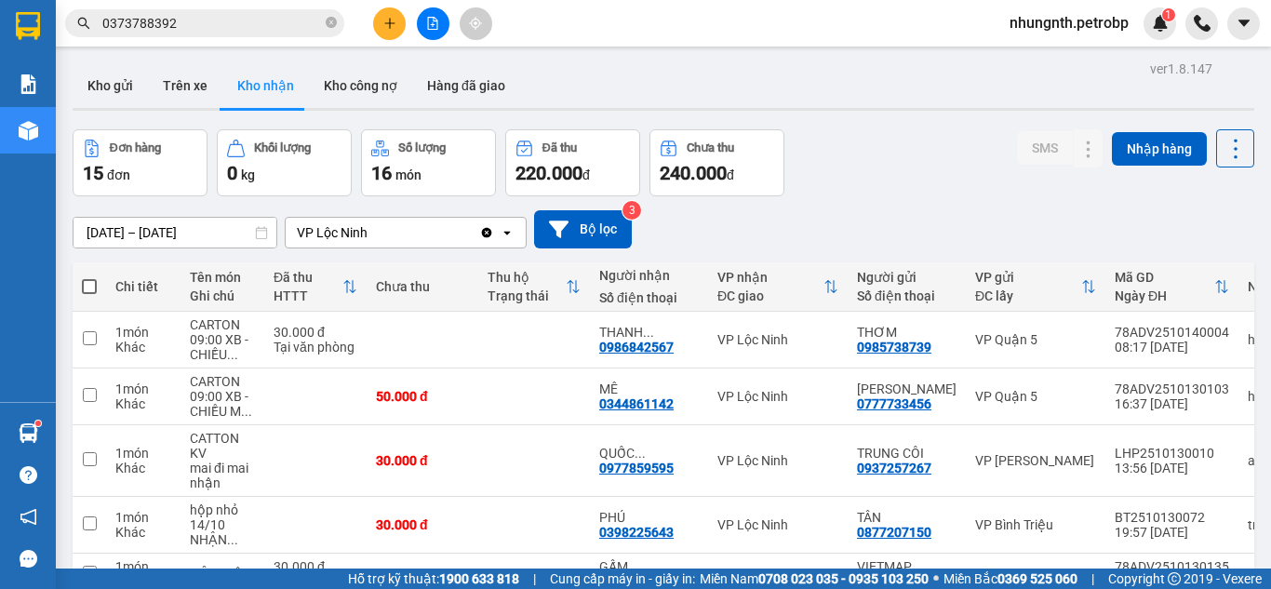
click at [383, 26] on icon "plus" at bounding box center [389, 23] width 13 height 13
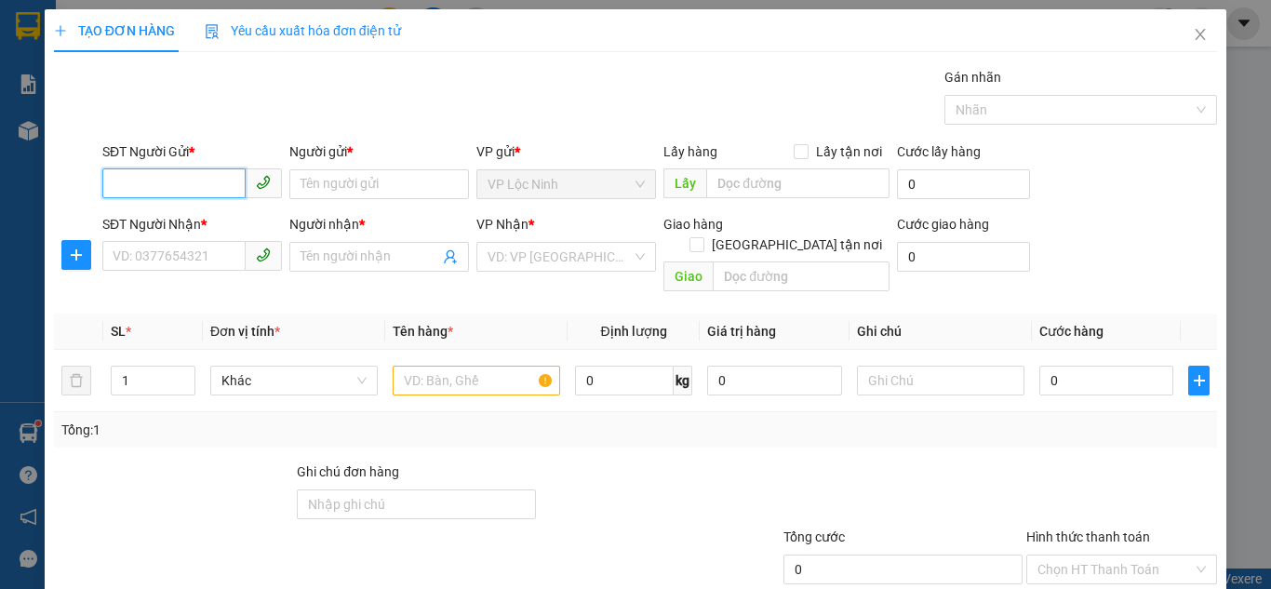
click at [140, 183] on input "SĐT Người Gửi *" at bounding box center [173, 183] width 143 height 30
type input "0972566479"
drag, startPoint x: 200, startPoint y: 188, endPoint x: 57, endPoint y: 181, distance: 143.5
click at [57, 181] on div "SĐT Người Gửi * 0972566479 Người gửi * Tên người gửi VP gửi * VP Lộc Ninh Lấy …" at bounding box center [635, 173] width 1167 height 65
click at [193, 222] on div "0972566479 - A THUẬN" at bounding box center [190, 221] width 155 height 20
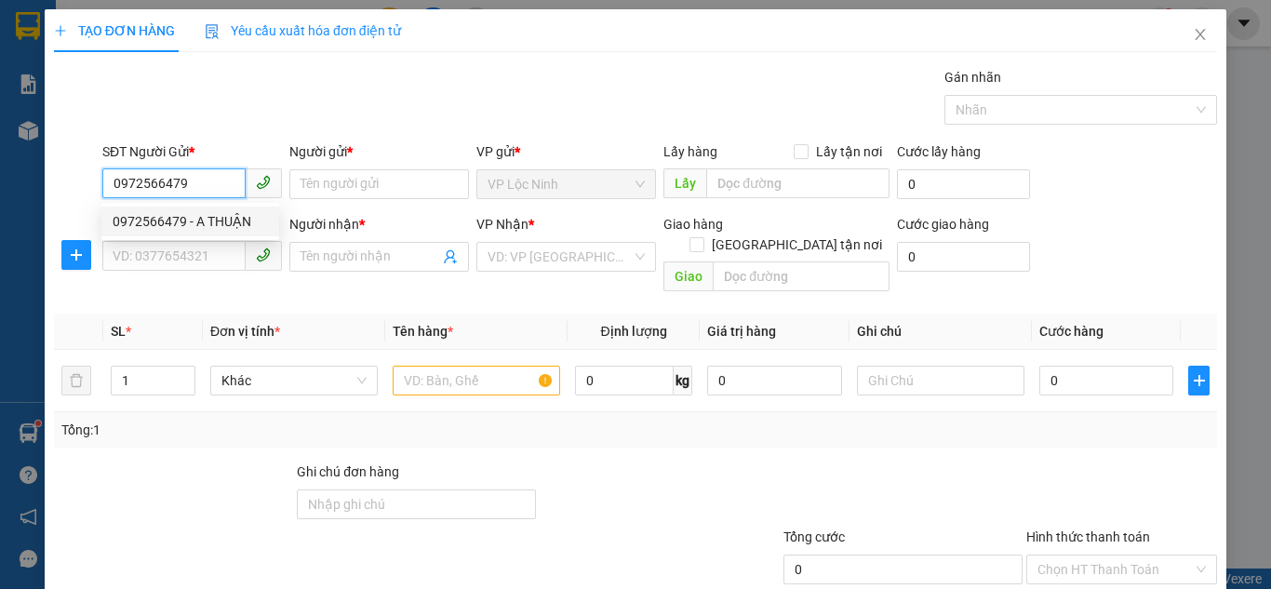
type input "A THUẬN"
type input "0988454222"
type input "HÙNG"
type input "40.000"
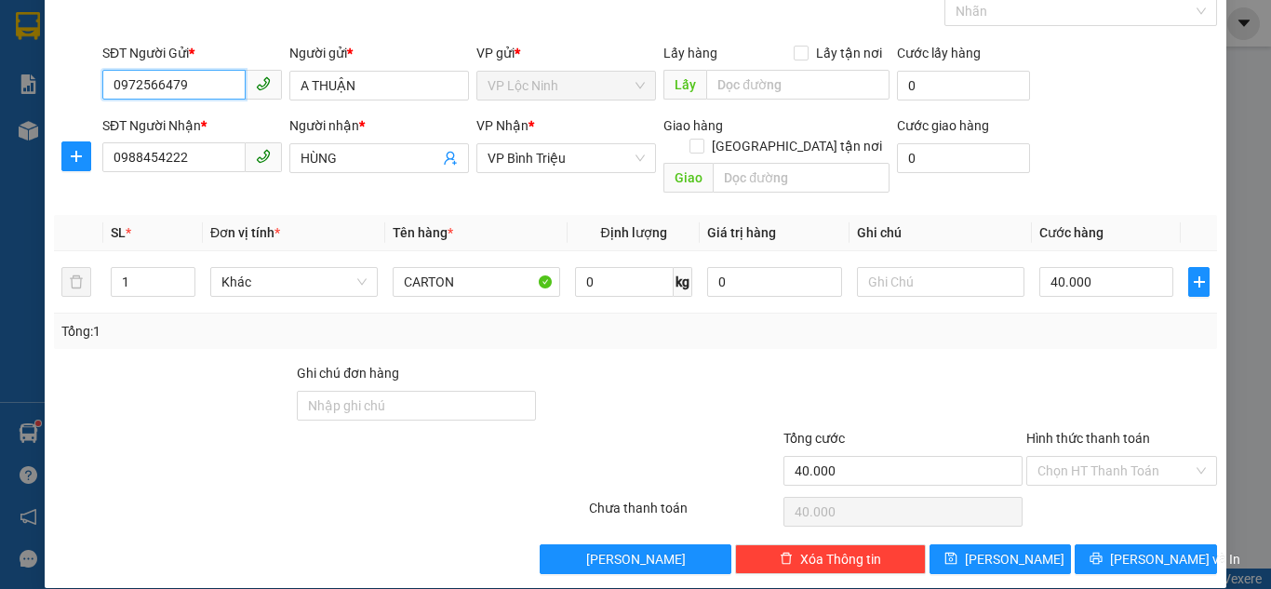
scroll to position [100, 0]
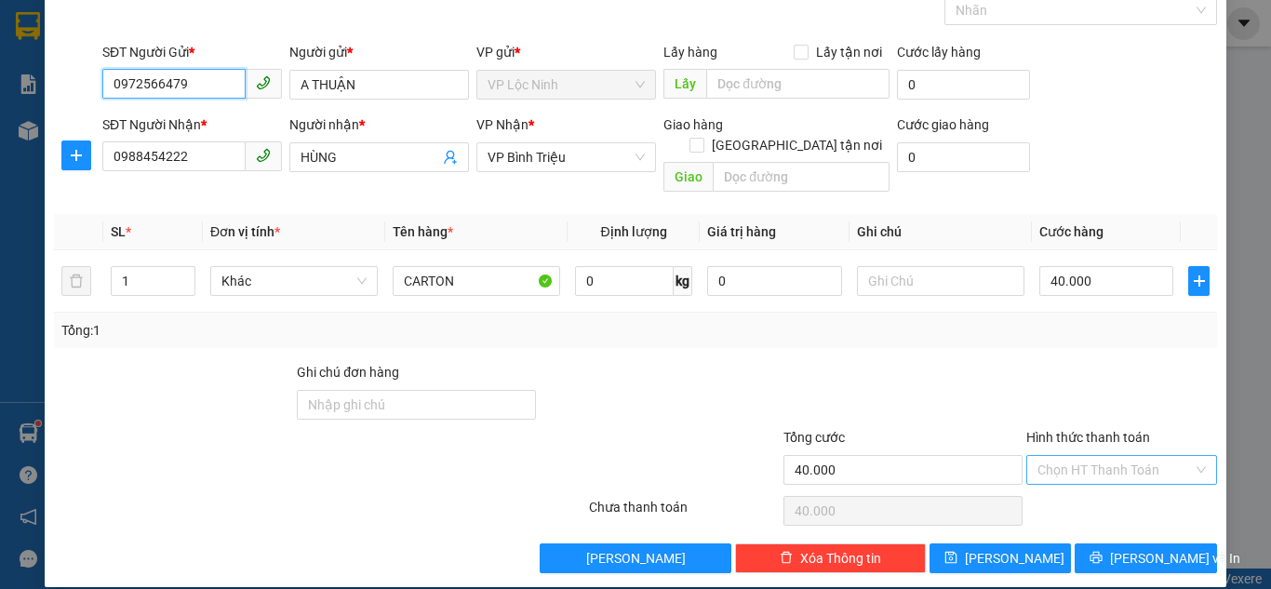
type input "0972566479"
click at [1082, 456] on input "Hình thức thanh toán" at bounding box center [1115, 470] width 155 height 28
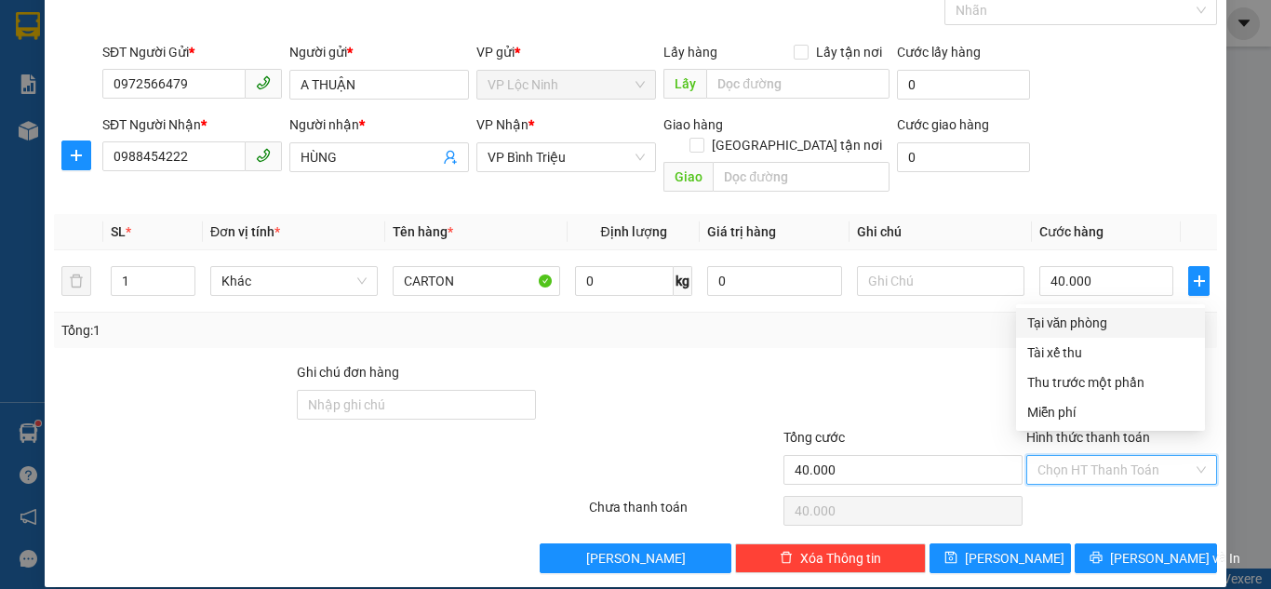
click at [1045, 316] on div "Tại văn phòng" at bounding box center [1110, 323] width 167 height 20
type input "0"
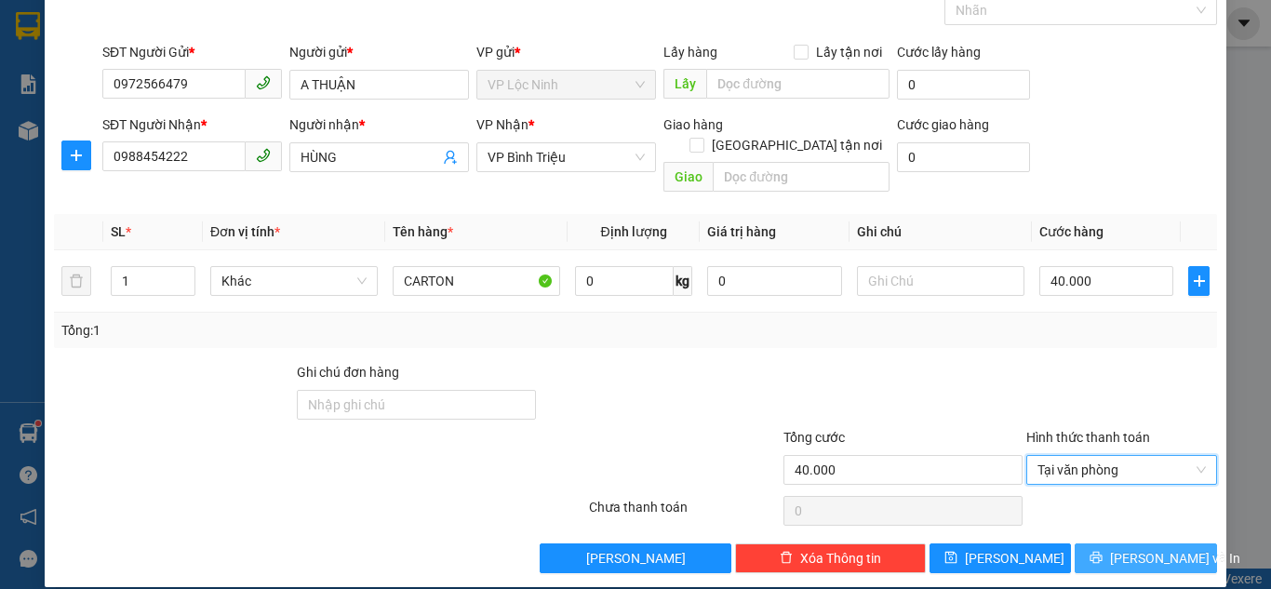
click at [1118, 548] on span "[PERSON_NAME] và In" at bounding box center [1175, 558] width 130 height 20
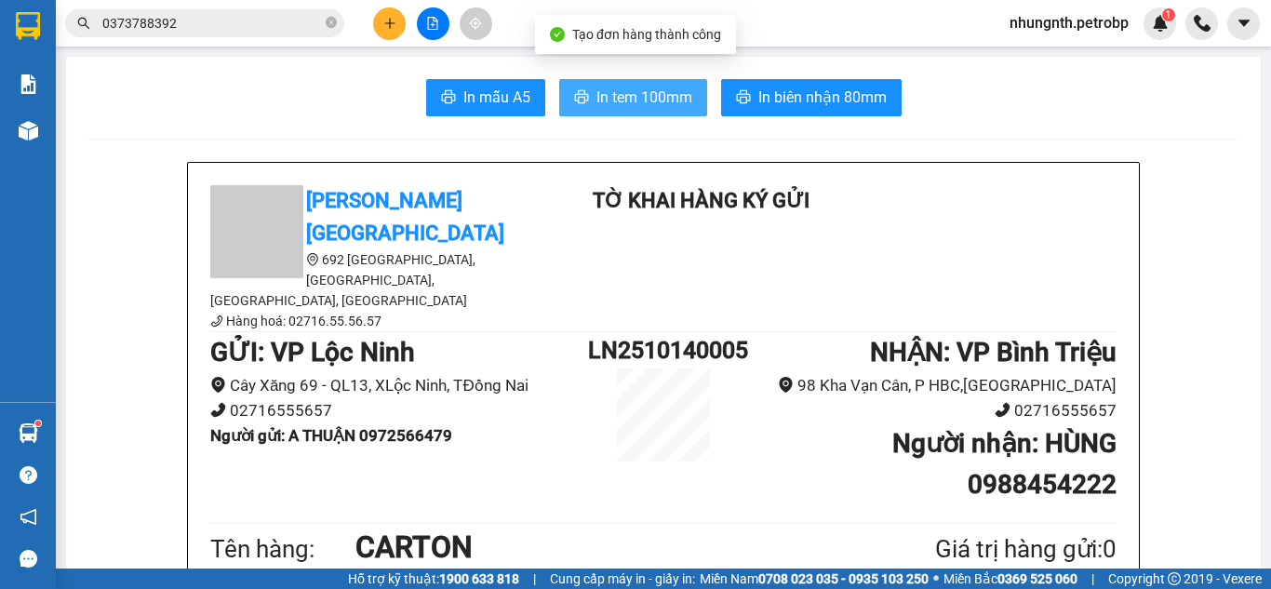
click at [619, 89] on span "In tem 100mm" at bounding box center [645, 97] width 96 height 23
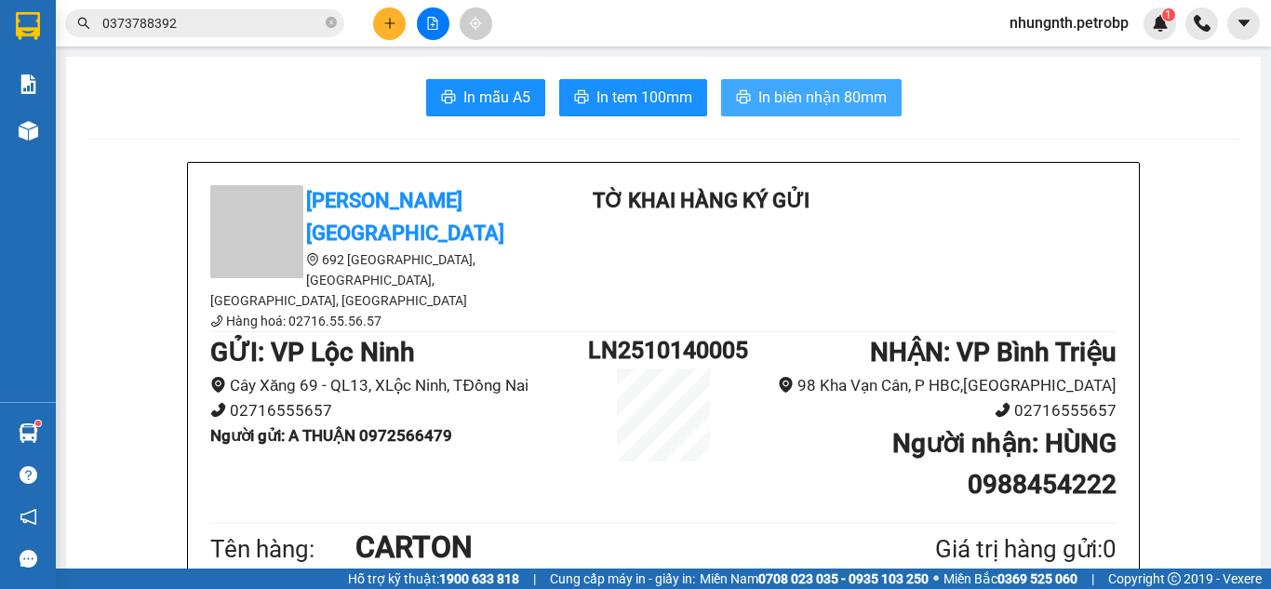
click at [748, 96] on button "In biên nhận 80mm" at bounding box center [811, 97] width 181 height 37
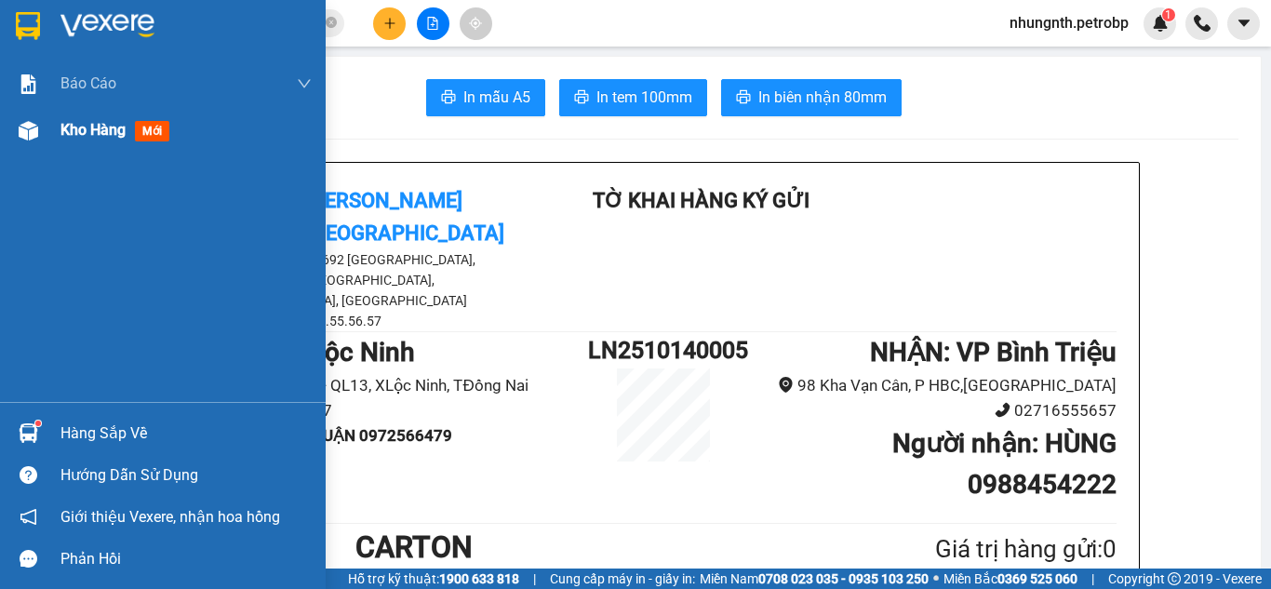
click at [60, 126] on div "Kho hàng mới" at bounding box center [163, 130] width 326 height 47
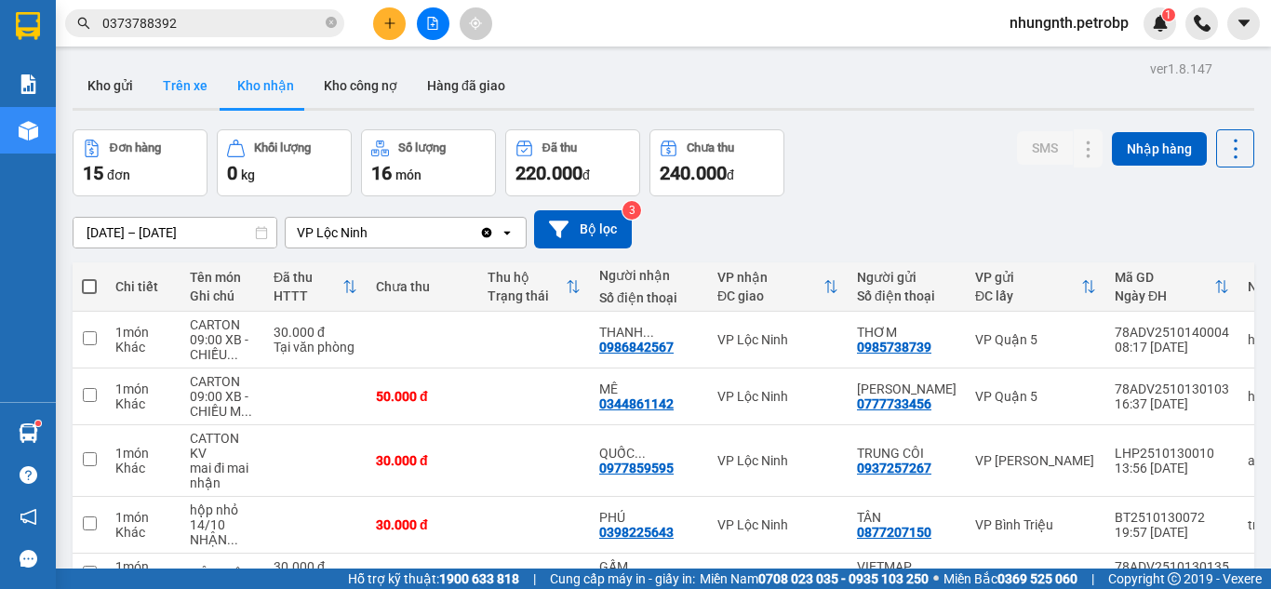
click at [195, 85] on button "Trên xe" at bounding box center [185, 85] width 74 height 45
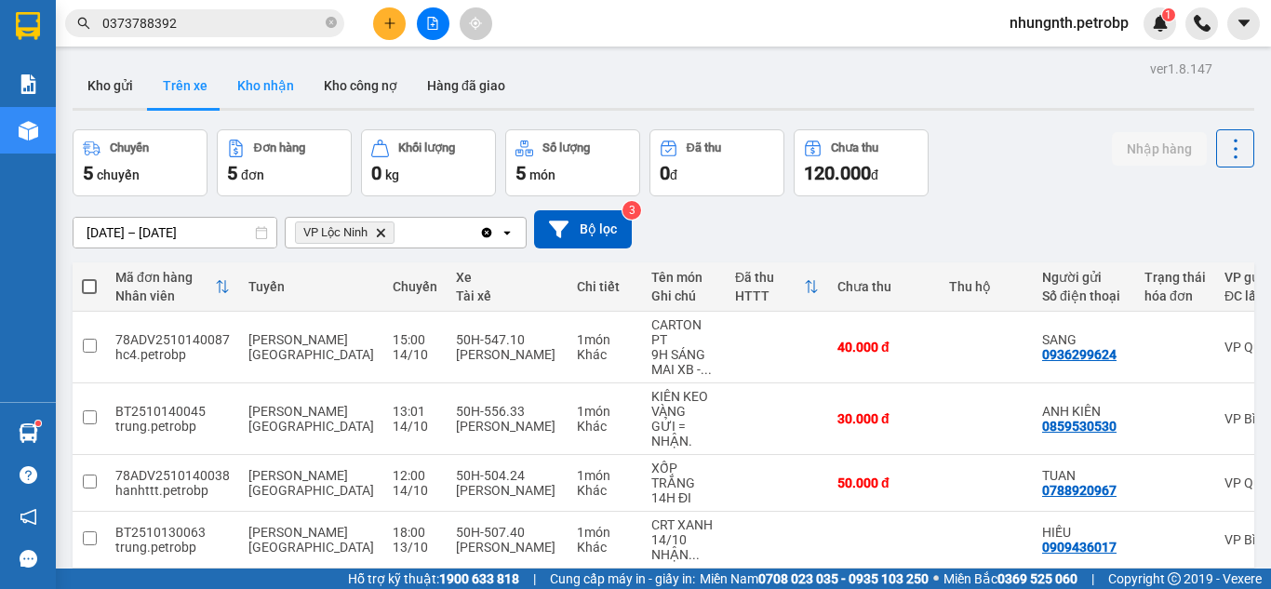
click at [259, 85] on button "Kho nhận" at bounding box center [265, 85] width 87 height 45
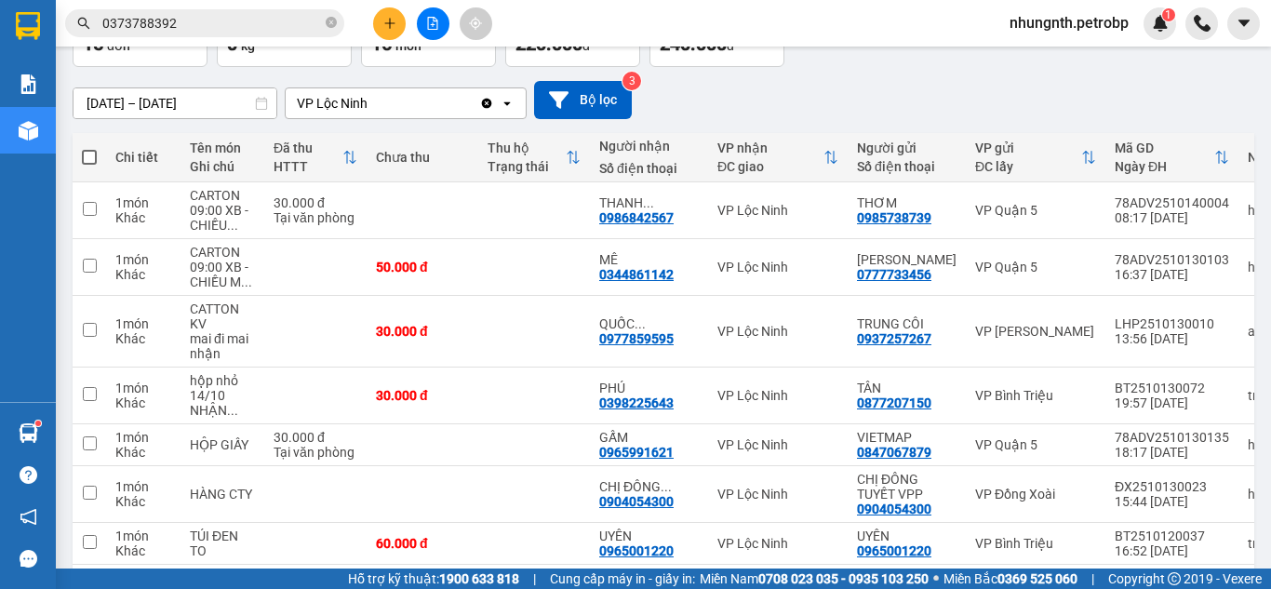
scroll to position [22, 0]
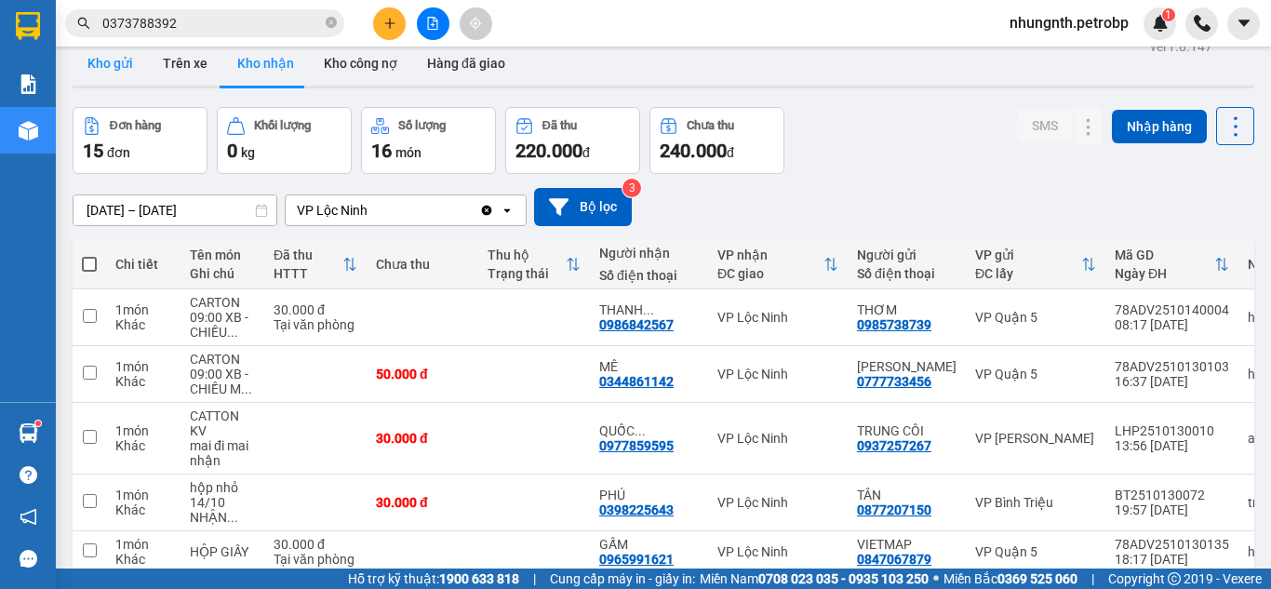
click at [116, 61] on button "Kho gửi" at bounding box center [110, 63] width 75 height 45
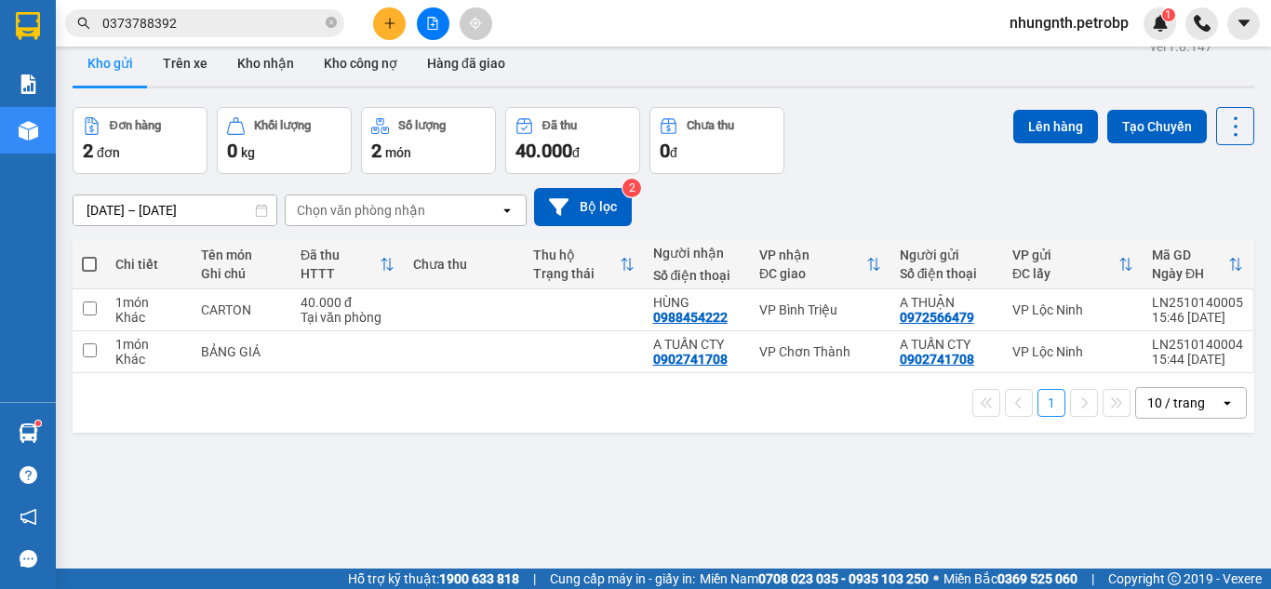
drag, startPoint x: 86, startPoint y: 260, endPoint x: 276, endPoint y: 254, distance: 190.9
click at [87, 260] on span at bounding box center [89, 264] width 15 height 15
click at [89, 255] on input "checkbox" at bounding box center [89, 255] width 0 height 0
checkbox input "true"
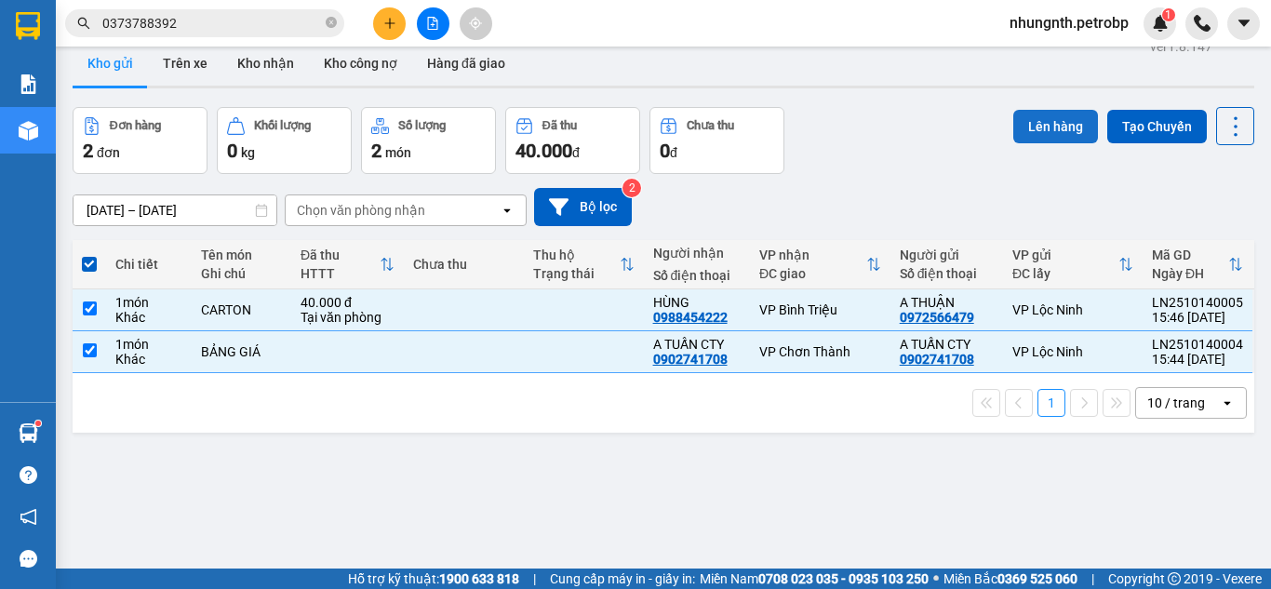
click at [1041, 134] on button "Lên hàng" at bounding box center [1055, 127] width 85 height 34
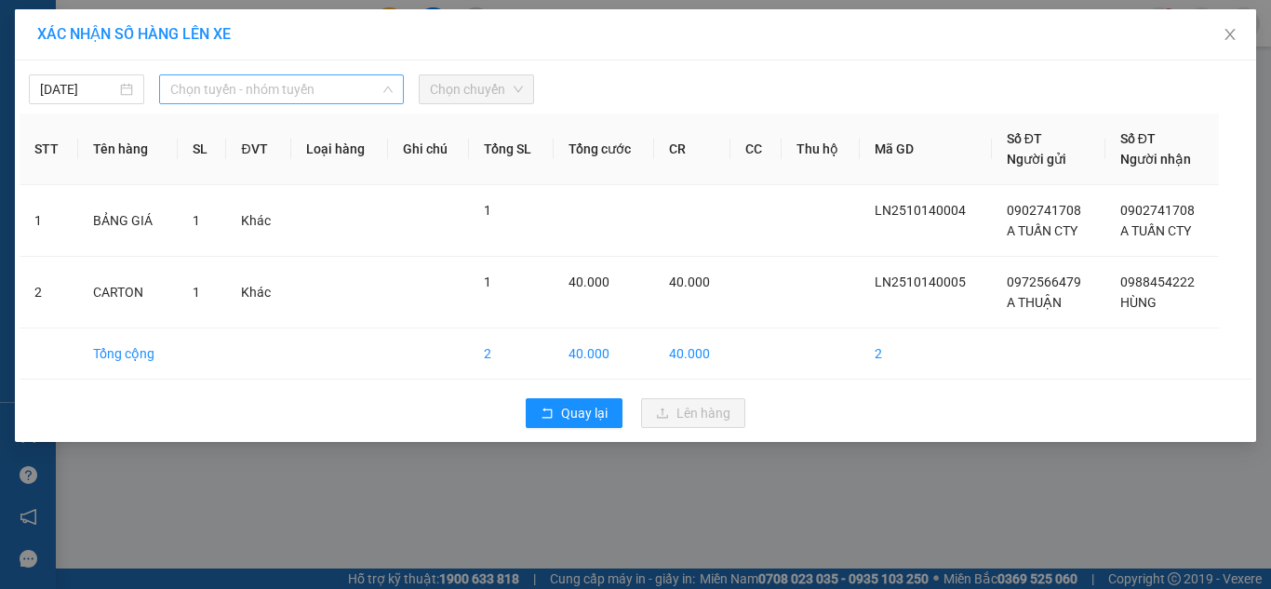
click at [215, 78] on span "Chọn tuyến - nhóm tuyến" at bounding box center [281, 89] width 222 height 28
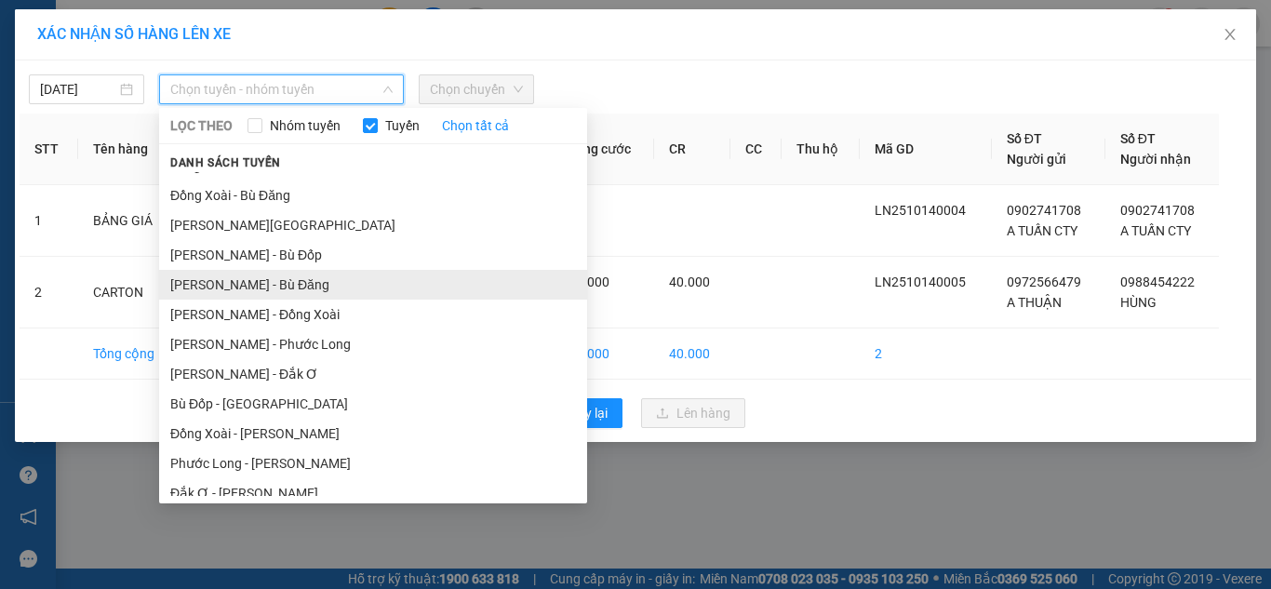
scroll to position [272, 0]
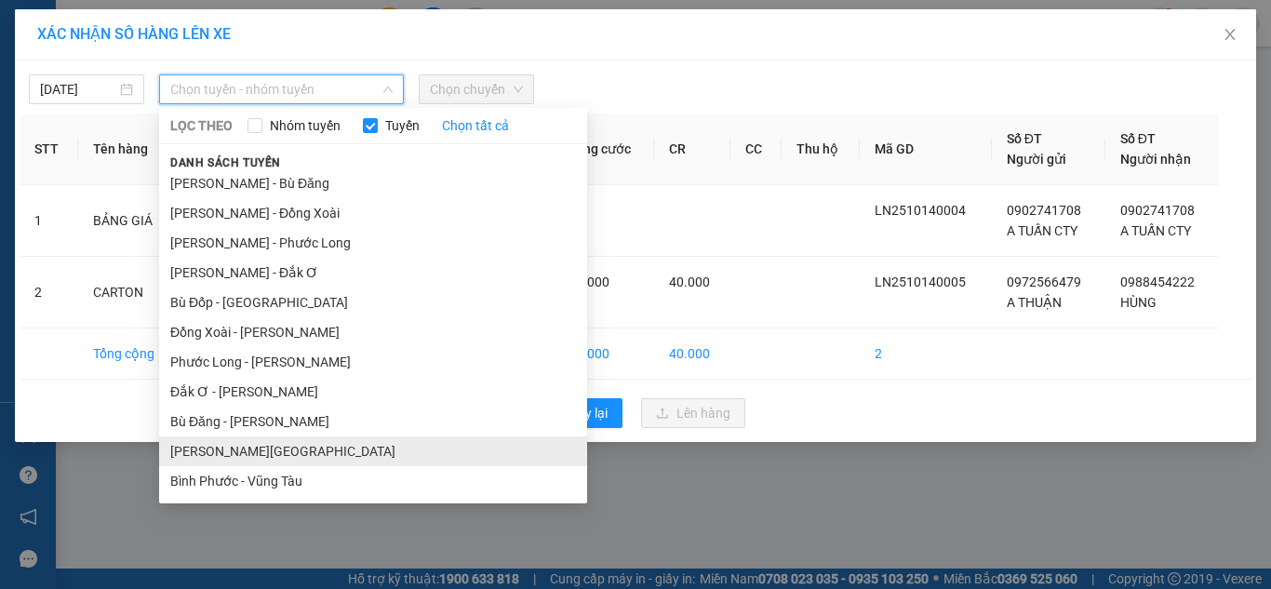
click at [216, 439] on li "[PERSON_NAME][GEOGRAPHIC_DATA]" at bounding box center [373, 451] width 428 height 30
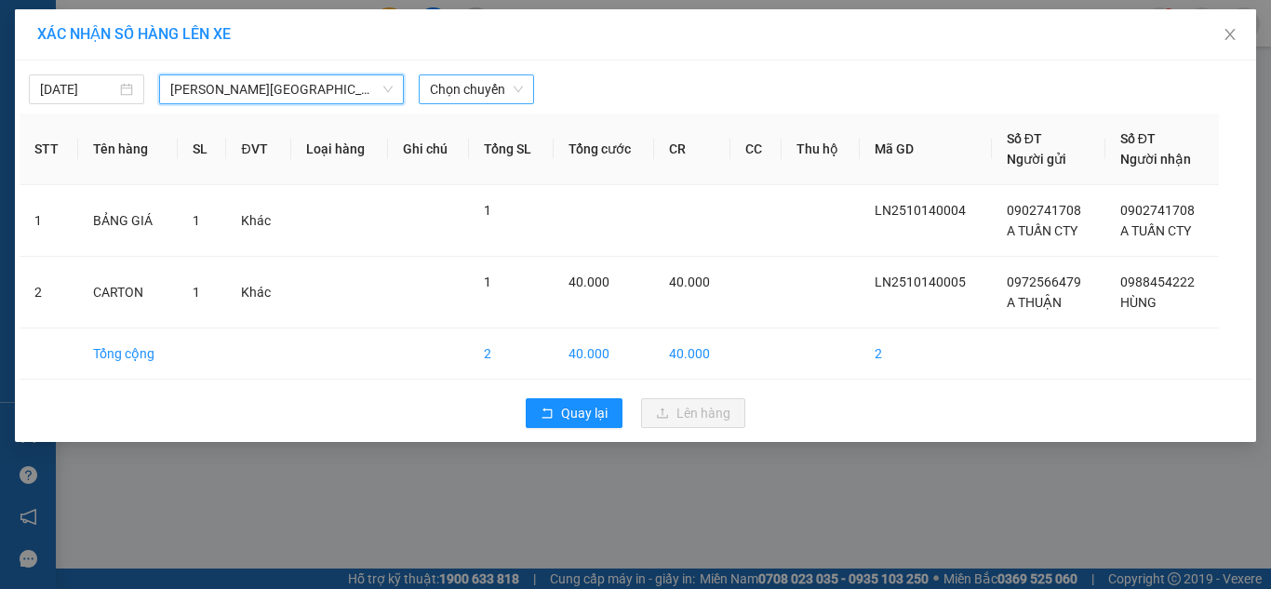
drag, startPoint x: 487, startPoint y: 88, endPoint x: 487, endPoint y: 101, distance: 13.0
click at [487, 87] on span "Chọn chuyến" at bounding box center [476, 89] width 93 height 28
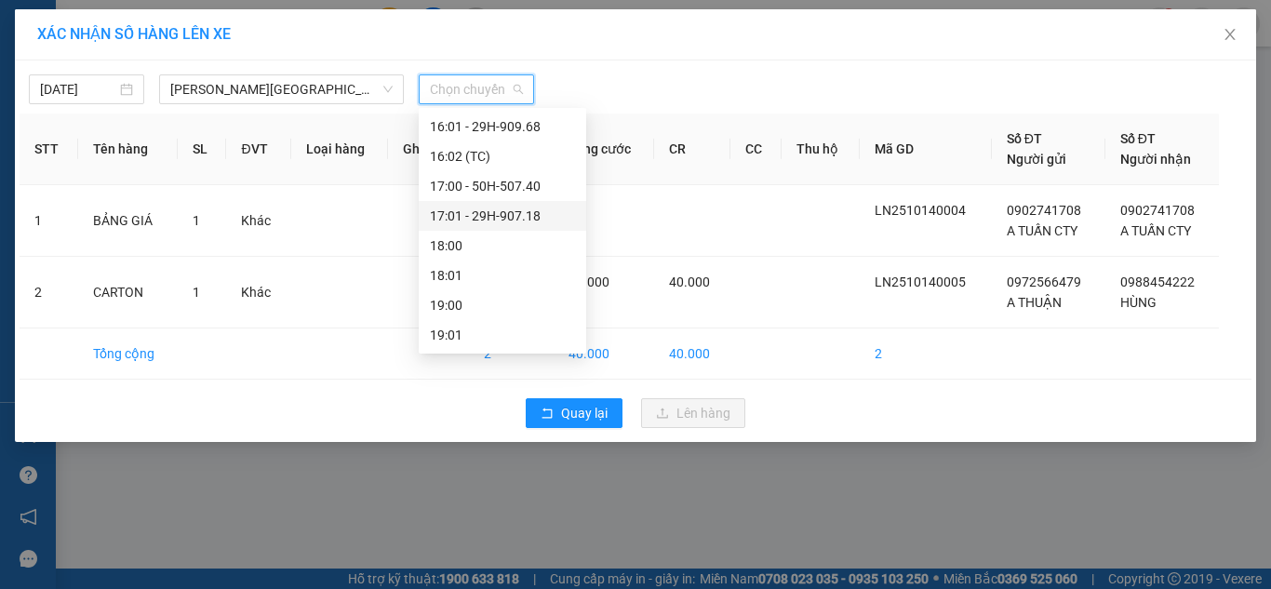
scroll to position [949, 0]
click at [525, 218] on div "16:01 - 29H-909.68" at bounding box center [502, 219] width 145 height 20
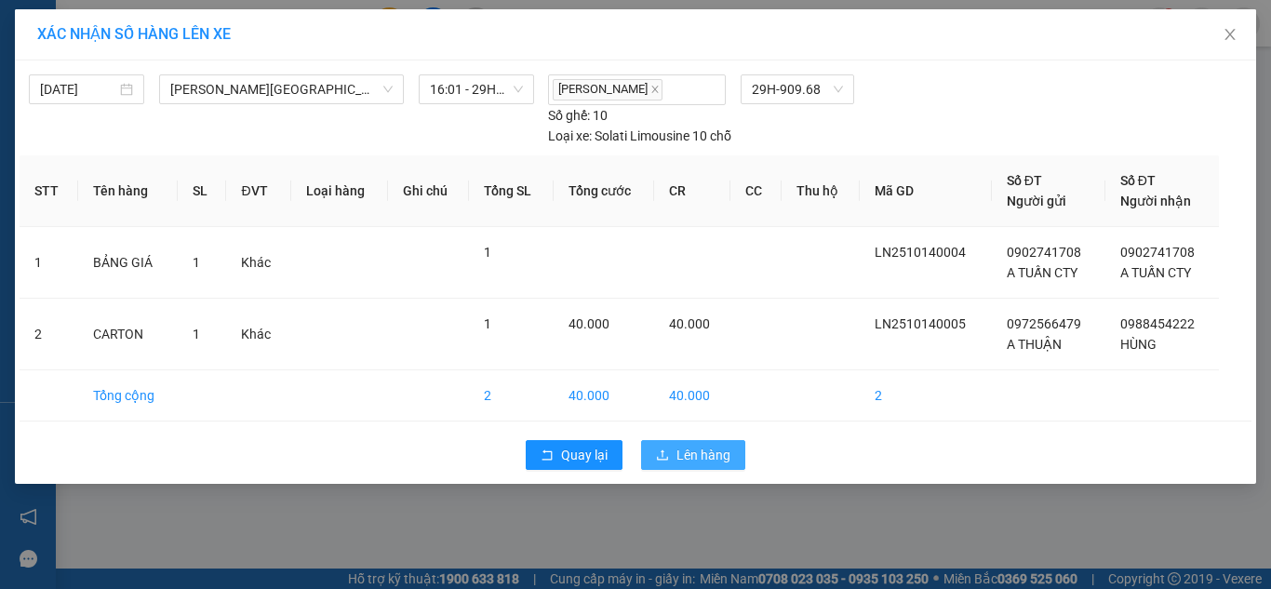
click at [682, 452] on span "Lên hàng" at bounding box center [704, 455] width 54 height 20
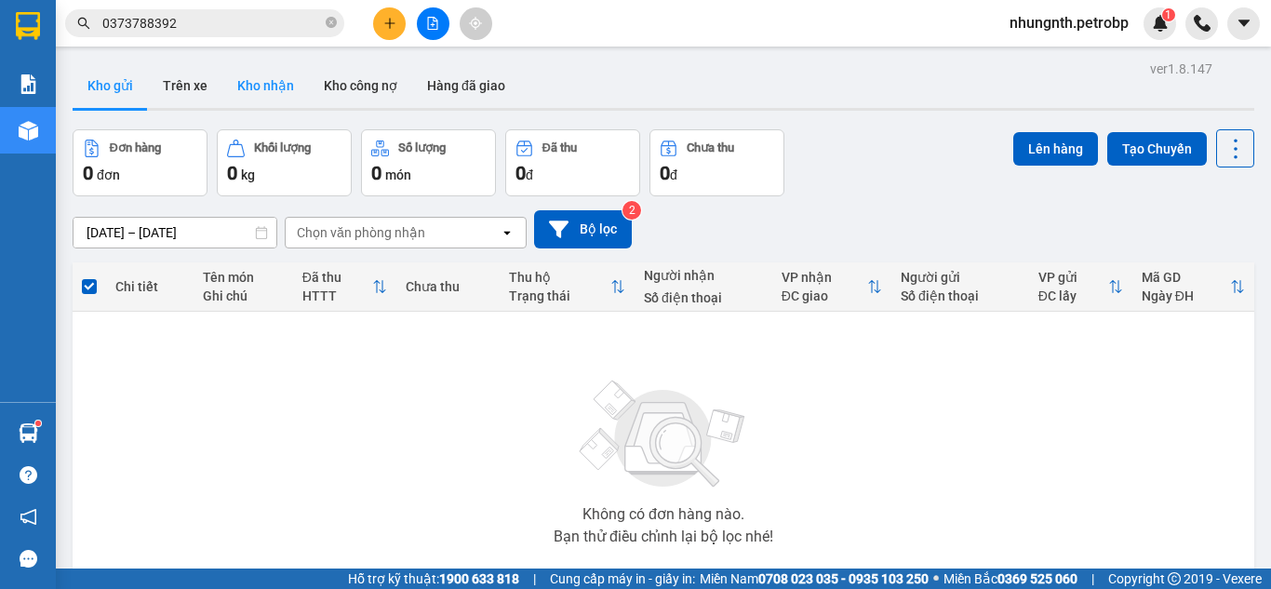
click at [254, 90] on button "Kho nhận" at bounding box center [265, 85] width 87 height 45
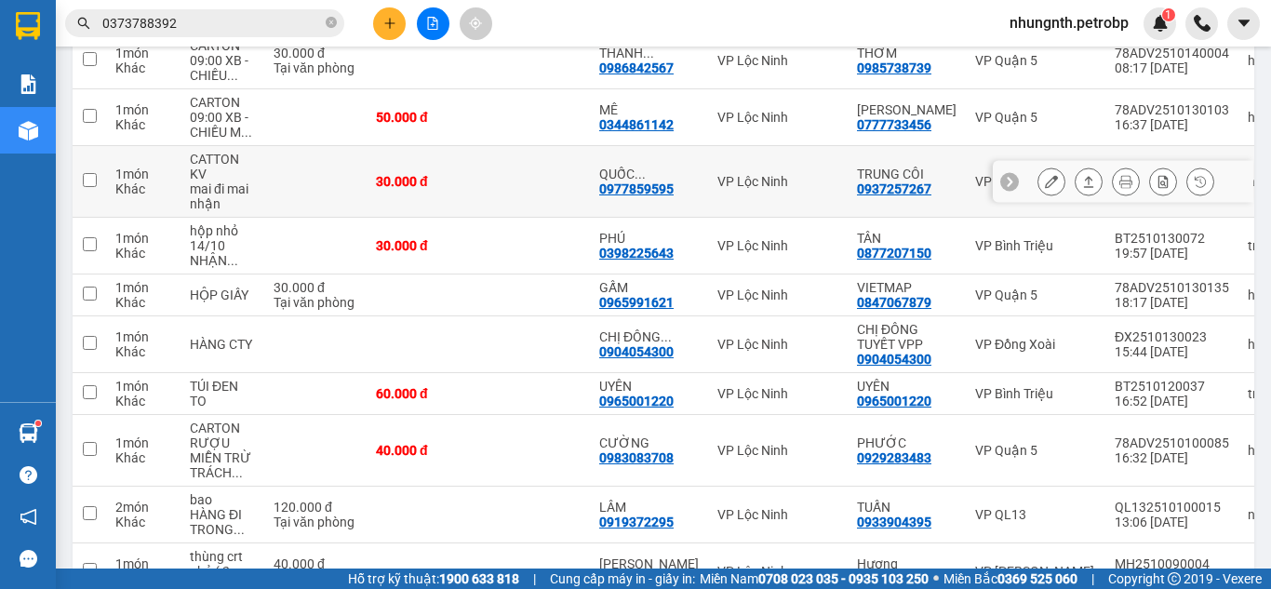
scroll to position [372, 0]
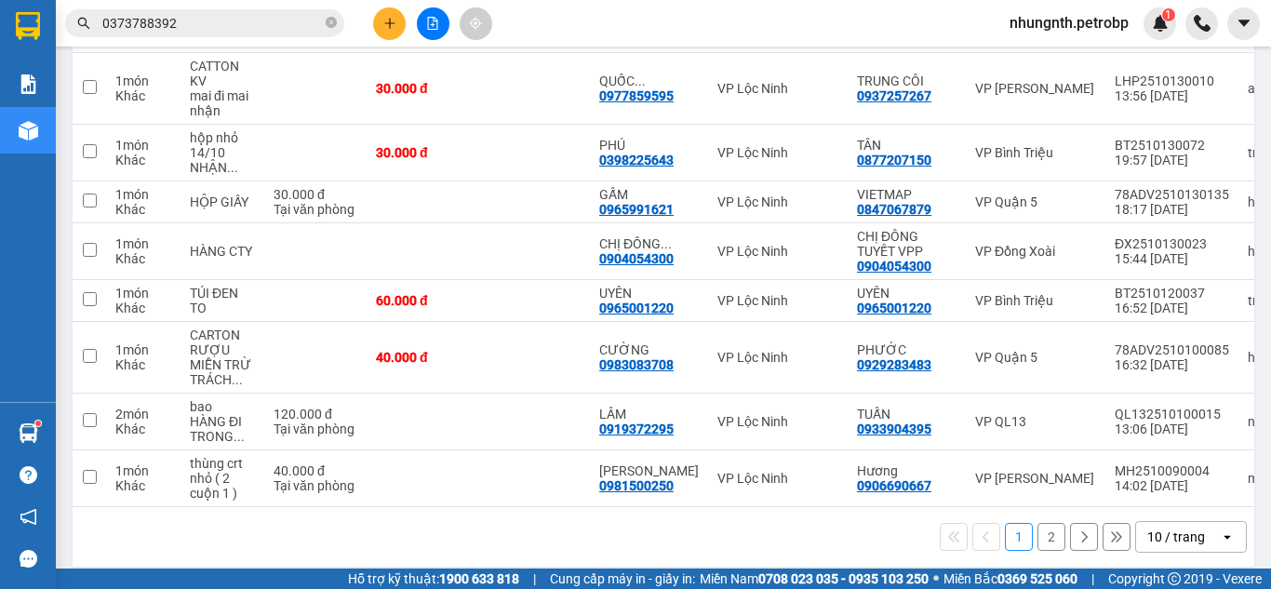
click at [1038, 539] on button "2" at bounding box center [1052, 537] width 28 height 28
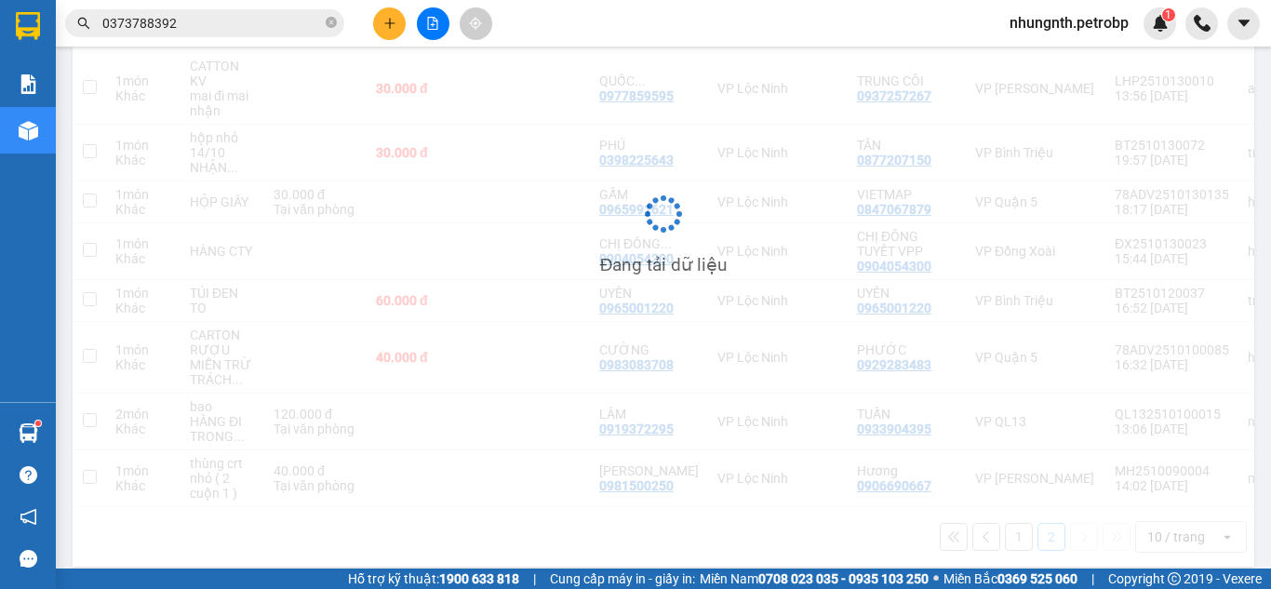
scroll to position [86, 0]
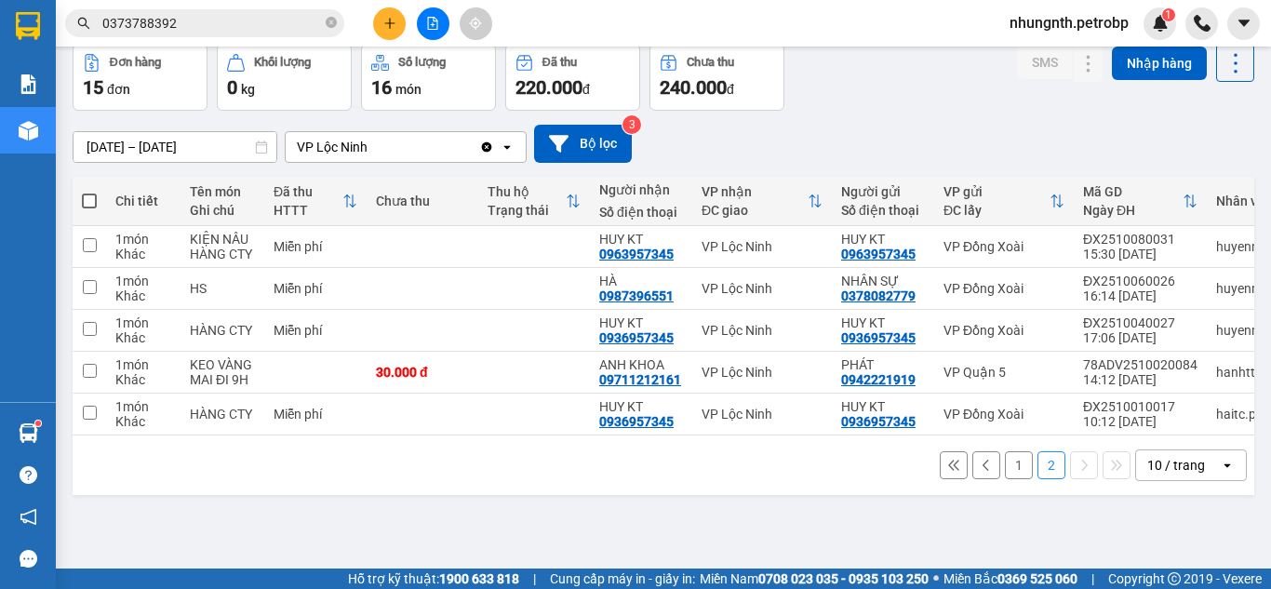
click at [1005, 476] on button "1" at bounding box center [1019, 465] width 28 height 28
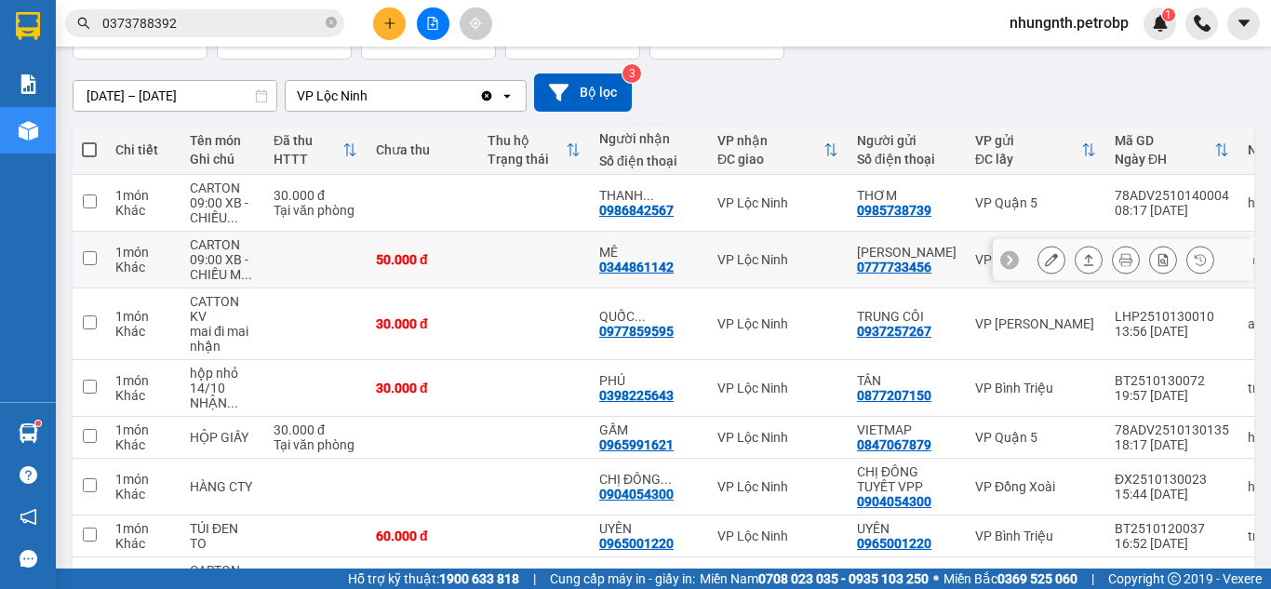
scroll to position [179, 0]
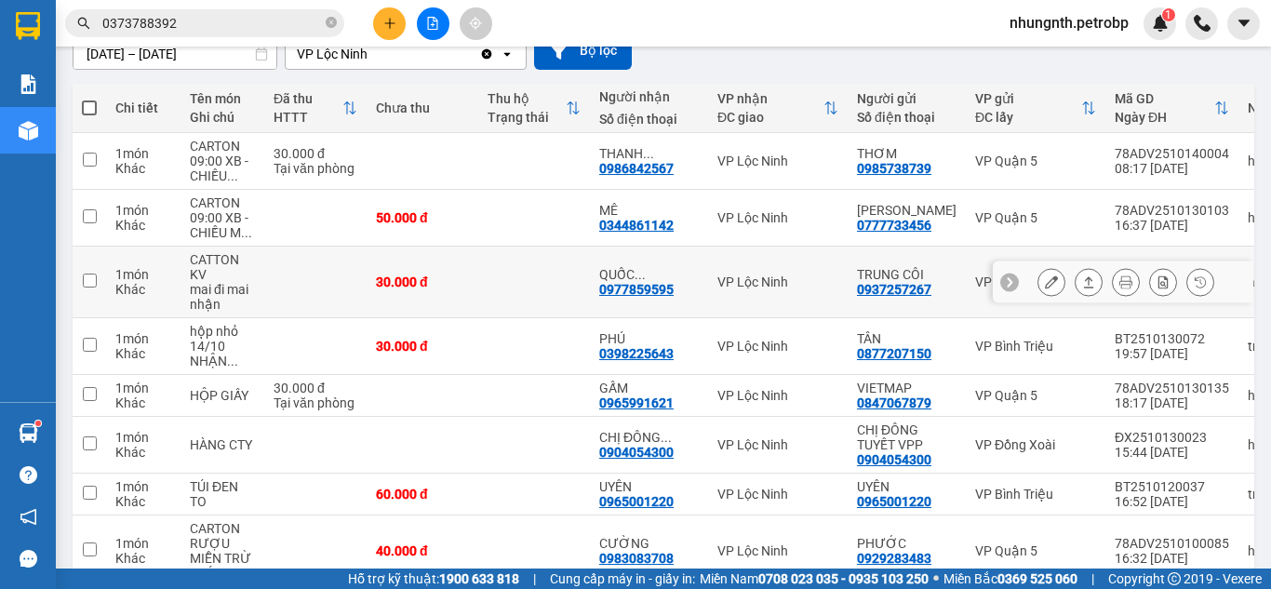
click at [1045, 288] on icon at bounding box center [1051, 281] width 13 height 13
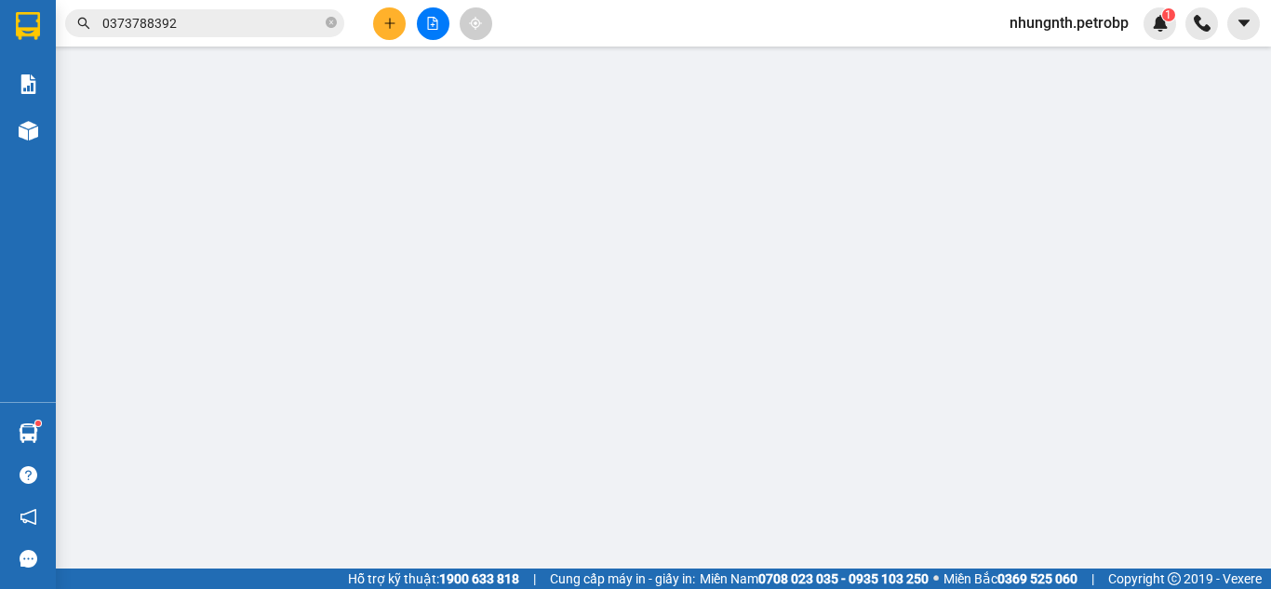
type input "0937257267"
type input "TRUNG CÔI"
type input "0977859595"
type input "QUỐC VƯƠNG - [GEOGRAPHIC_DATA]"
type input "30.000"
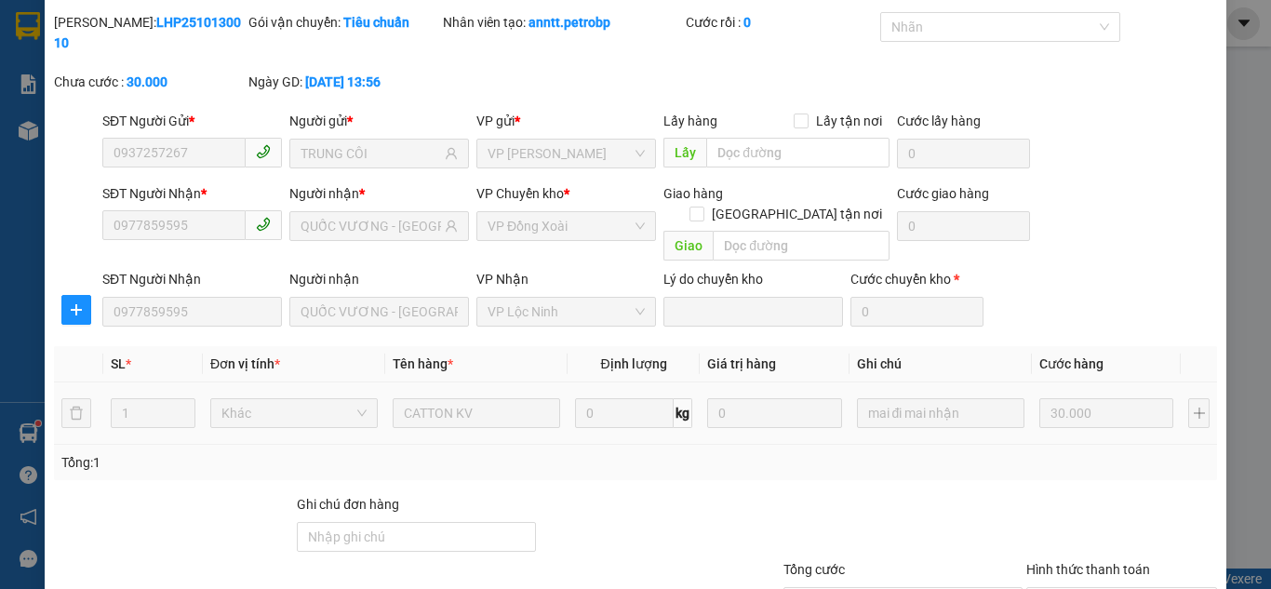
scroll to position [167, 0]
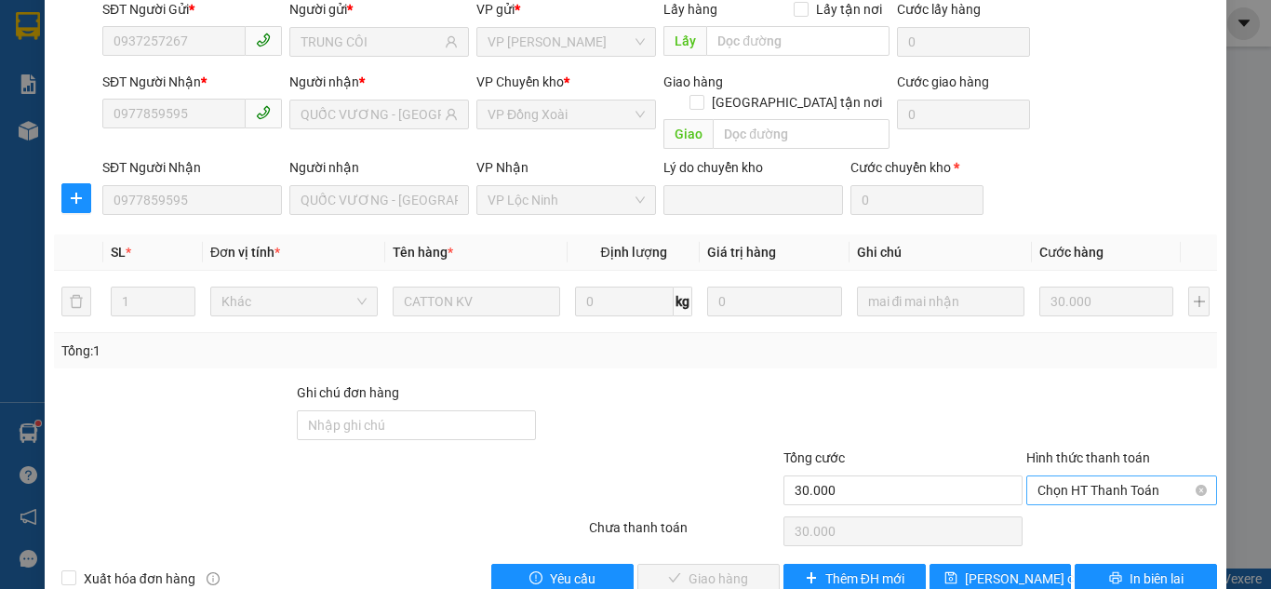
click at [1116, 476] on span "Chọn HT Thanh Toán" at bounding box center [1122, 490] width 168 height 28
drag, startPoint x: 1056, startPoint y: 476, endPoint x: 973, endPoint y: 492, distance: 84.3
click at [1056, 476] on div "Tại văn phòng" at bounding box center [1110, 486] width 167 height 20
type input "0"
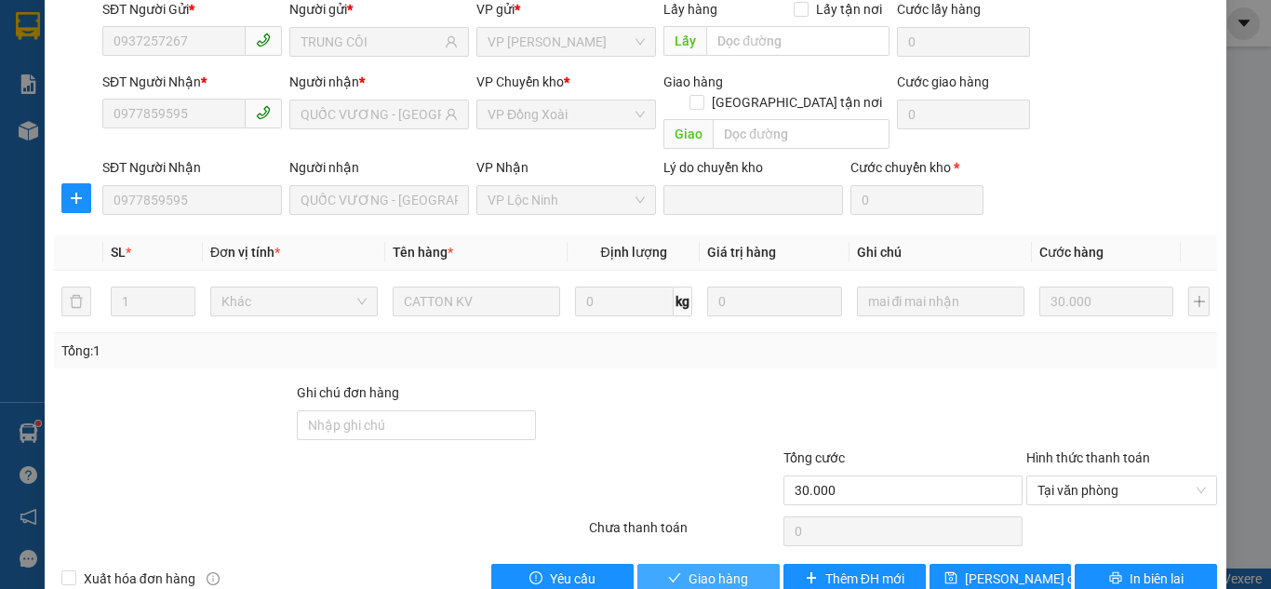
click at [730, 569] on span "Giao hàng" at bounding box center [719, 579] width 60 height 20
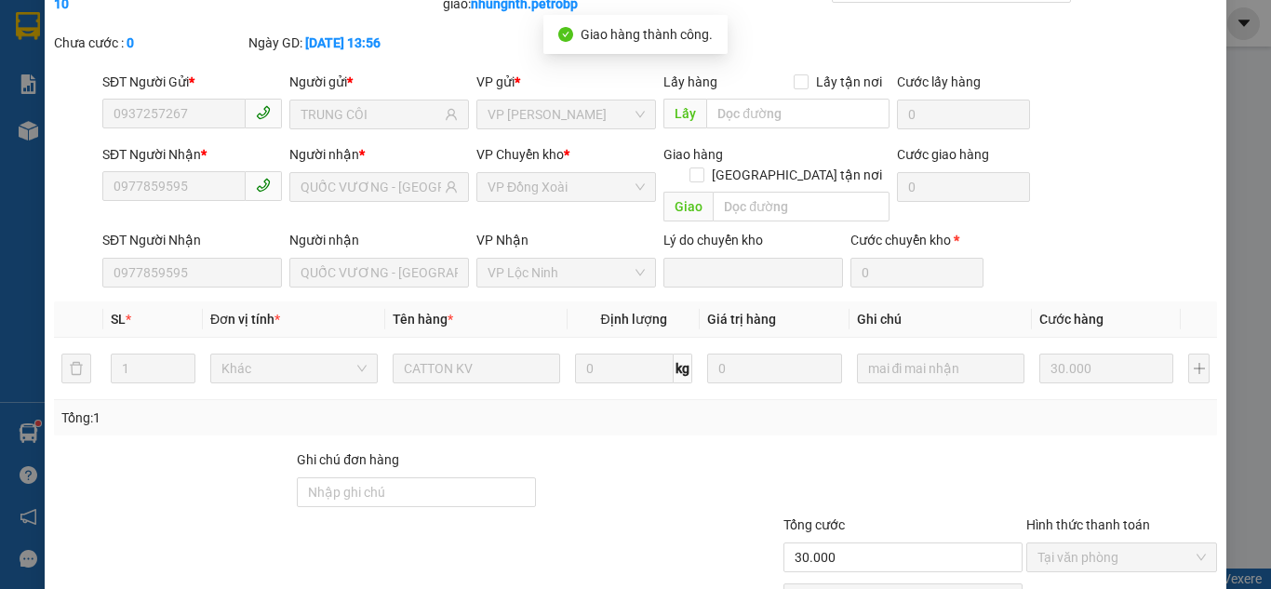
scroll to position [0, 0]
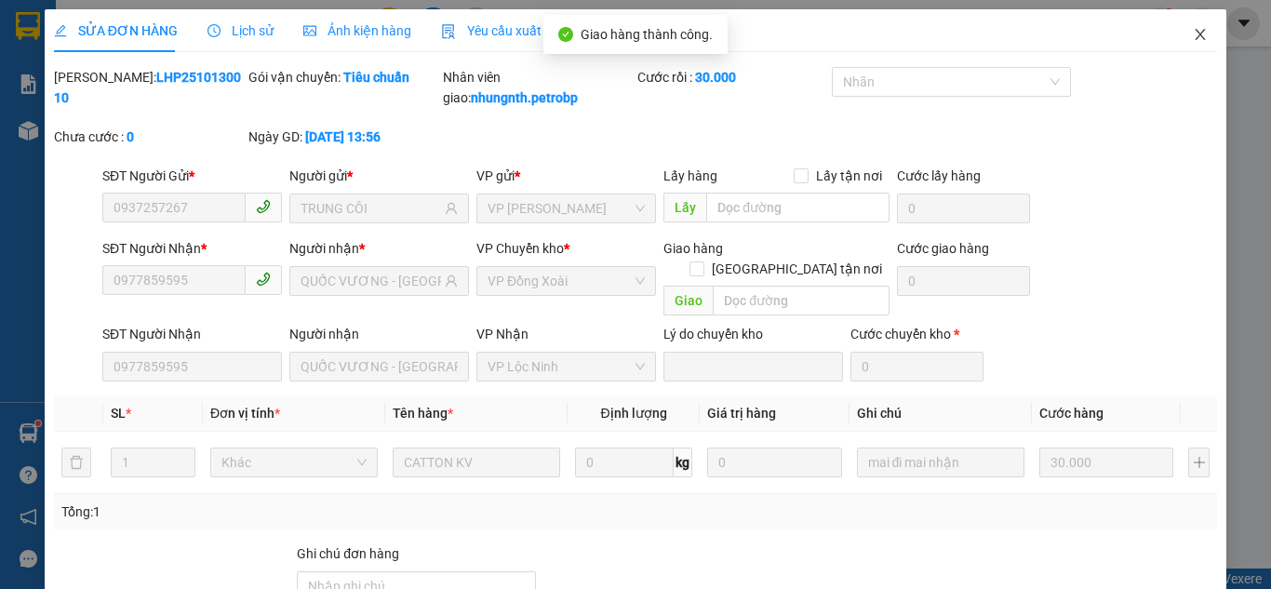
drag, startPoint x: 1185, startPoint y: 35, endPoint x: 1147, endPoint y: 4, distance: 49.6
click at [1193, 34] on icon "close" at bounding box center [1200, 34] width 15 height 15
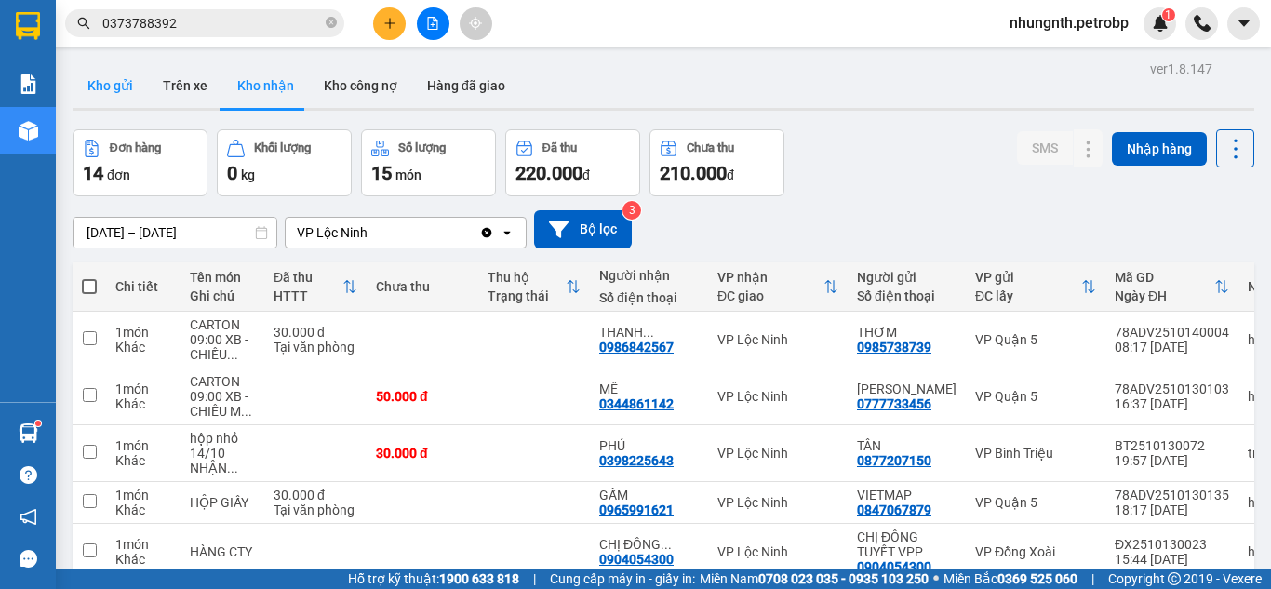
click at [108, 92] on button "Kho gửi" at bounding box center [110, 85] width 75 height 45
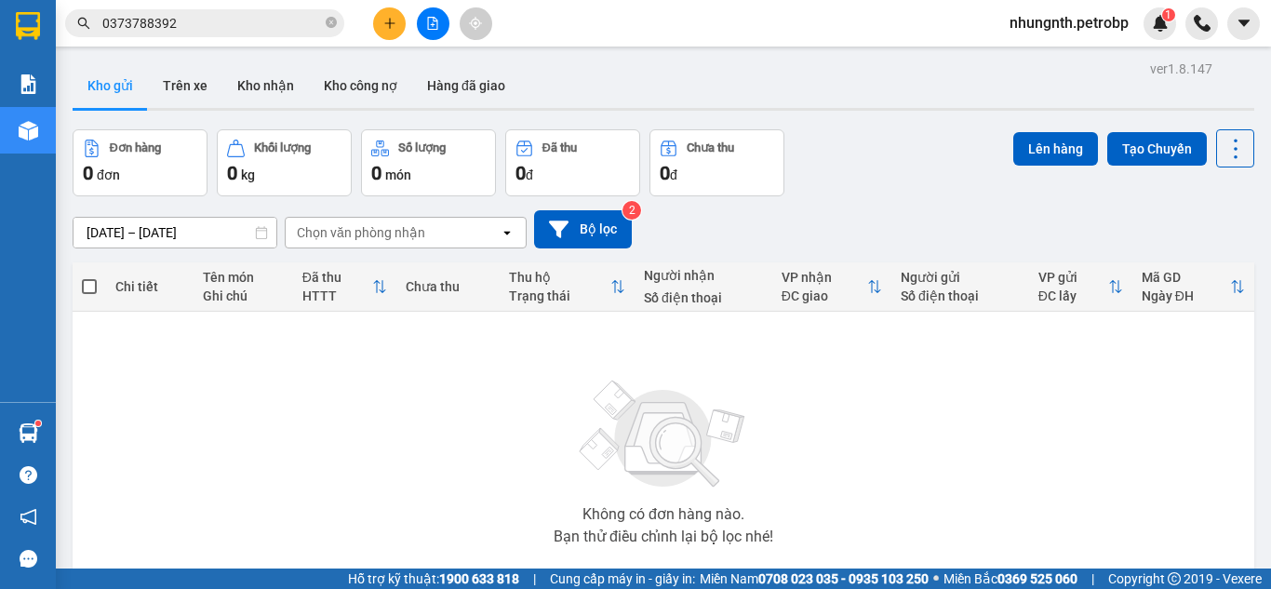
click at [97, 240] on div "ver 1.8.147 Kho gửi Trên xe Kho nhận Kho công nợ Hàng đã giao Đơn hàng 0 đơn Kh…" at bounding box center [663, 363] width 1197 height 614
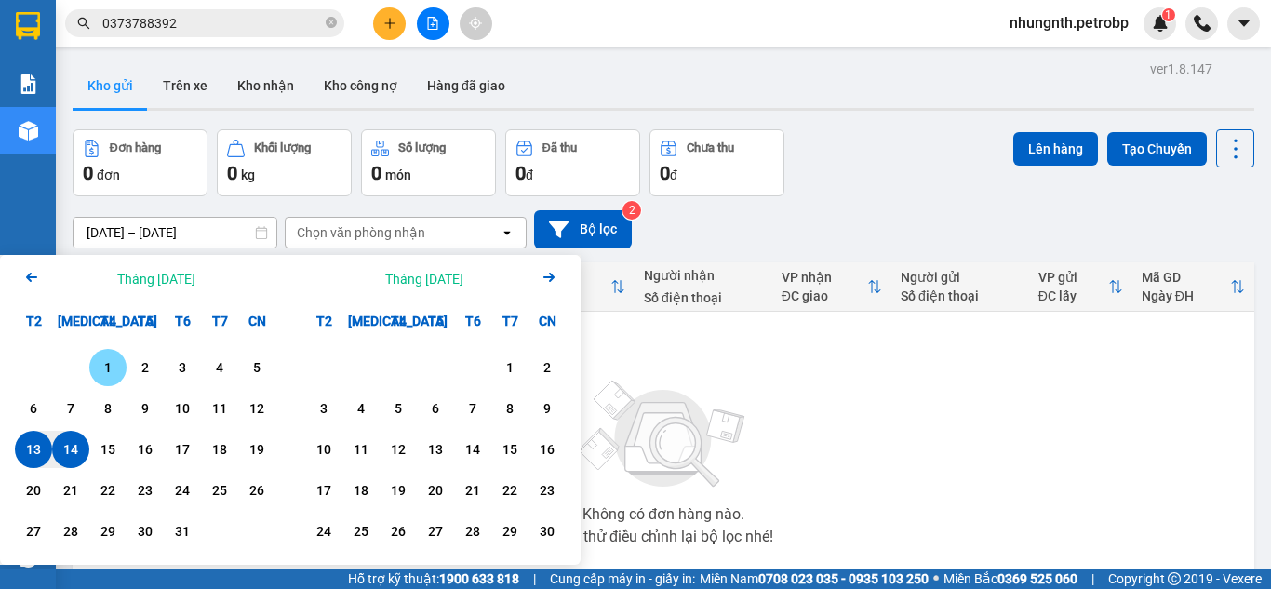
click at [105, 360] on div "1" at bounding box center [108, 367] width 26 height 22
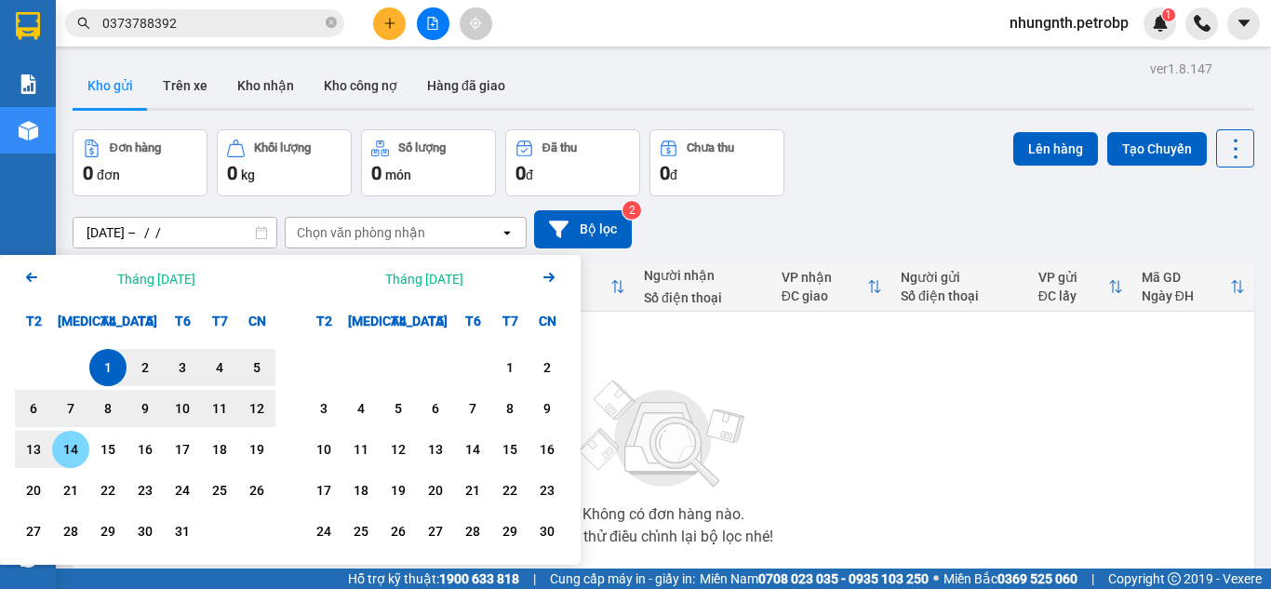
click at [79, 450] on div "14" at bounding box center [71, 449] width 26 height 22
type input "[DATE] – [DATE]"
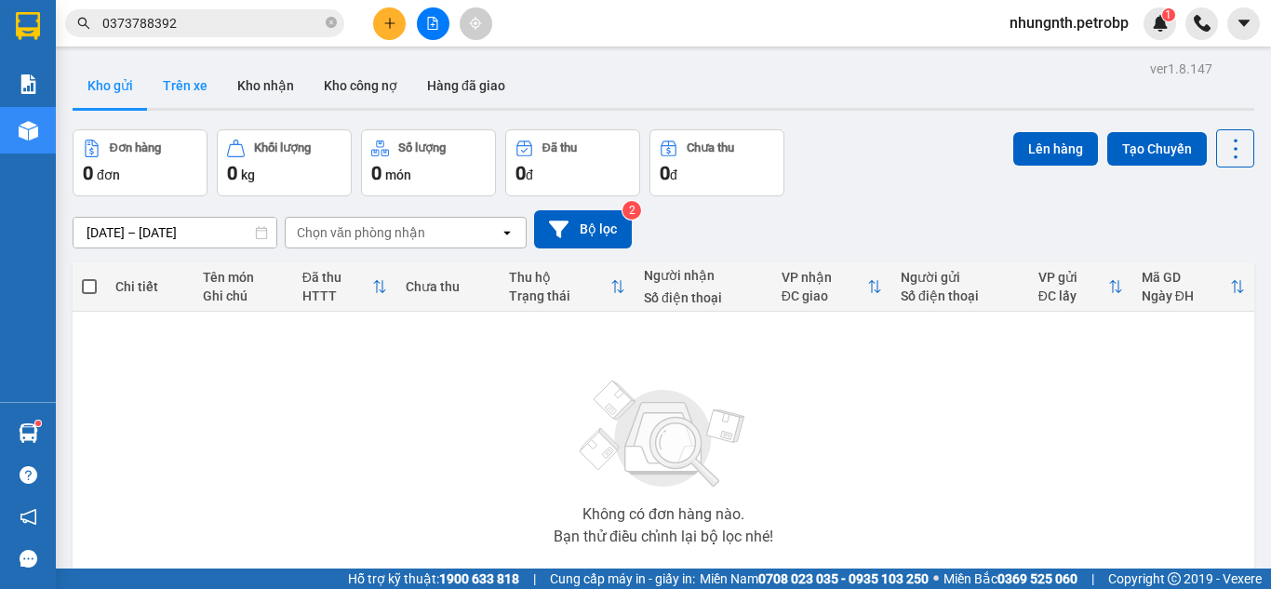
click at [193, 85] on button "Trên xe" at bounding box center [185, 85] width 74 height 45
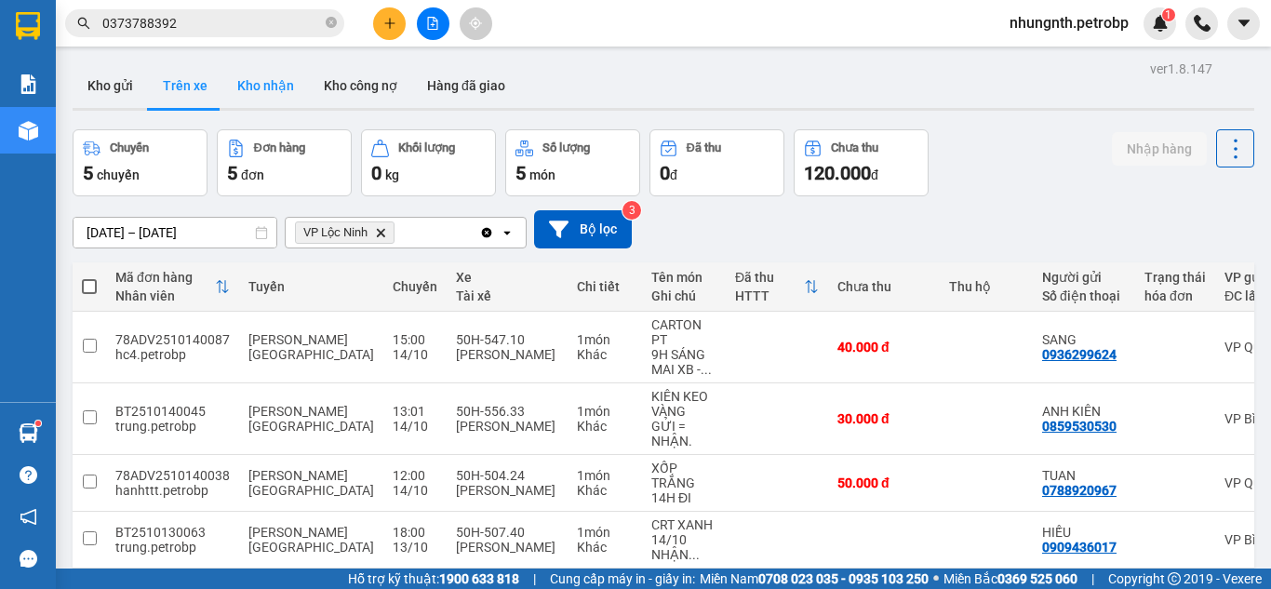
click at [285, 86] on button "Kho nhận" at bounding box center [265, 85] width 87 height 45
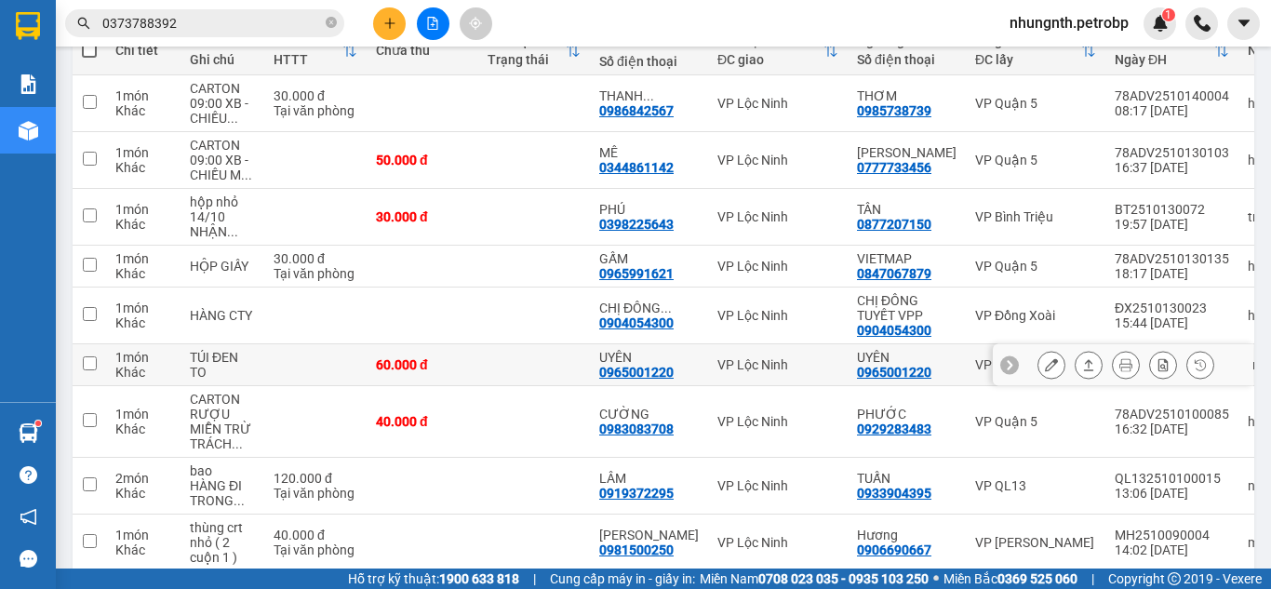
scroll to position [279, 0]
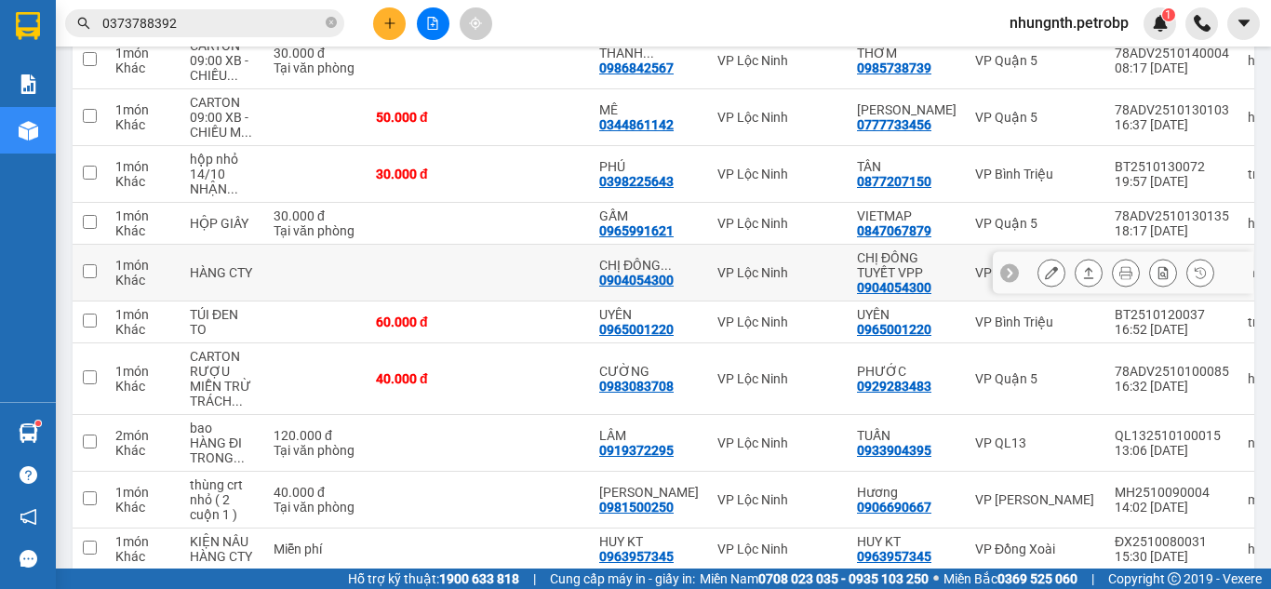
click at [1045, 275] on icon at bounding box center [1051, 272] width 13 height 13
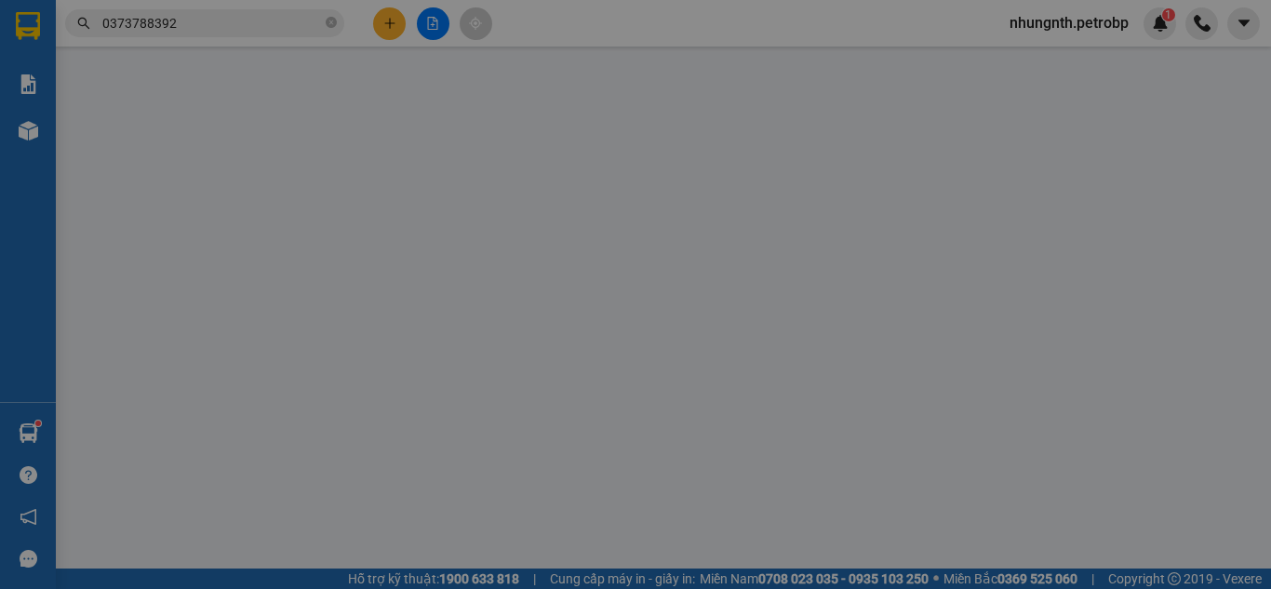
type input "0904054300"
type input "CHỊ ĐÔNG TUYẾT VPP"
type input "0904054300"
type input "CHỊ ĐÔNG TUYẾT VPP"
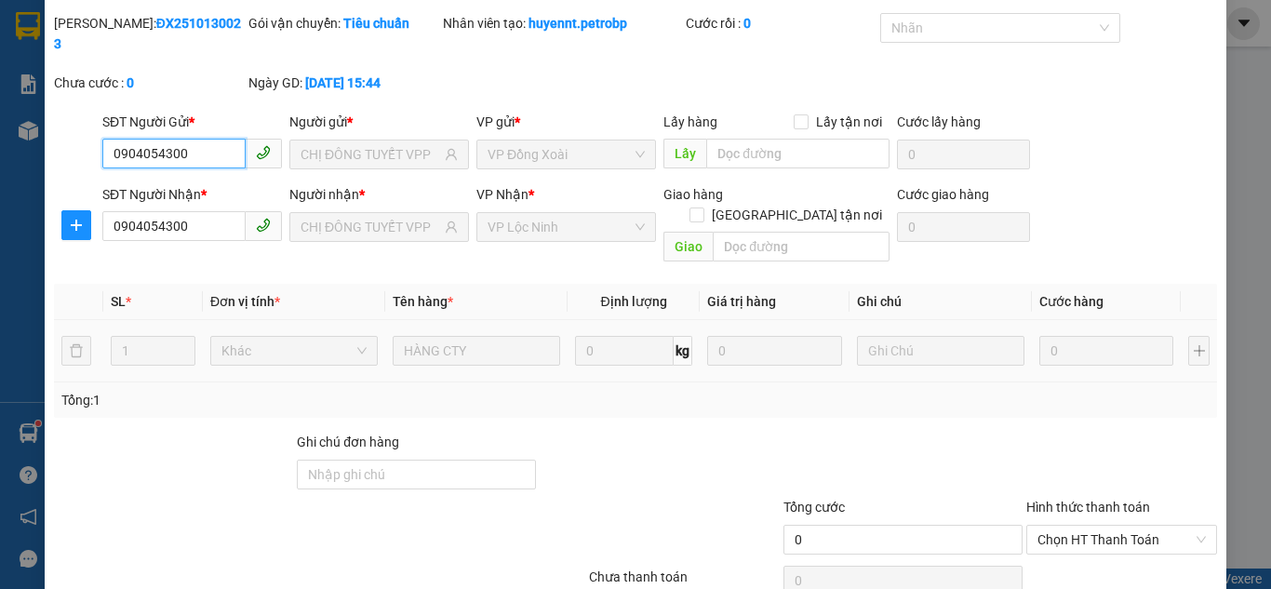
scroll to position [103, 0]
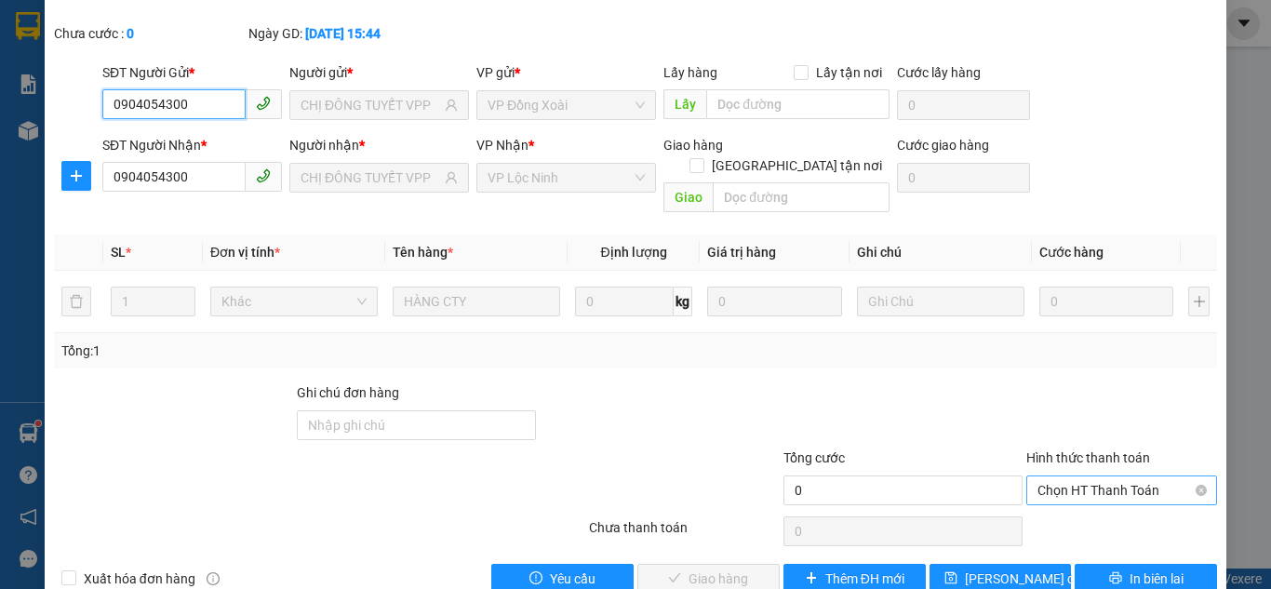
click at [1072, 476] on span "Chọn HT Thanh Toán" at bounding box center [1122, 490] width 168 height 28
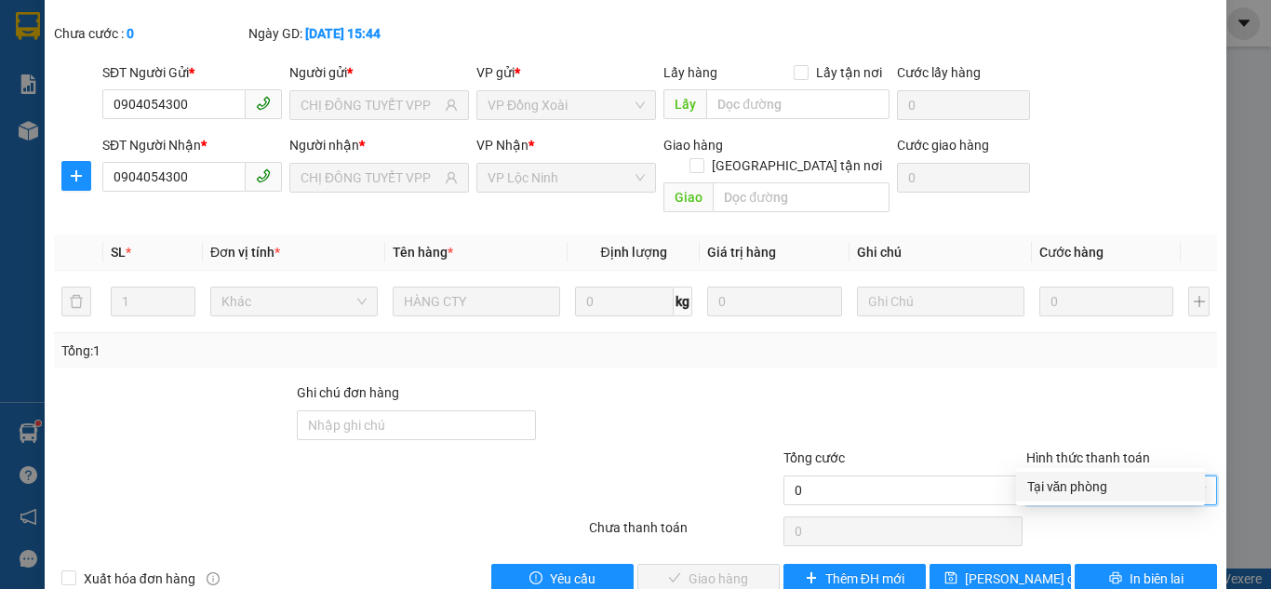
drag, startPoint x: 1068, startPoint y: 482, endPoint x: 794, endPoint y: 485, distance: 274.6
click at [1067, 483] on div "Tại văn phòng" at bounding box center [1110, 486] width 167 height 20
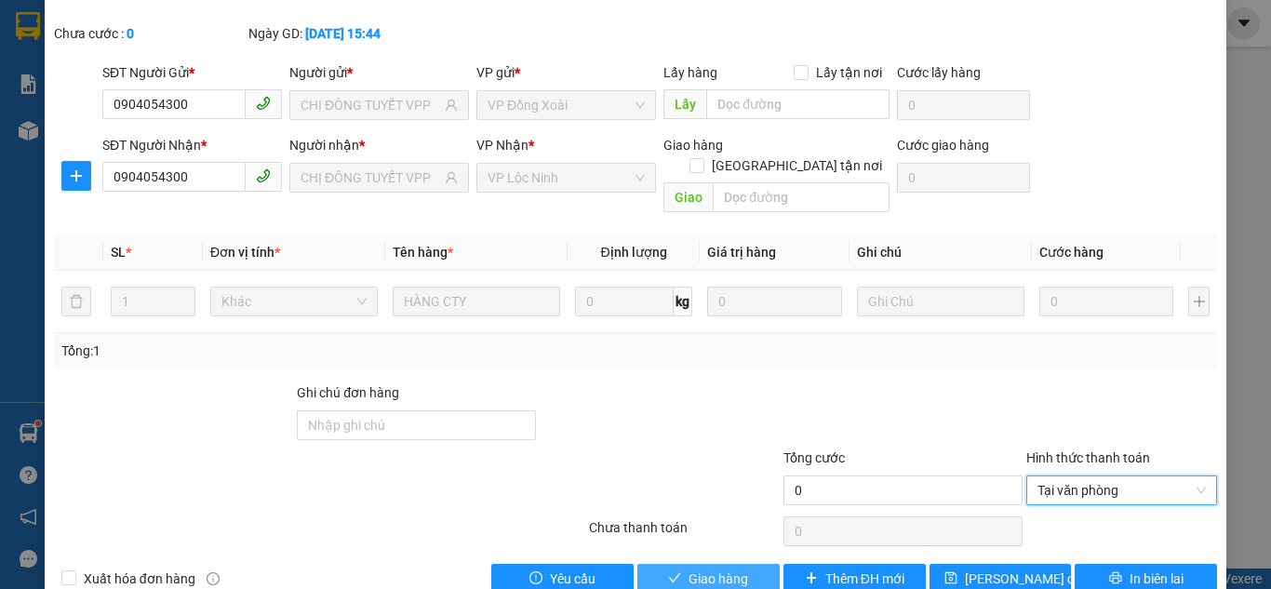
click at [720, 569] on span "Giao hàng" at bounding box center [719, 579] width 60 height 20
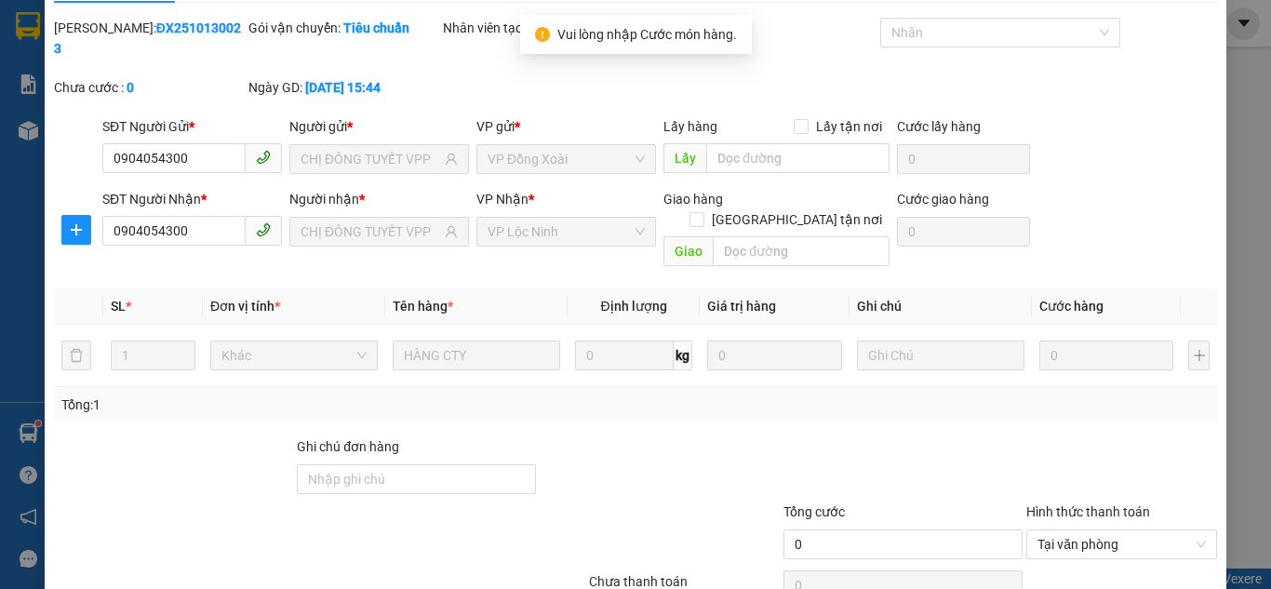
scroll to position [0, 0]
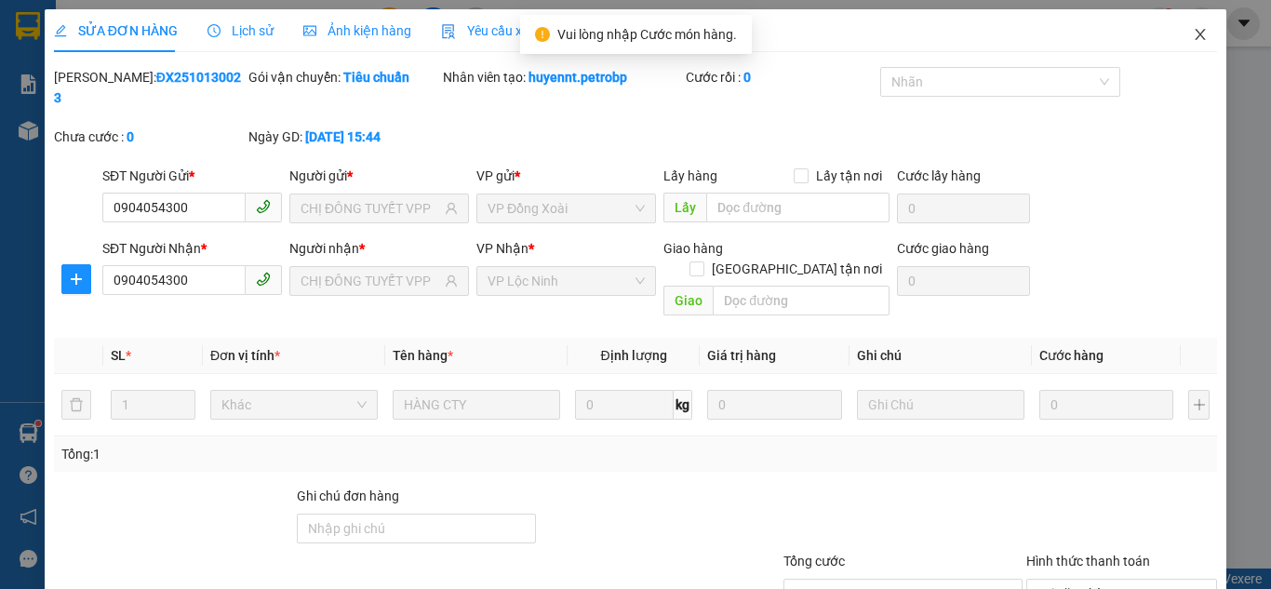
click at [1196, 34] on icon "close" at bounding box center [1201, 34] width 10 height 11
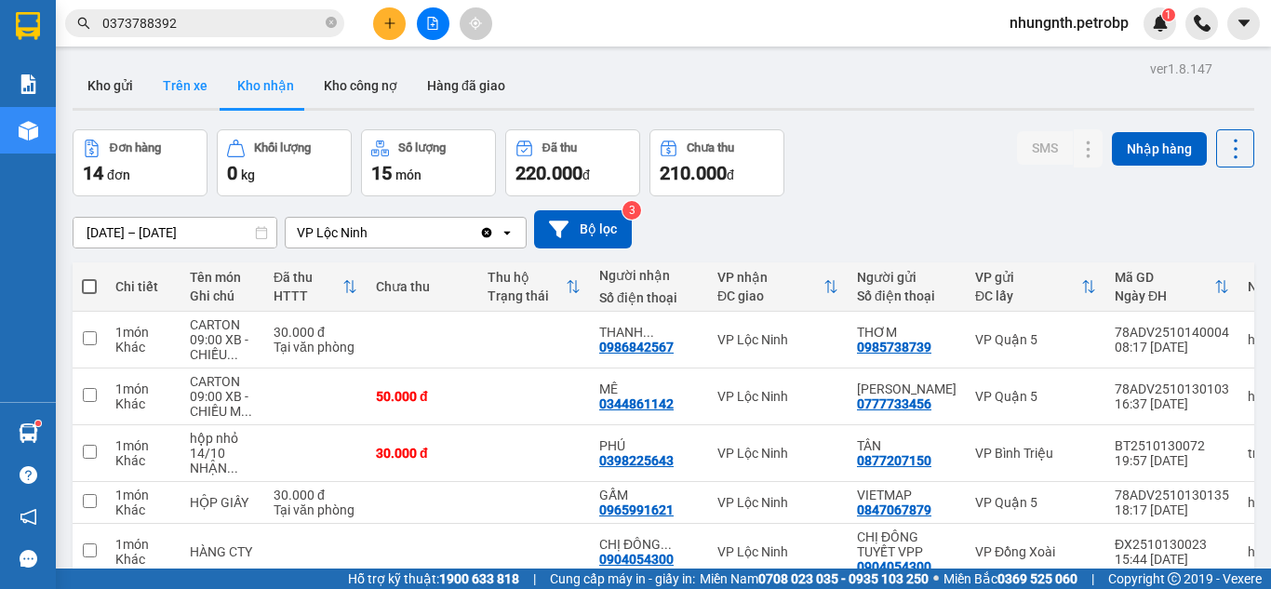
click at [179, 84] on button "Trên xe" at bounding box center [185, 85] width 74 height 45
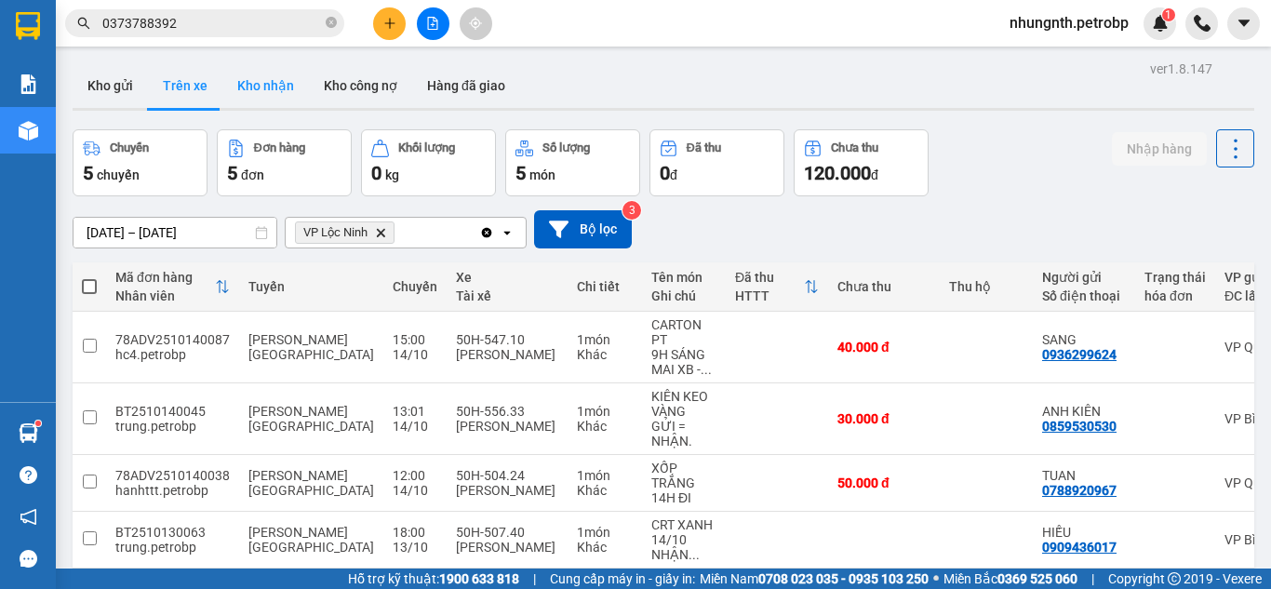
click at [244, 78] on button "Kho nhận" at bounding box center [265, 85] width 87 height 45
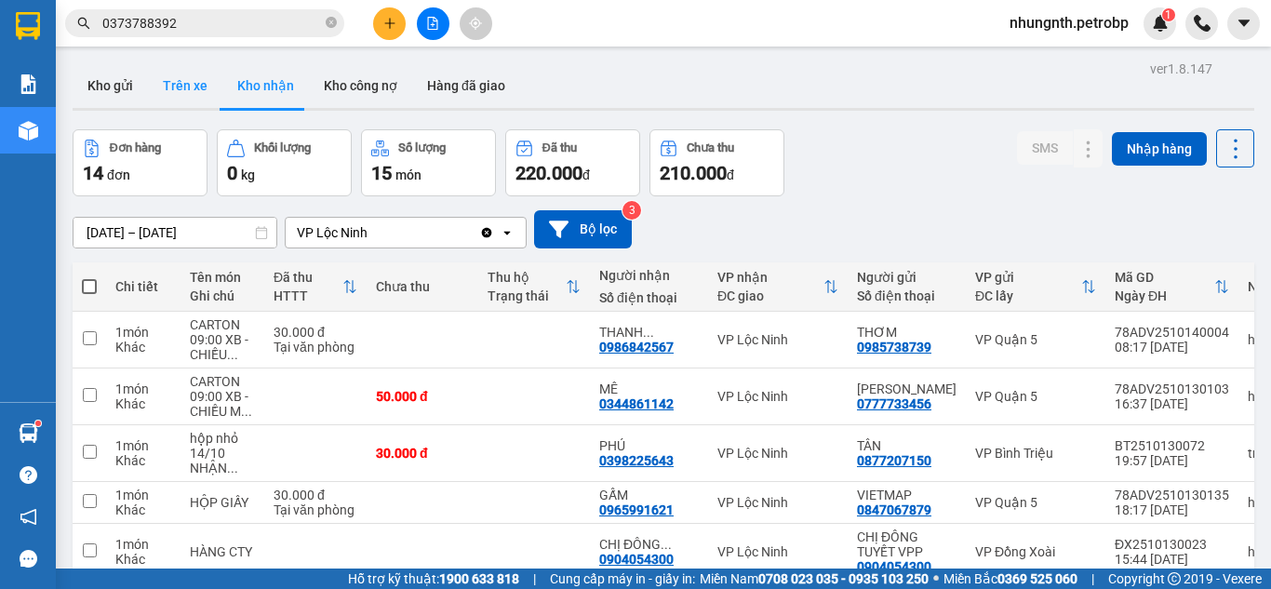
click at [168, 86] on button "Trên xe" at bounding box center [185, 85] width 74 height 45
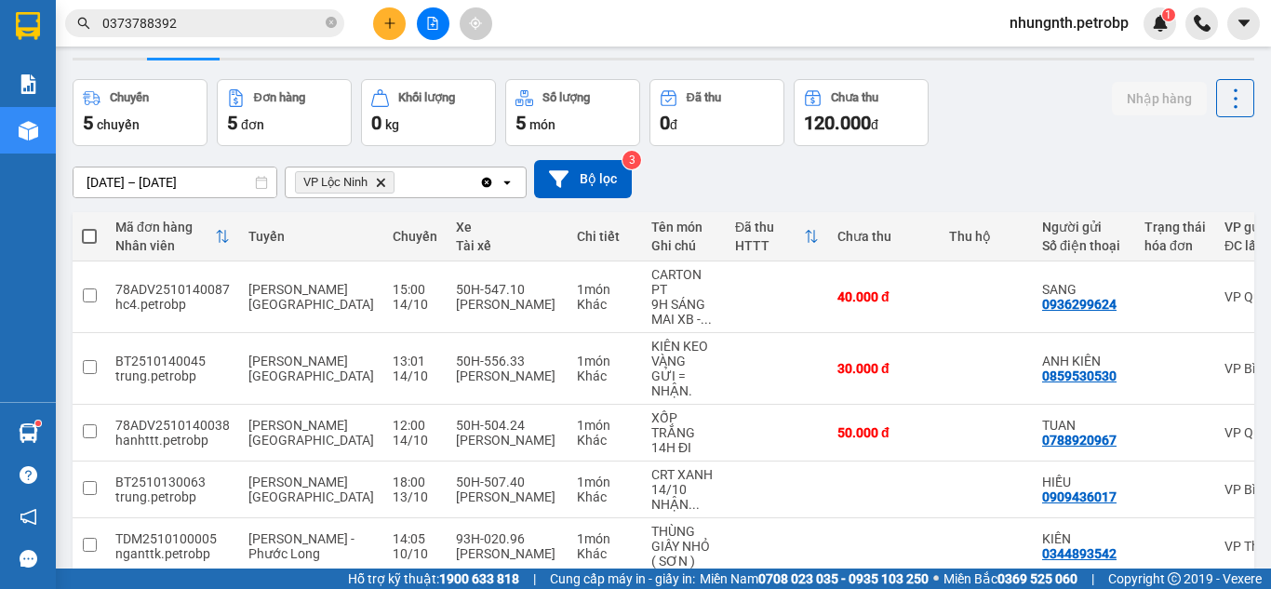
scroll to position [93, 0]
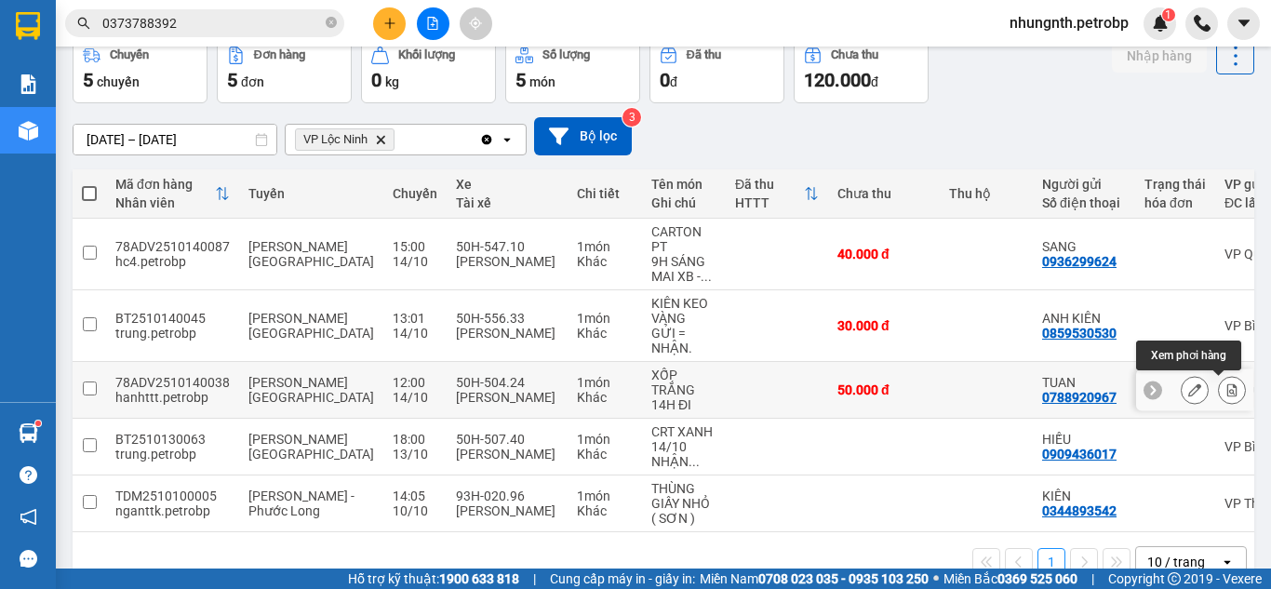
click at [1226, 393] on icon at bounding box center [1232, 389] width 13 height 13
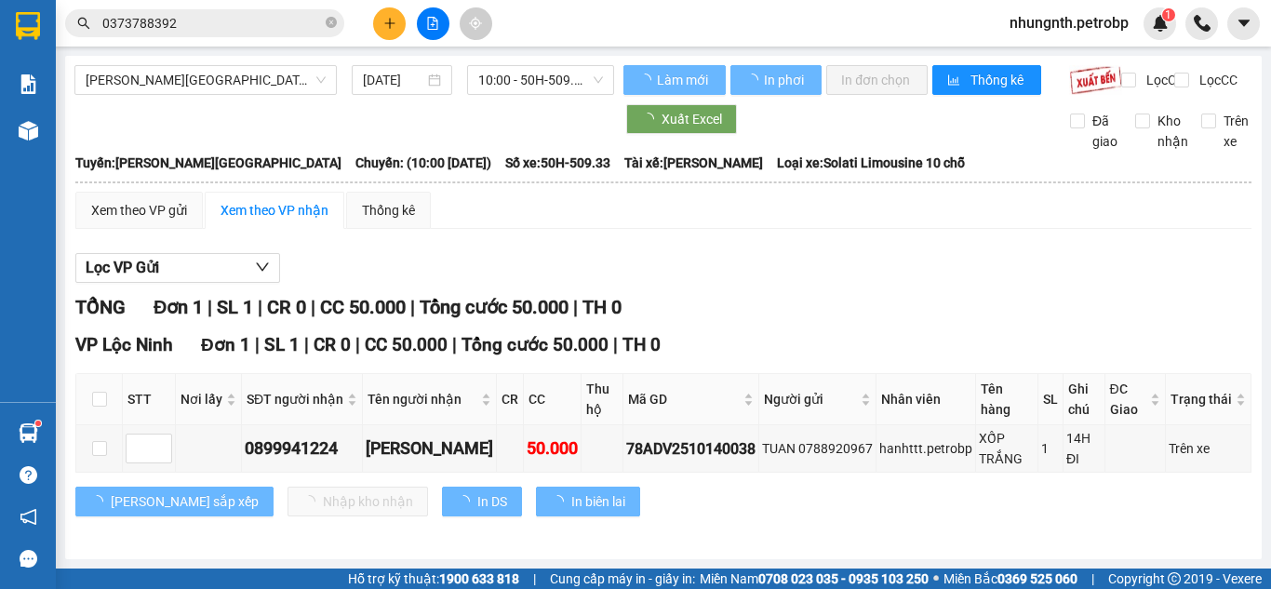
scroll to position [16, 0]
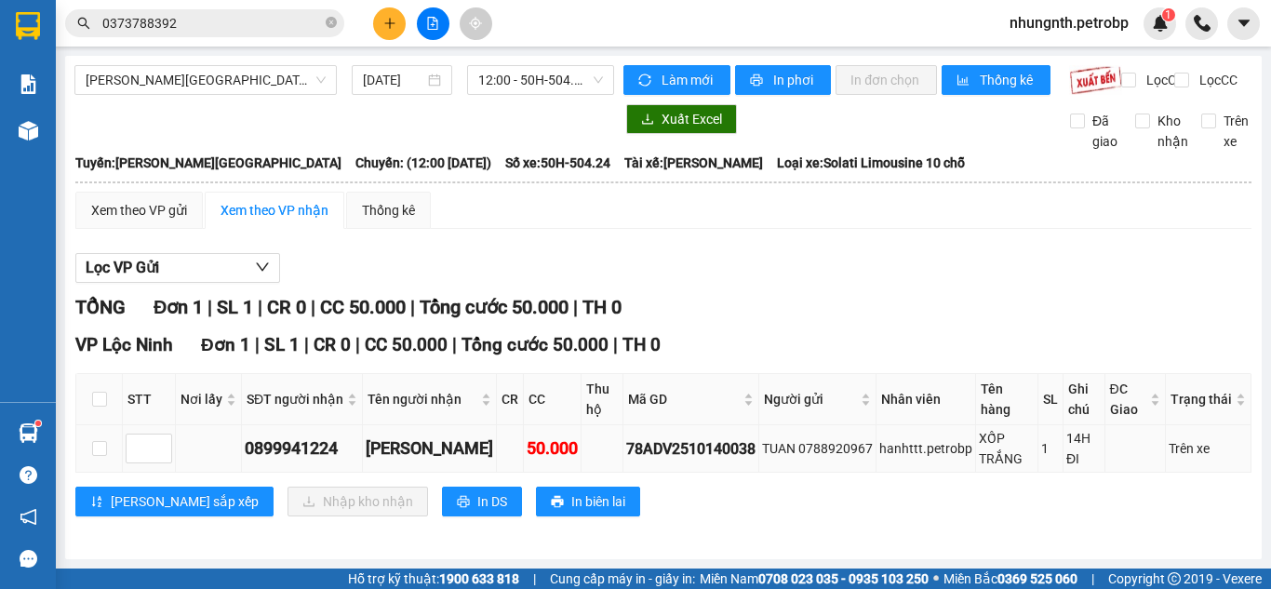
click at [107, 446] on td at bounding box center [99, 448] width 47 height 47
click at [104, 447] on input "checkbox" at bounding box center [99, 448] width 15 height 15
checkbox input "true"
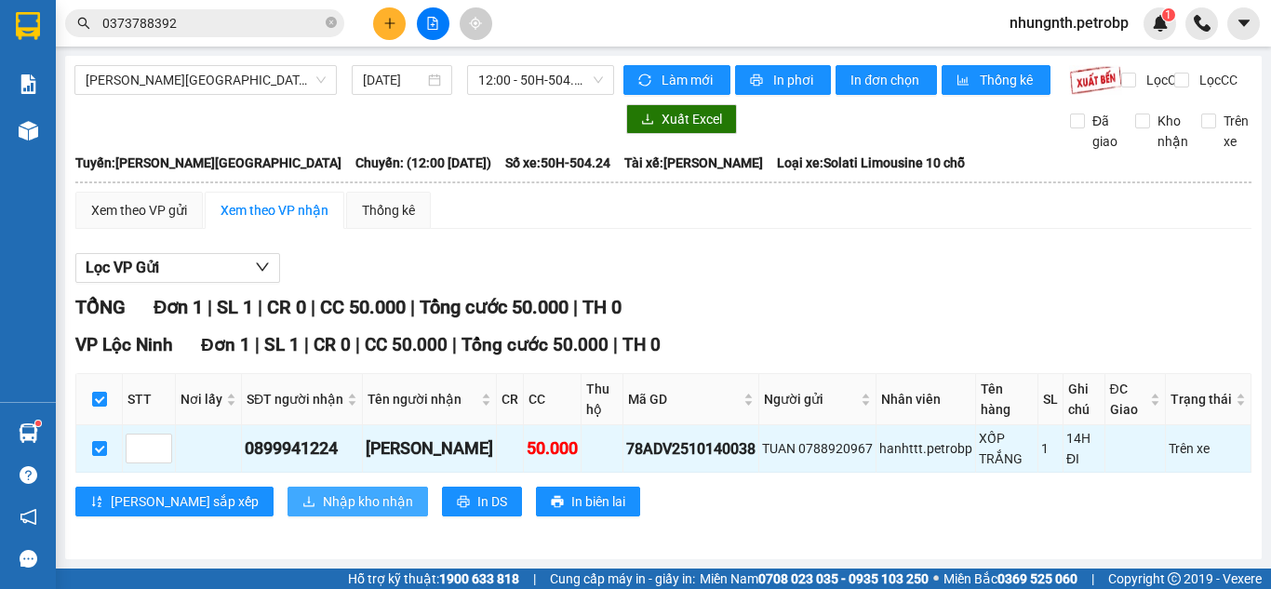
click at [323, 497] on span "Nhập kho nhận" at bounding box center [368, 501] width 90 height 20
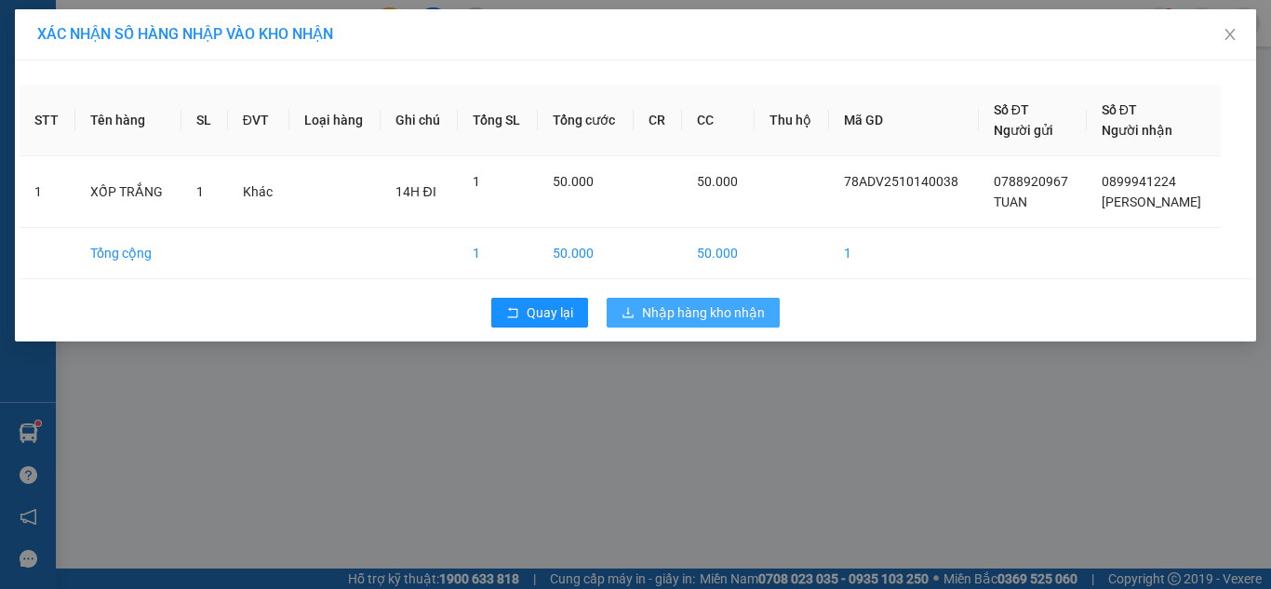
click at [684, 302] on button "Nhập hàng kho nhận" at bounding box center [693, 313] width 173 height 30
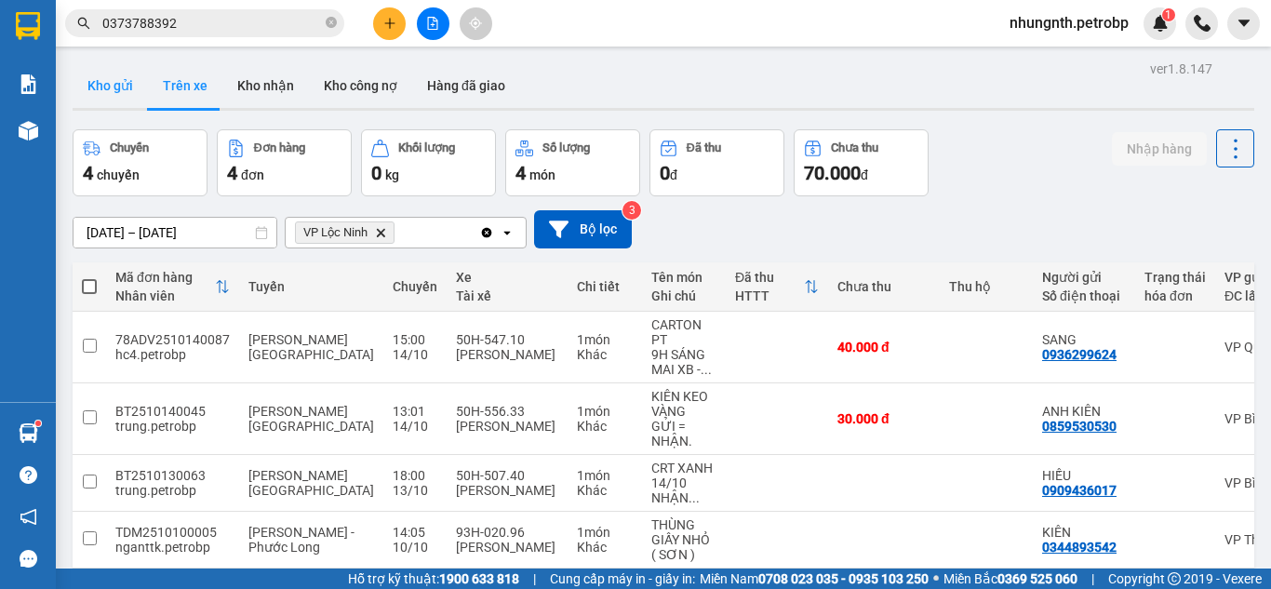
click at [141, 84] on button "Kho gửi" at bounding box center [110, 85] width 75 height 45
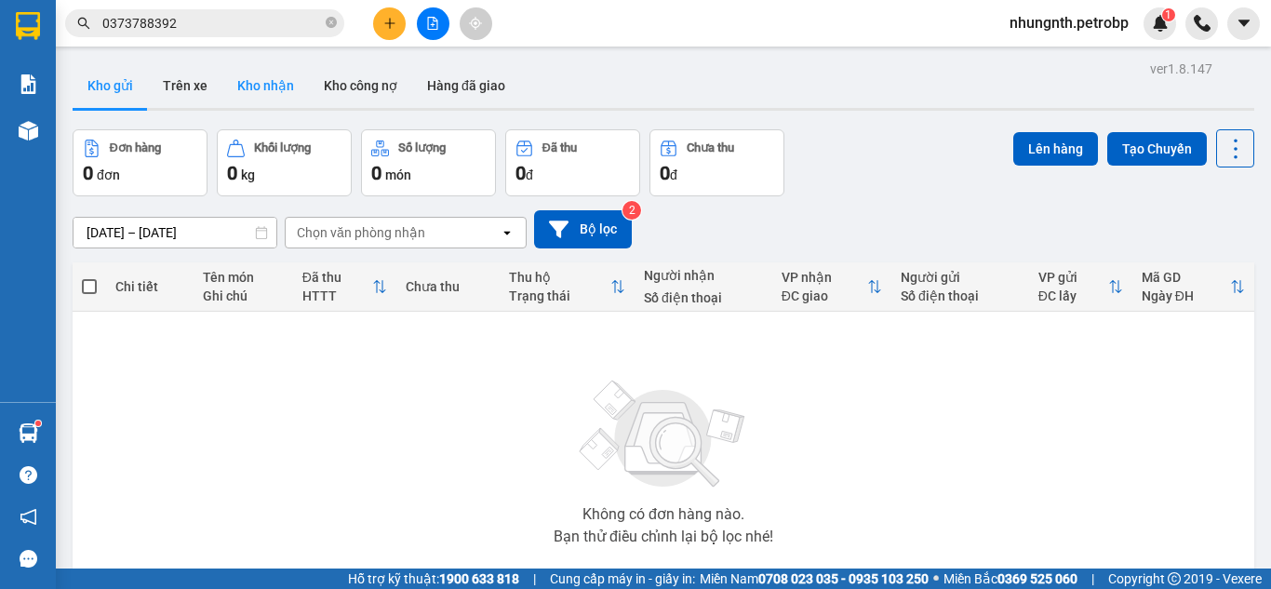
click at [278, 93] on button "Kho nhận" at bounding box center [265, 85] width 87 height 45
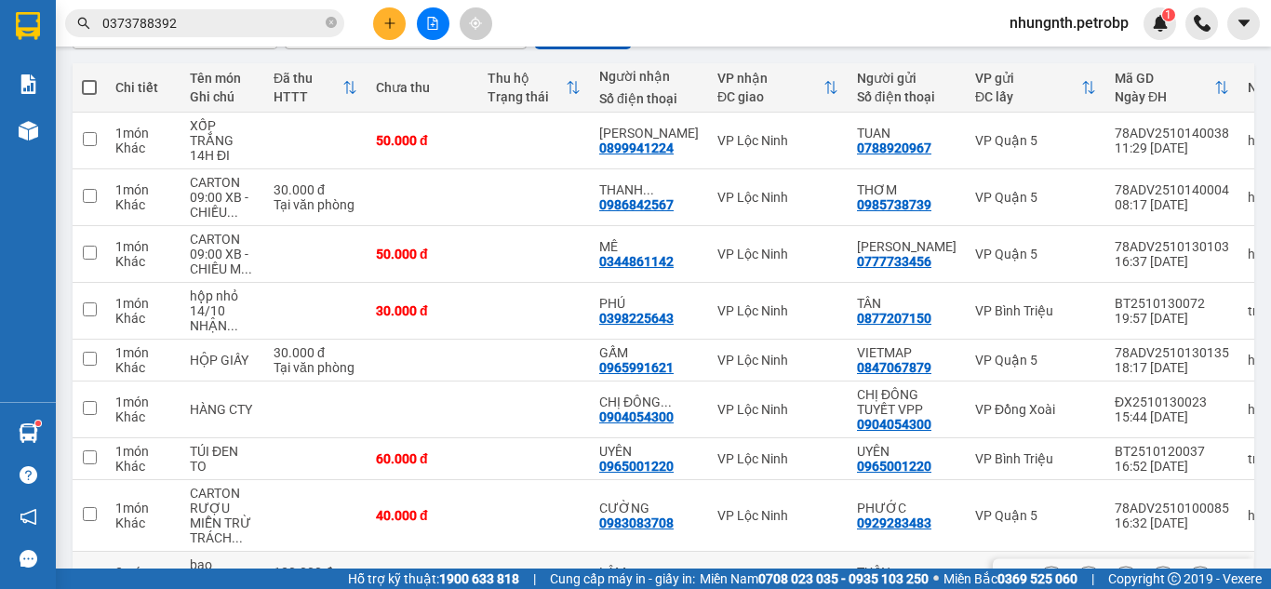
scroll to position [186, 0]
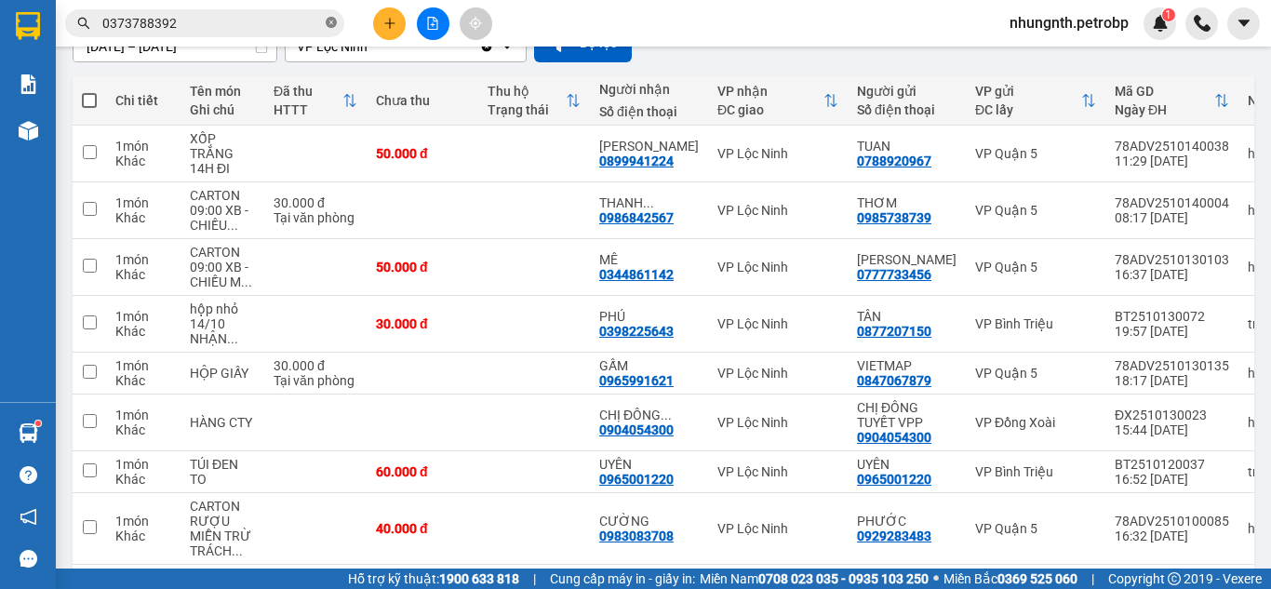
click at [335, 26] on icon "close-circle" at bounding box center [331, 22] width 11 height 11
click at [235, 26] on input "text" at bounding box center [212, 23] width 220 height 20
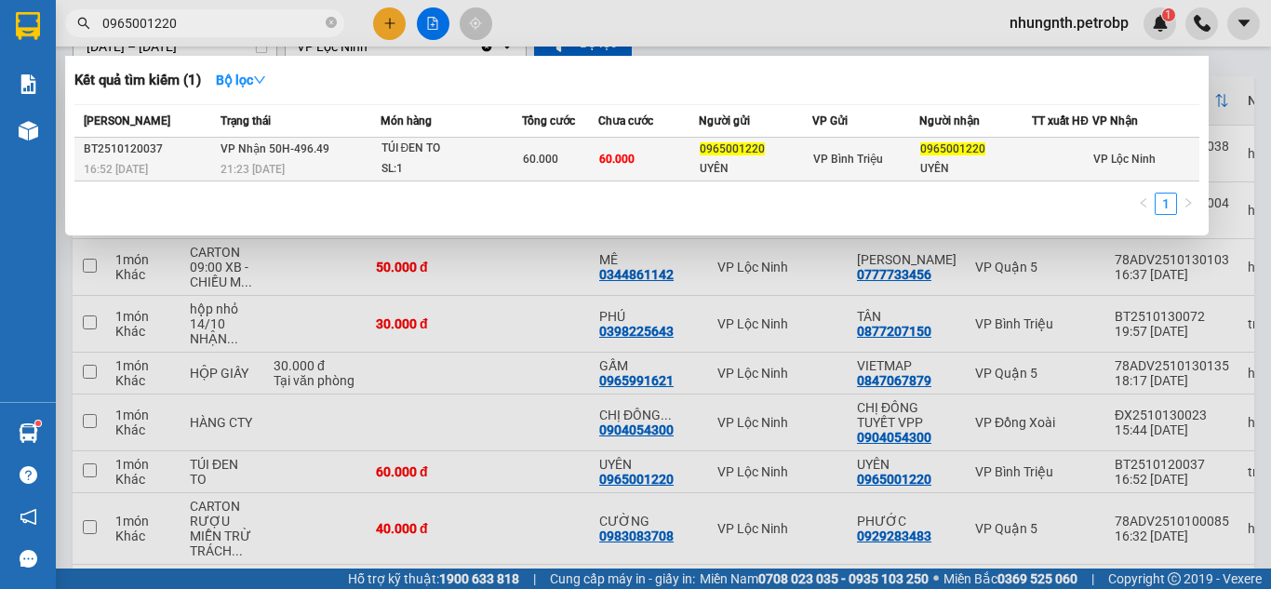
type input "0965001220"
click at [946, 175] on div "UYÊN" at bounding box center [975, 169] width 111 height 20
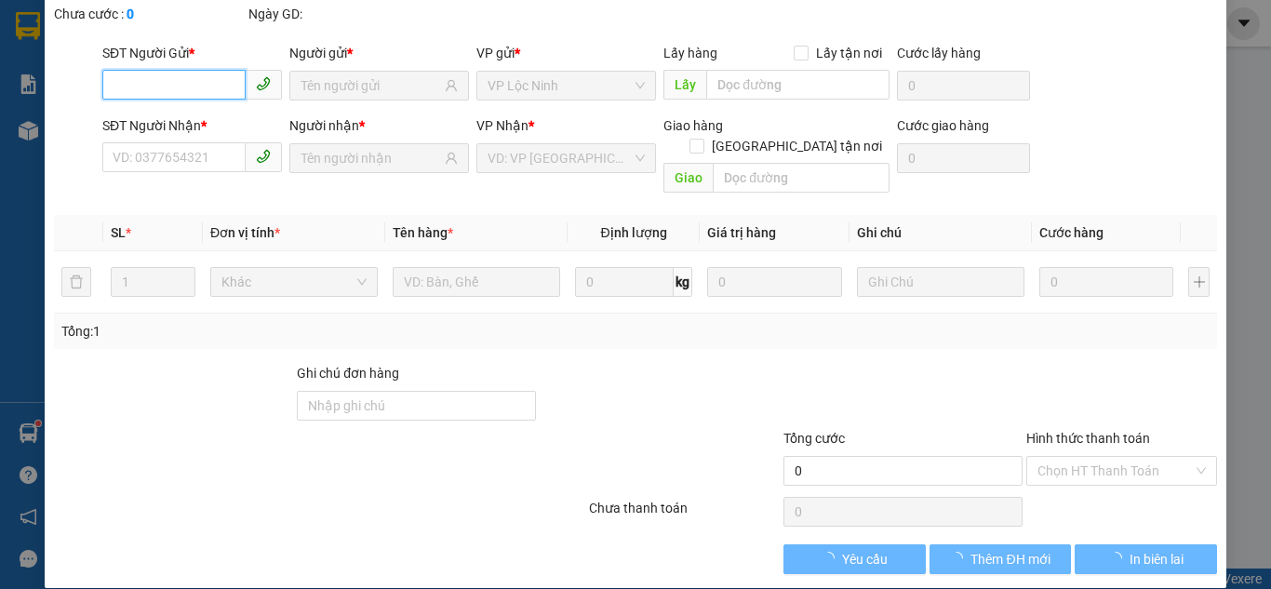
type input "0965001220"
type input "UYÊN"
type input "0965001220"
type input "UYÊN"
type input "60.000"
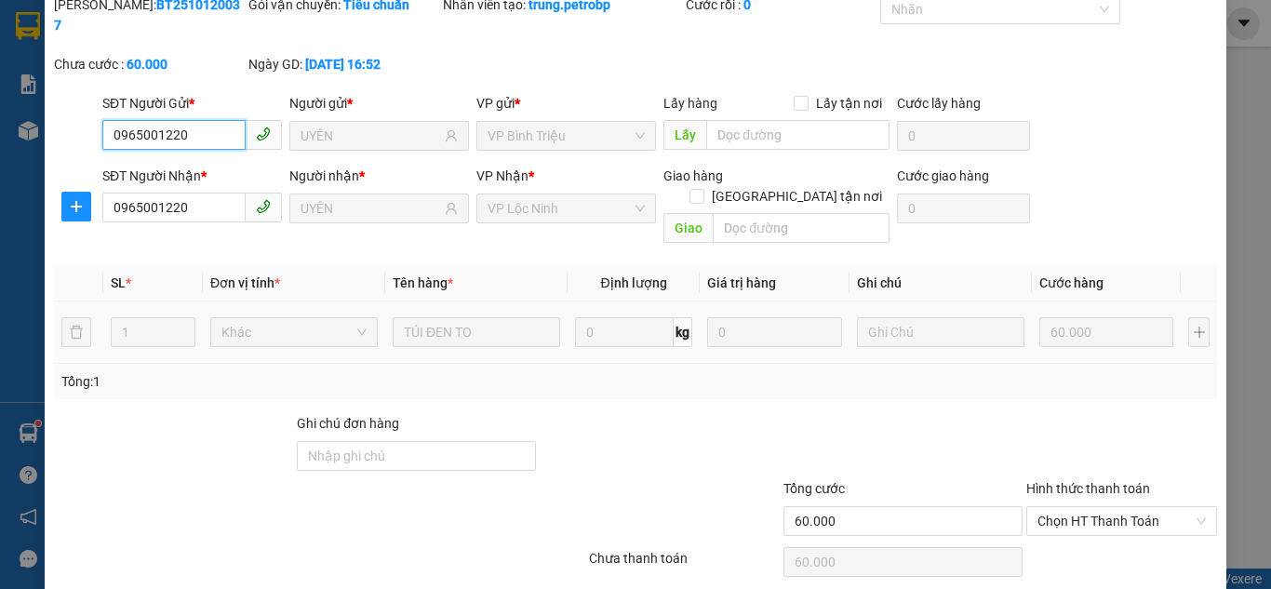
scroll to position [103, 0]
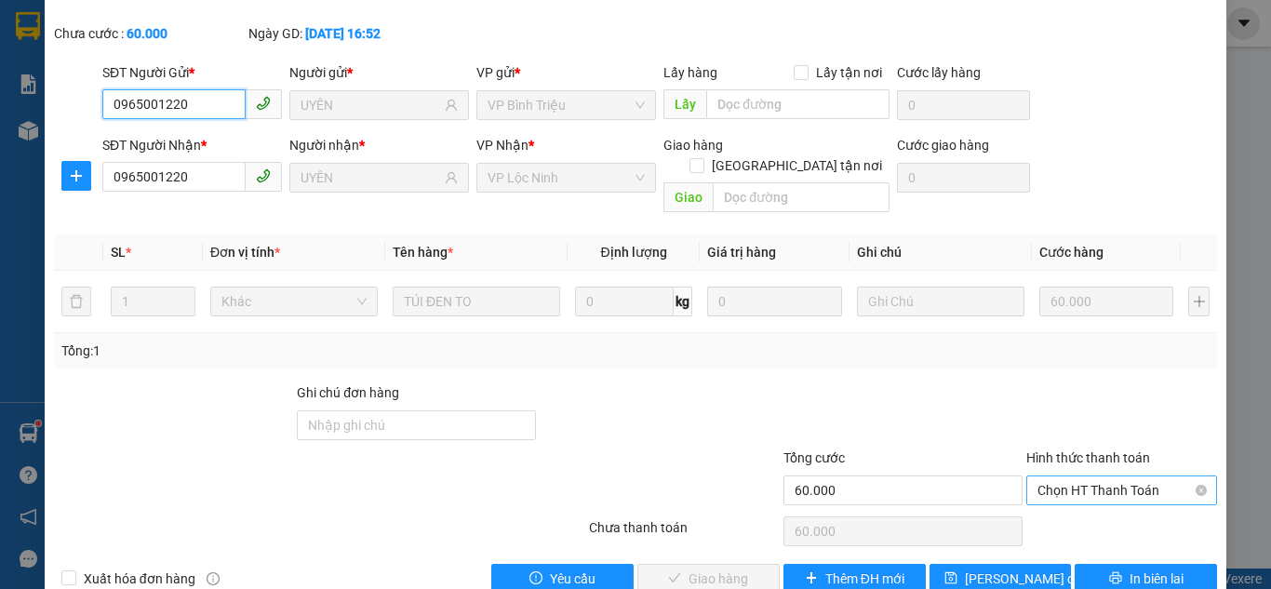
click at [1057, 476] on span "Chọn HT Thanh Toán" at bounding box center [1122, 490] width 168 height 28
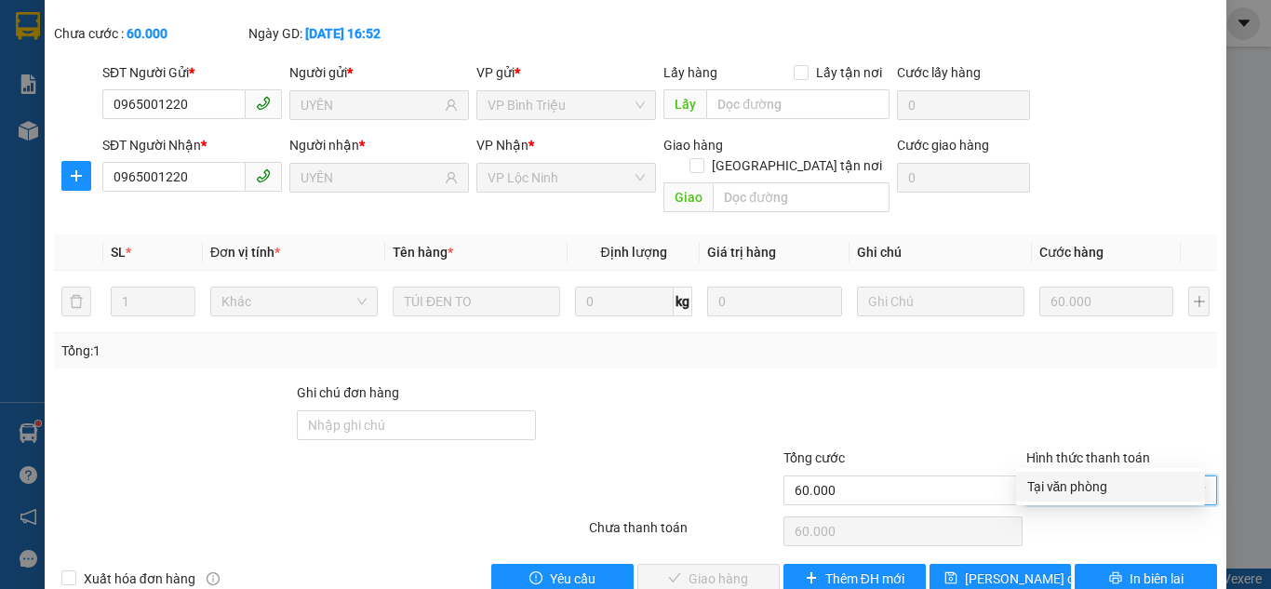
drag, startPoint x: 1053, startPoint y: 488, endPoint x: 817, endPoint y: 507, distance: 236.3
click at [1052, 488] on div "Tại văn phòng" at bounding box center [1110, 486] width 167 height 20
type input "0"
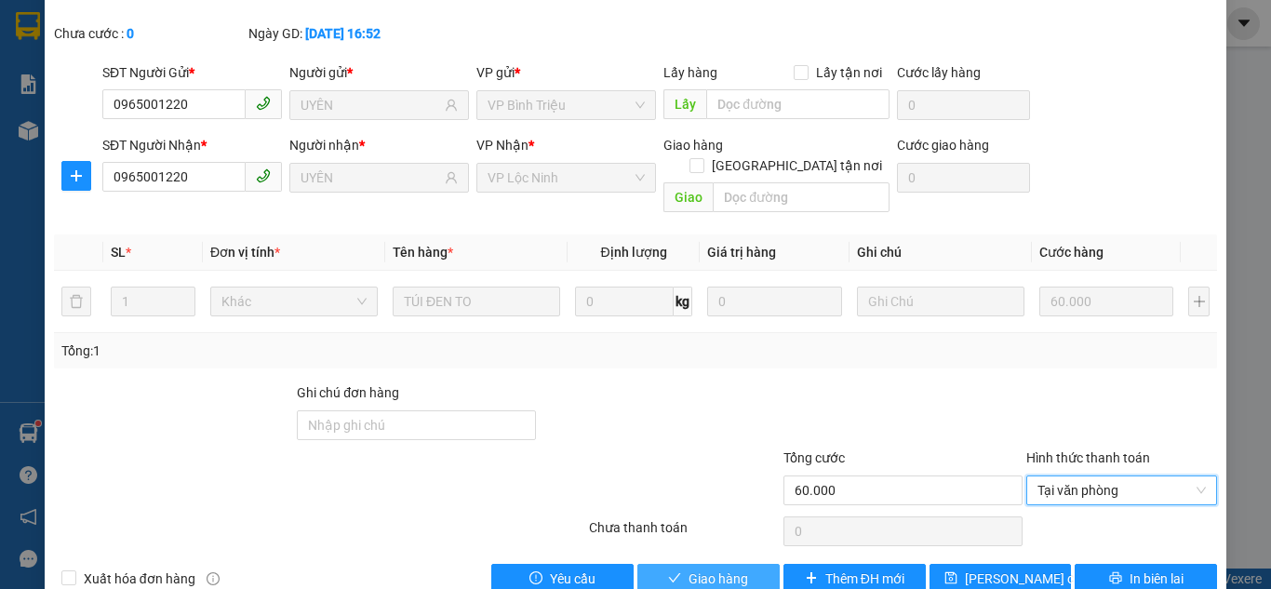
click at [735, 569] on span "Giao hàng" at bounding box center [719, 579] width 60 height 20
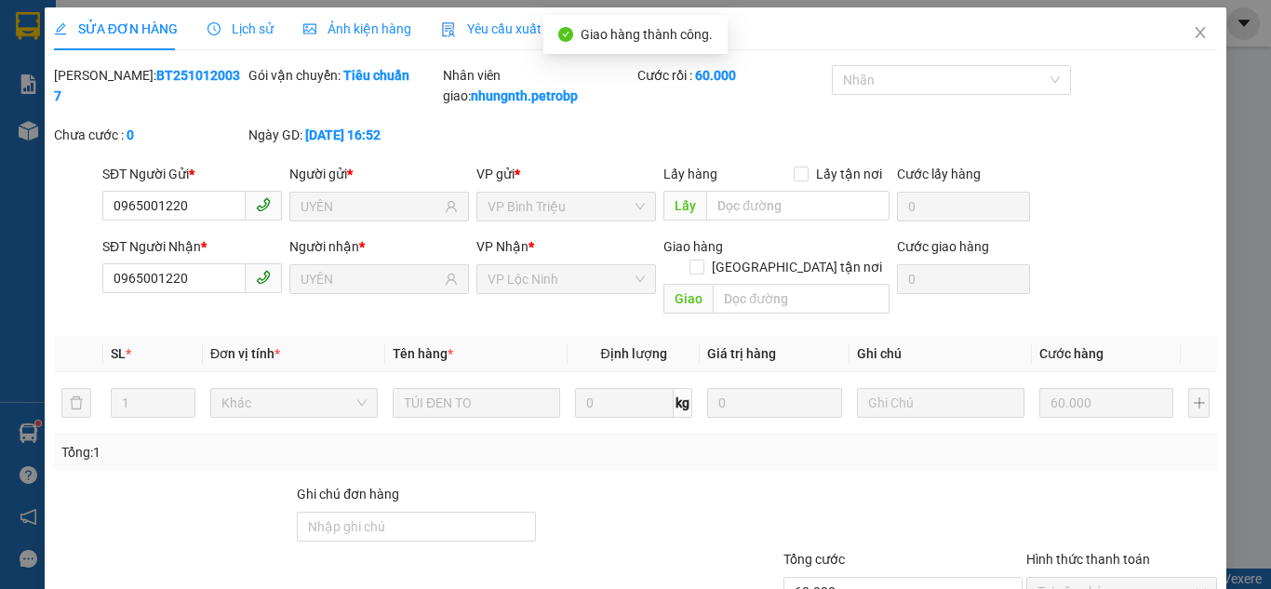
scroll to position [0, 0]
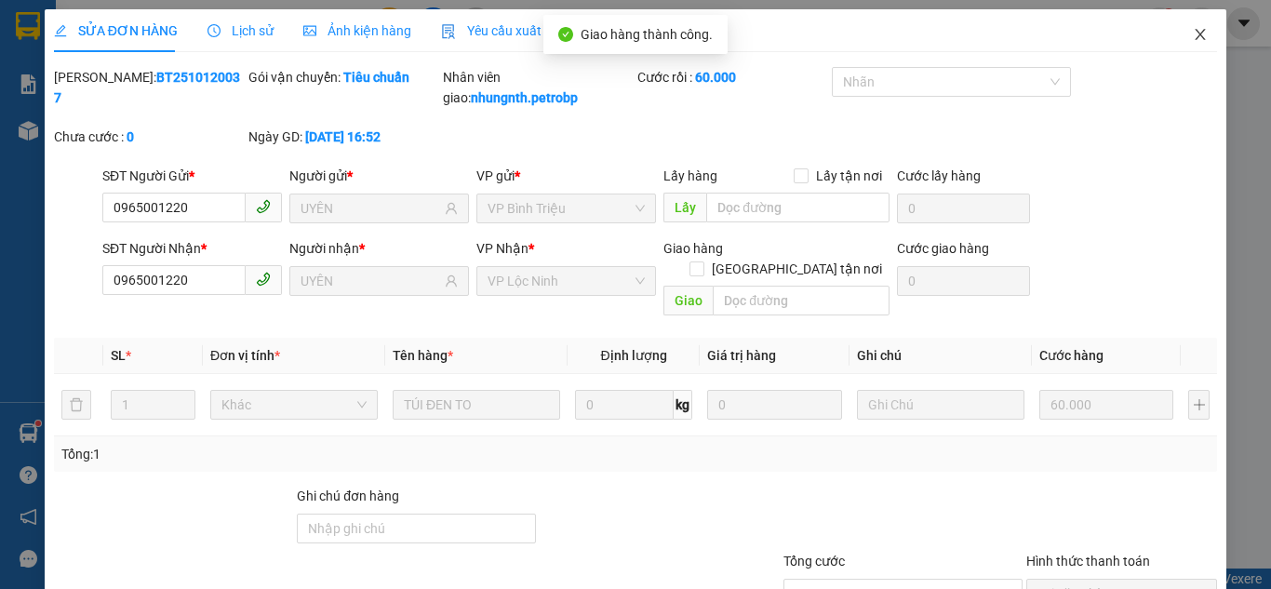
click at [1194, 35] on icon "close" at bounding box center [1200, 34] width 15 height 15
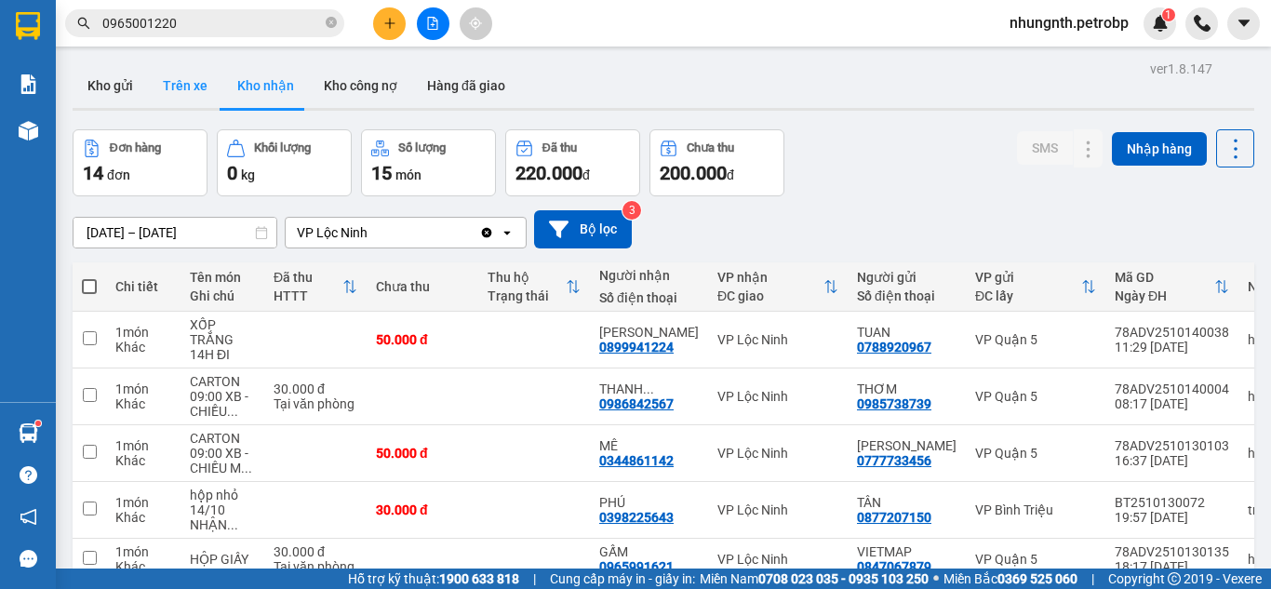
click at [181, 80] on button "Trên xe" at bounding box center [185, 85] width 74 height 45
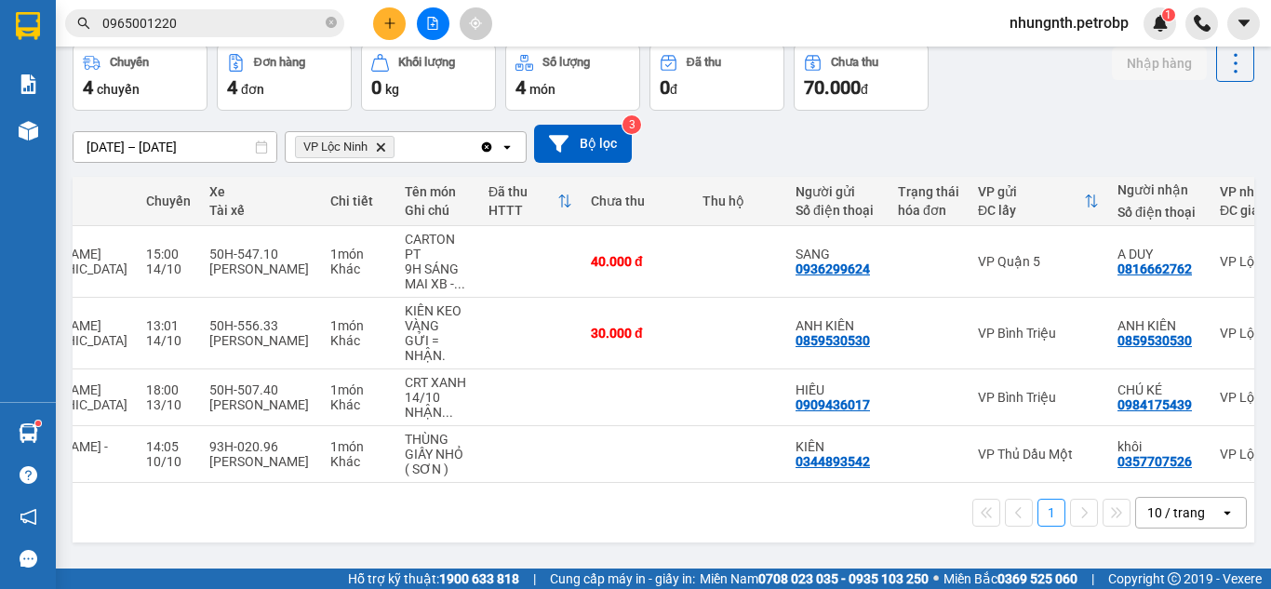
scroll to position [0, 250]
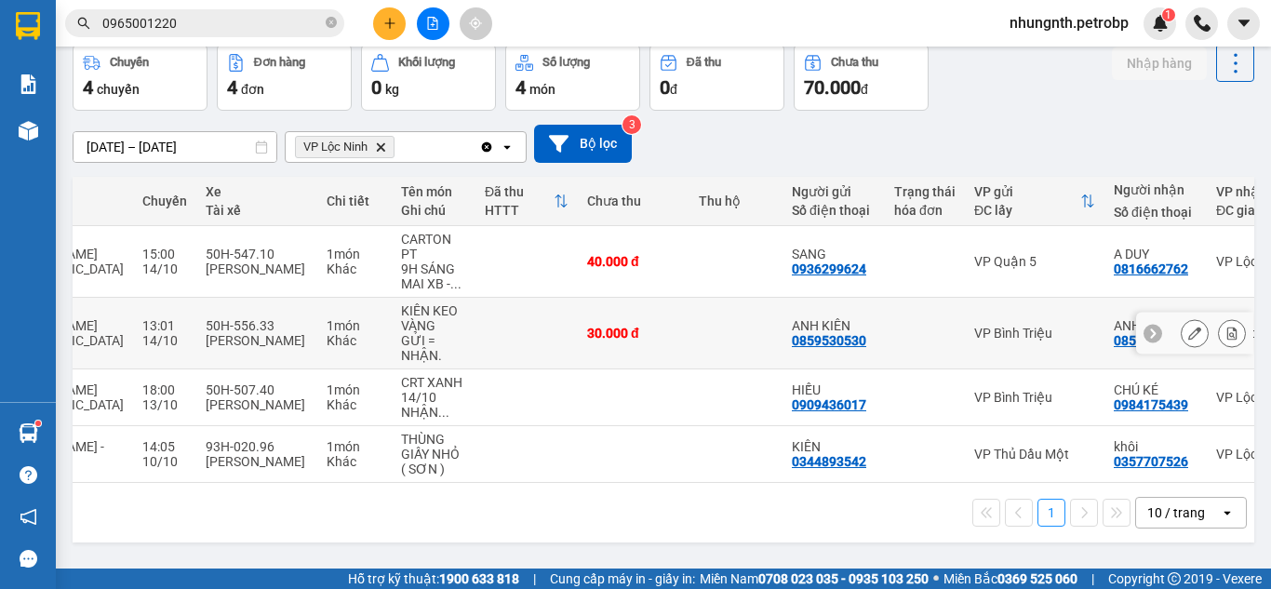
click at [1226, 338] on icon at bounding box center [1232, 333] width 13 height 13
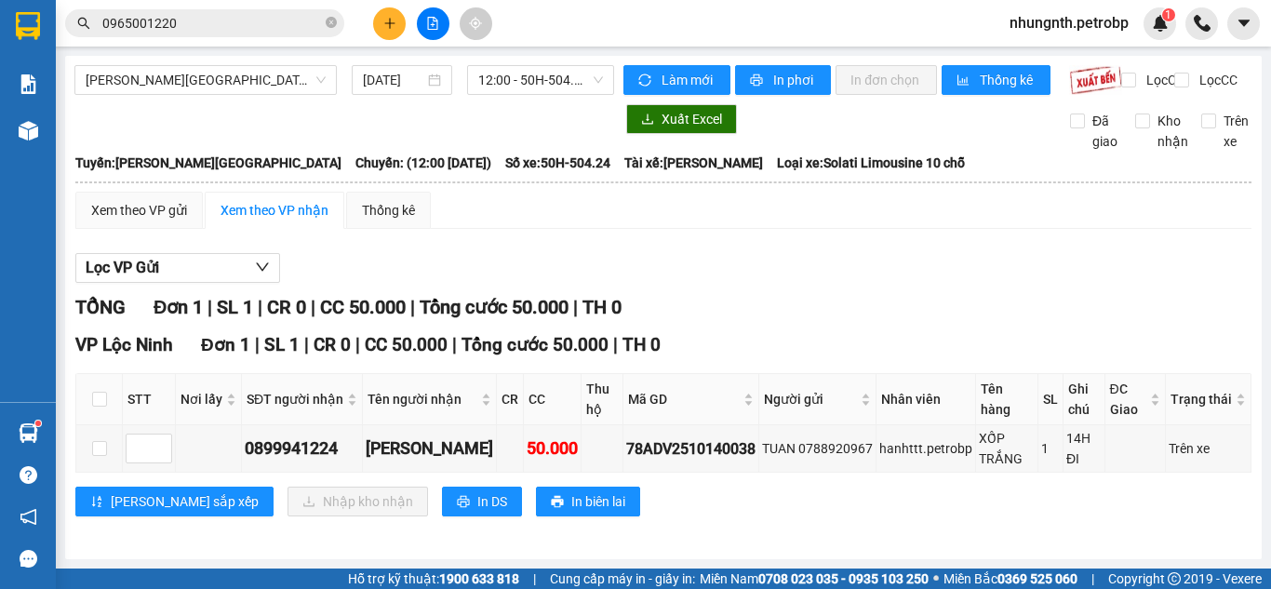
scroll to position [16, 0]
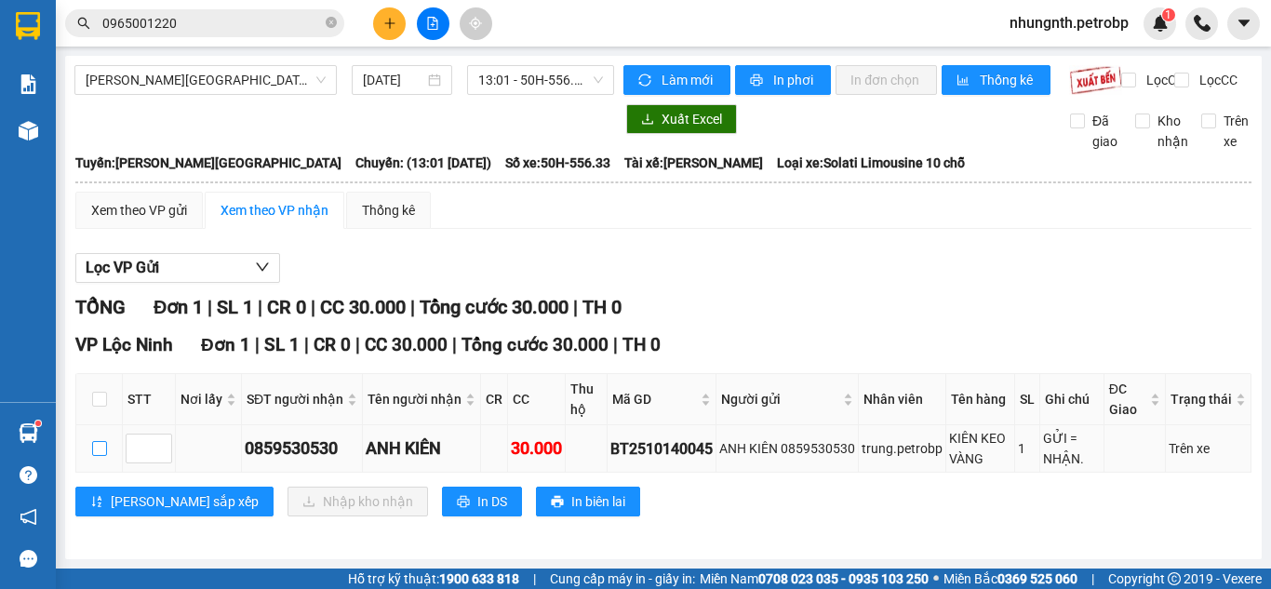
click at [96, 450] on input "checkbox" at bounding box center [99, 448] width 15 height 15
checkbox input "true"
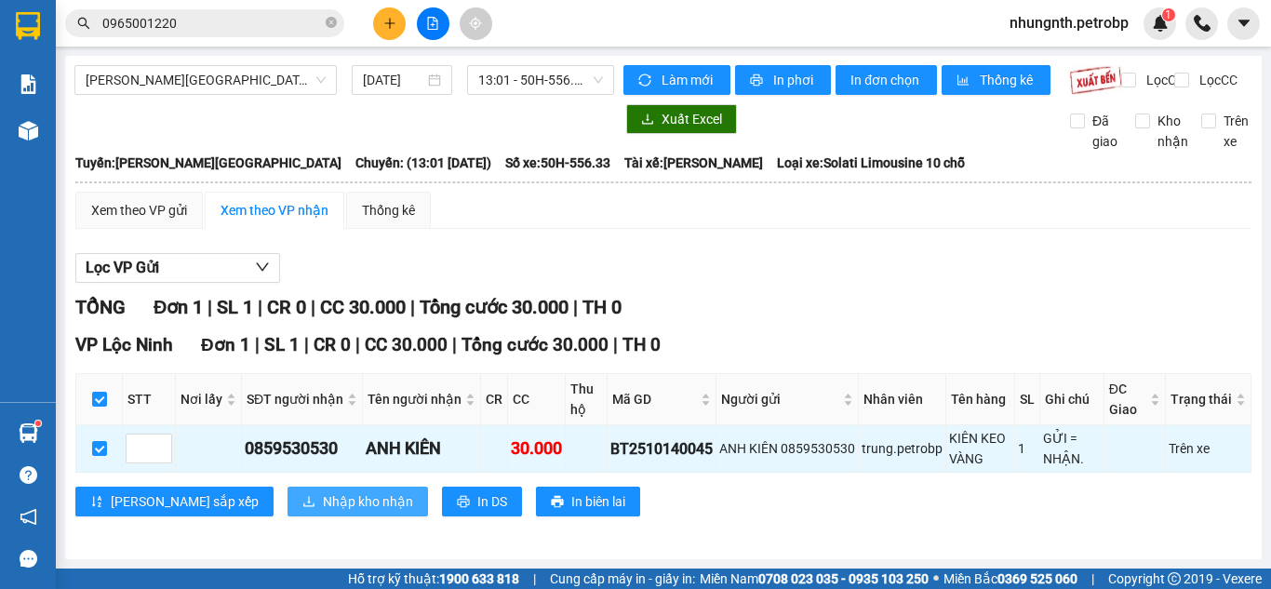
click at [323, 506] on span "Nhập kho nhận" at bounding box center [368, 501] width 90 height 20
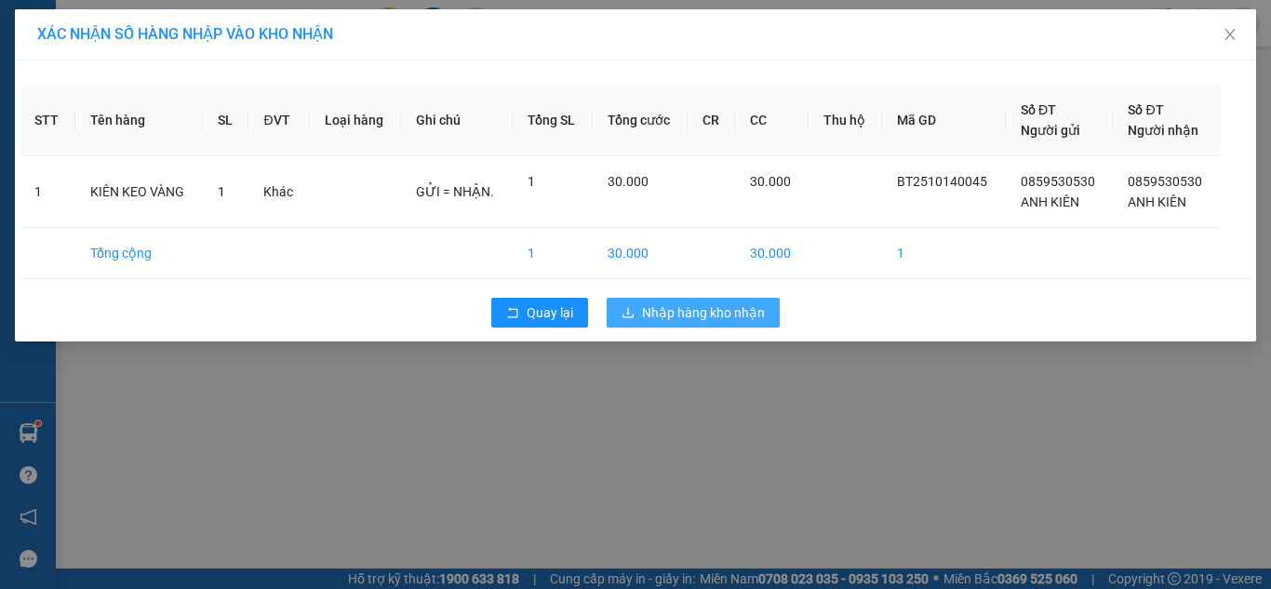
click at [750, 299] on button "Nhập hàng kho nhận" at bounding box center [693, 313] width 173 height 30
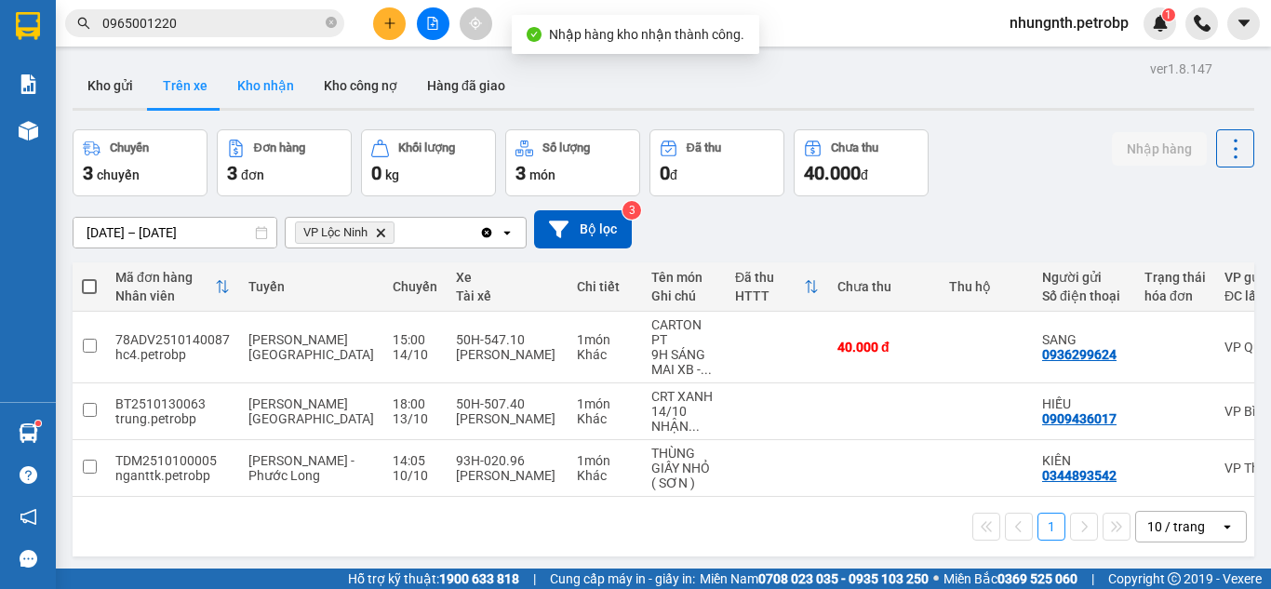
click at [269, 83] on button "Kho nhận" at bounding box center [265, 85] width 87 height 45
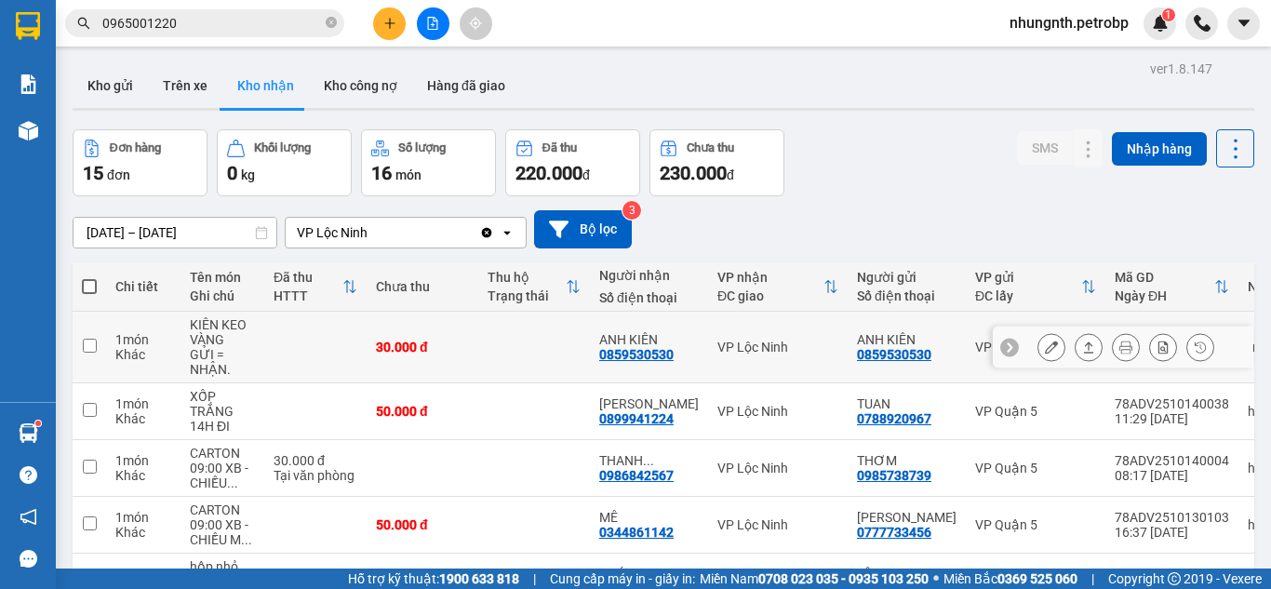
click at [1045, 347] on icon at bounding box center [1051, 347] width 13 height 13
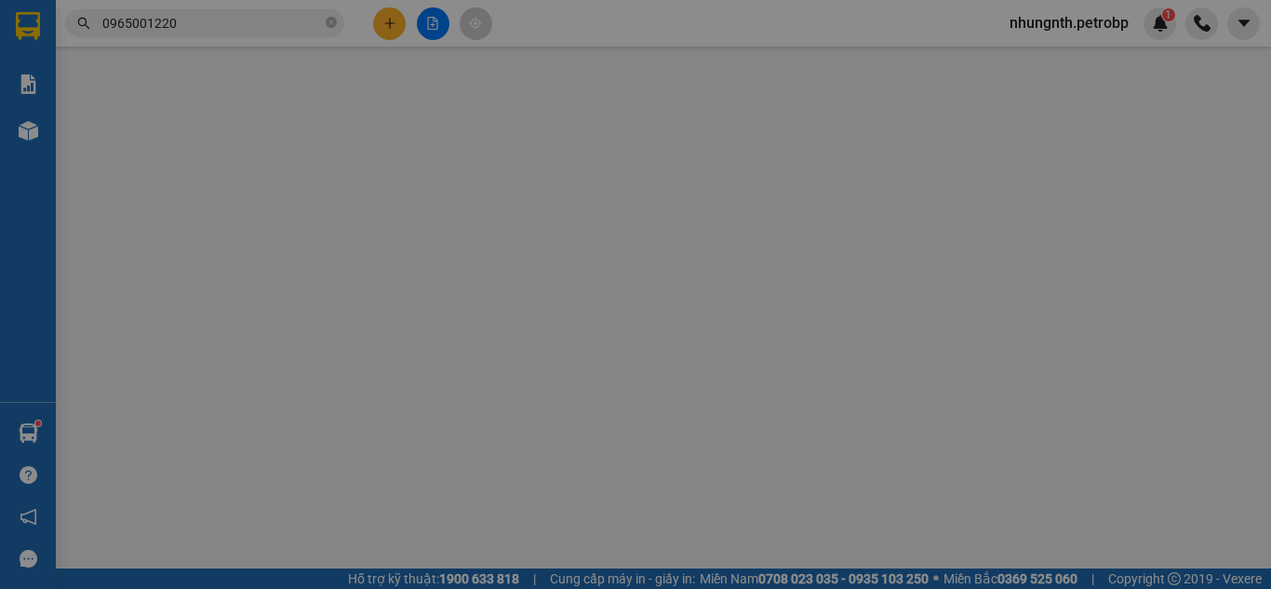
type input "0859530530"
type input "ANH KIÊN"
type input "0859530530"
type input "ANH KIÊN"
type input "30.000"
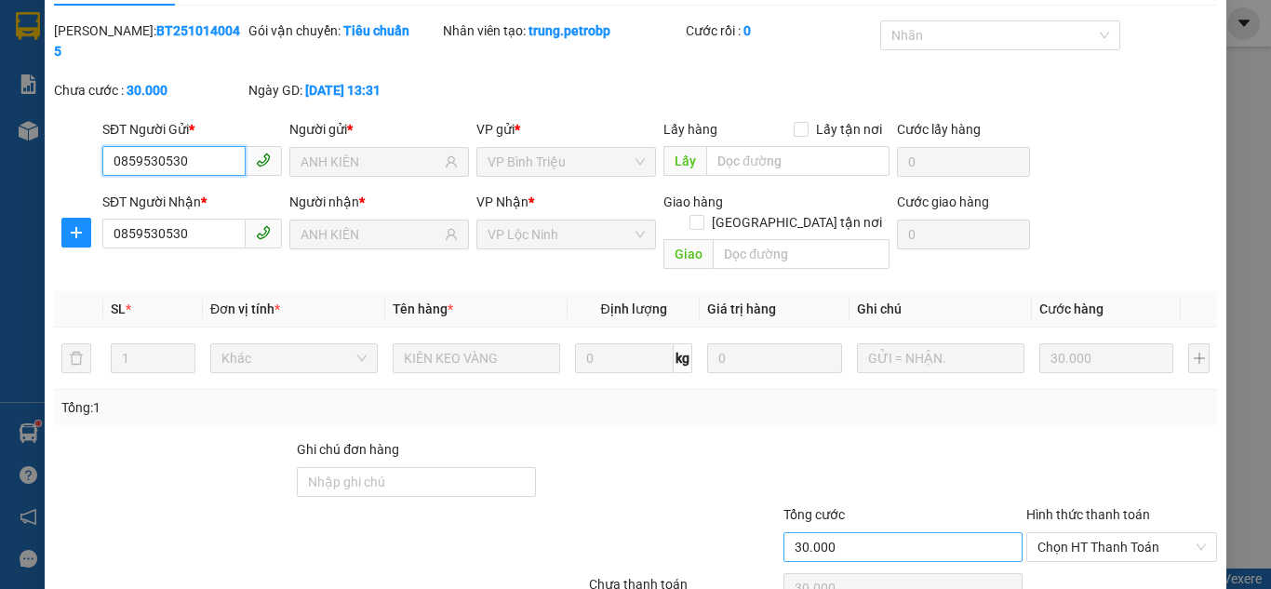
scroll to position [103, 0]
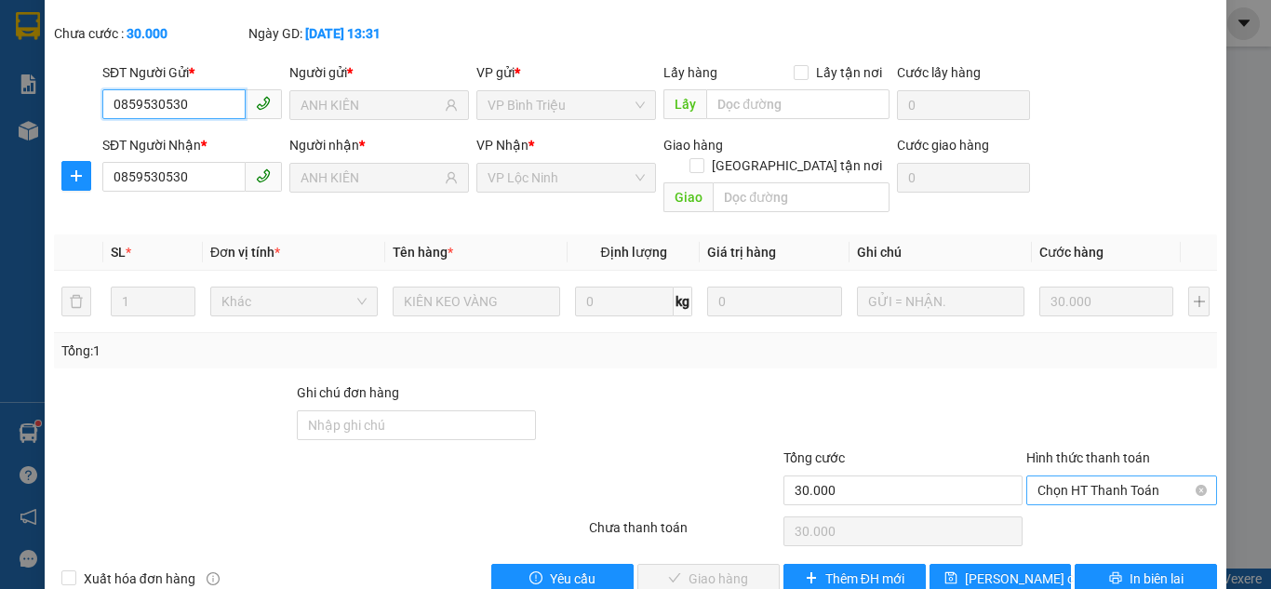
click at [1059, 476] on div "Chọn HT Thanh Toán" at bounding box center [1122, 491] width 191 height 30
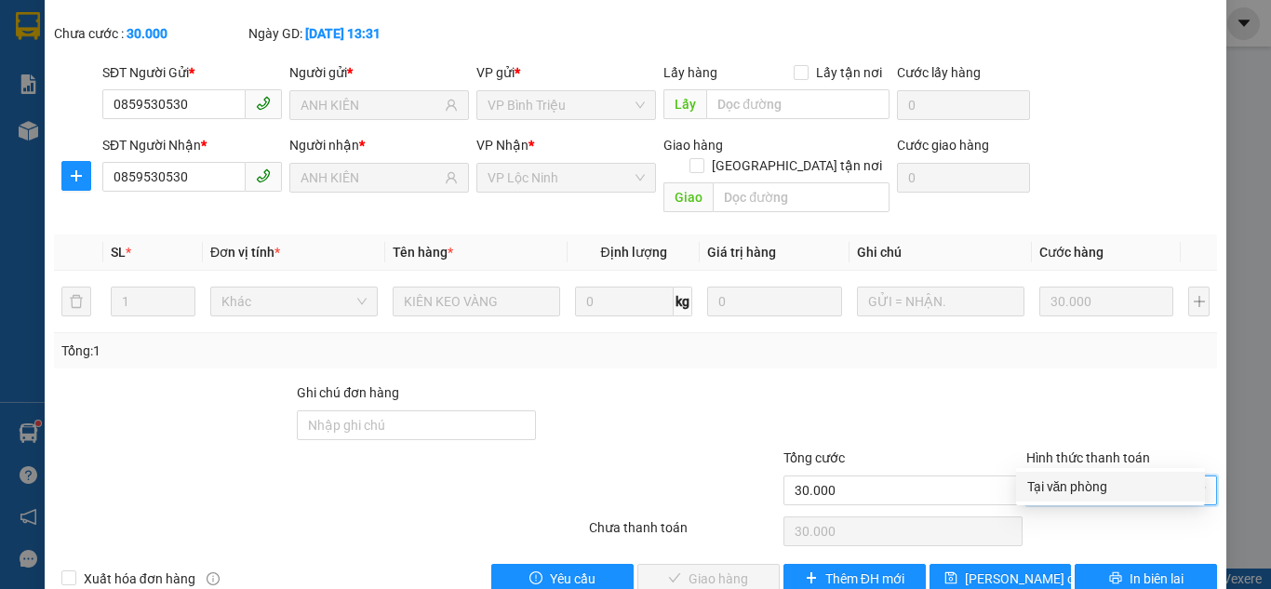
drag, startPoint x: 1053, startPoint y: 489, endPoint x: 735, endPoint y: 540, distance: 321.5
click at [1050, 489] on div "Tại văn phòng" at bounding box center [1110, 486] width 167 height 20
type input "0"
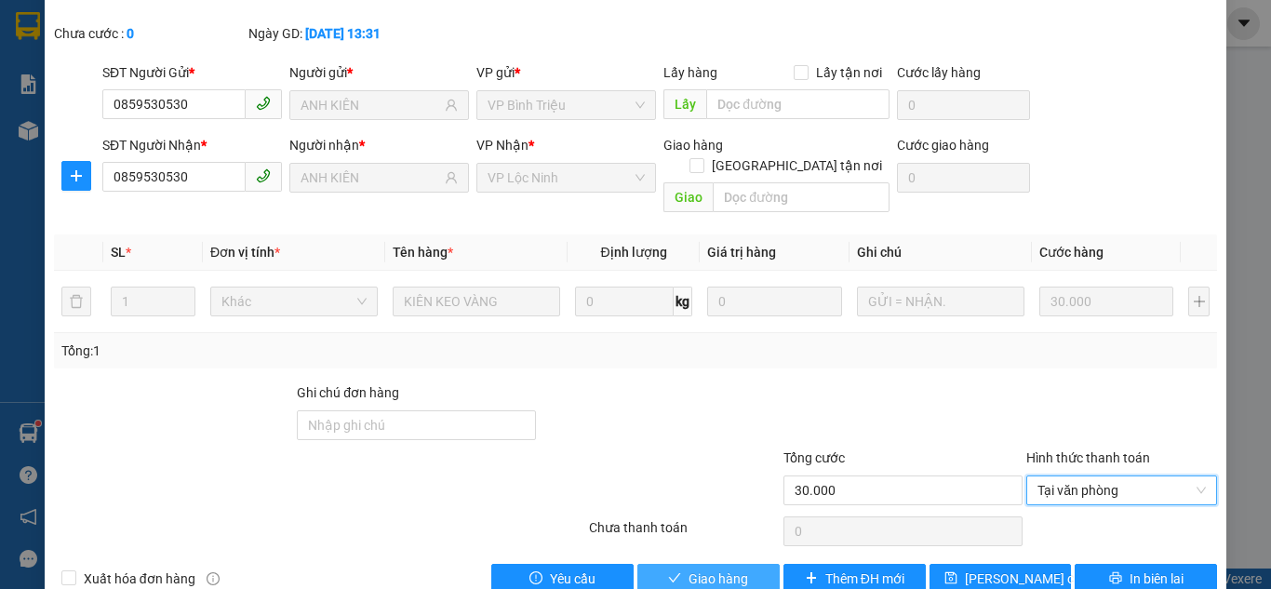
click at [689, 569] on span "Giao hàng" at bounding box center [719, 579] width 60 height 20
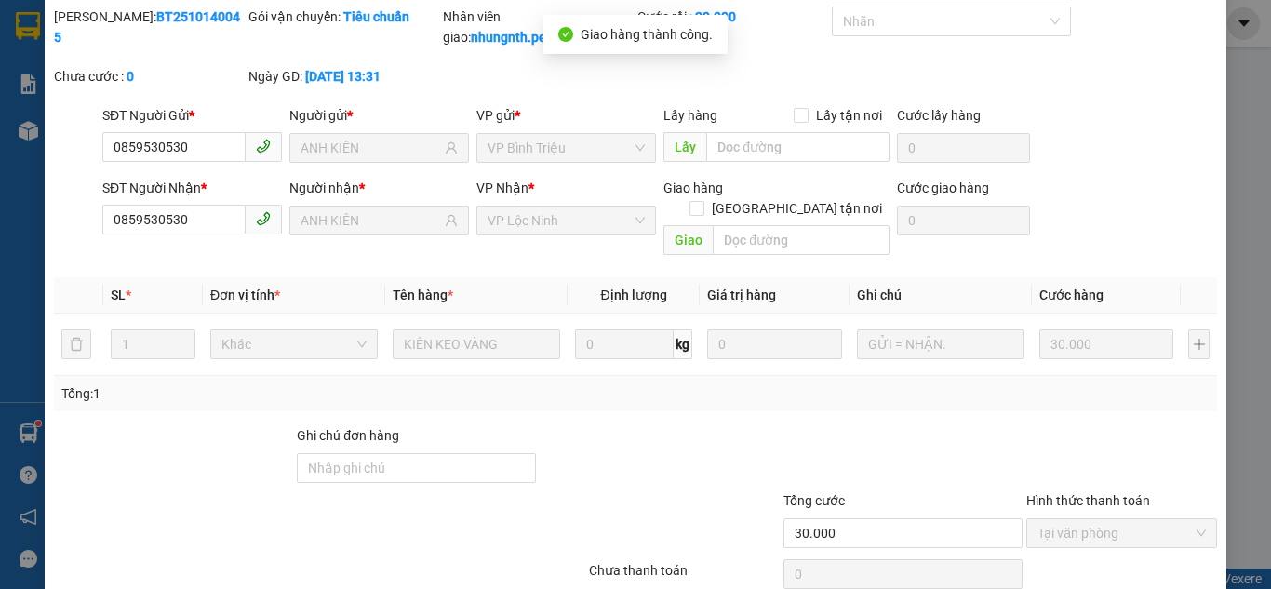
scroll to position [0, 0]
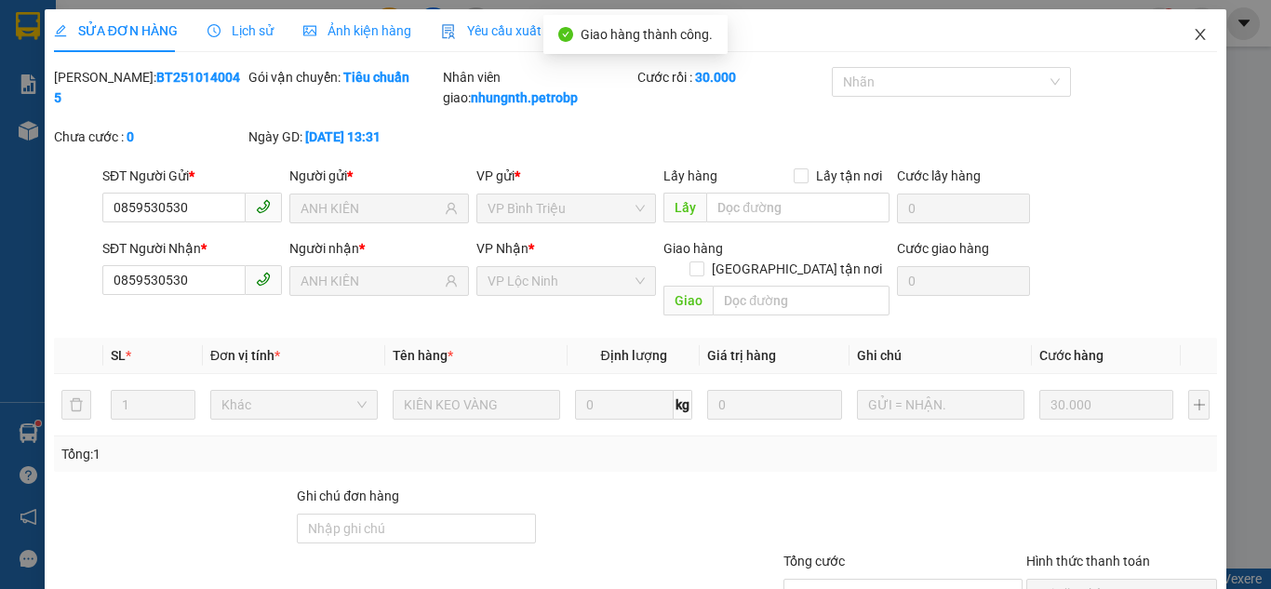
click at [1178, 38] on span "Close" at bounding box center [1200, 35] width 52 height 52
